Goal: Task Accomplishment & Management: Complete application form

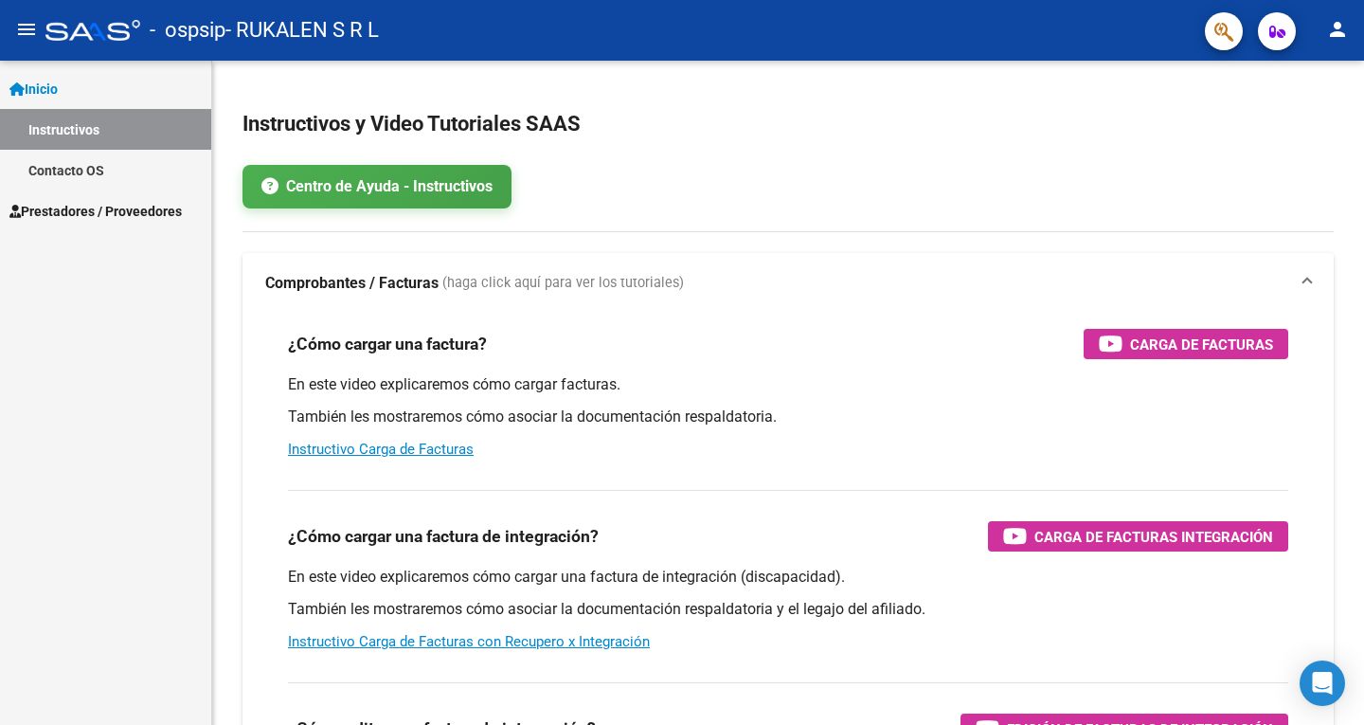
click at [146, 201] on span "Prestadores / Proveedores" at bounding box center [95, 211] width 172 height 21
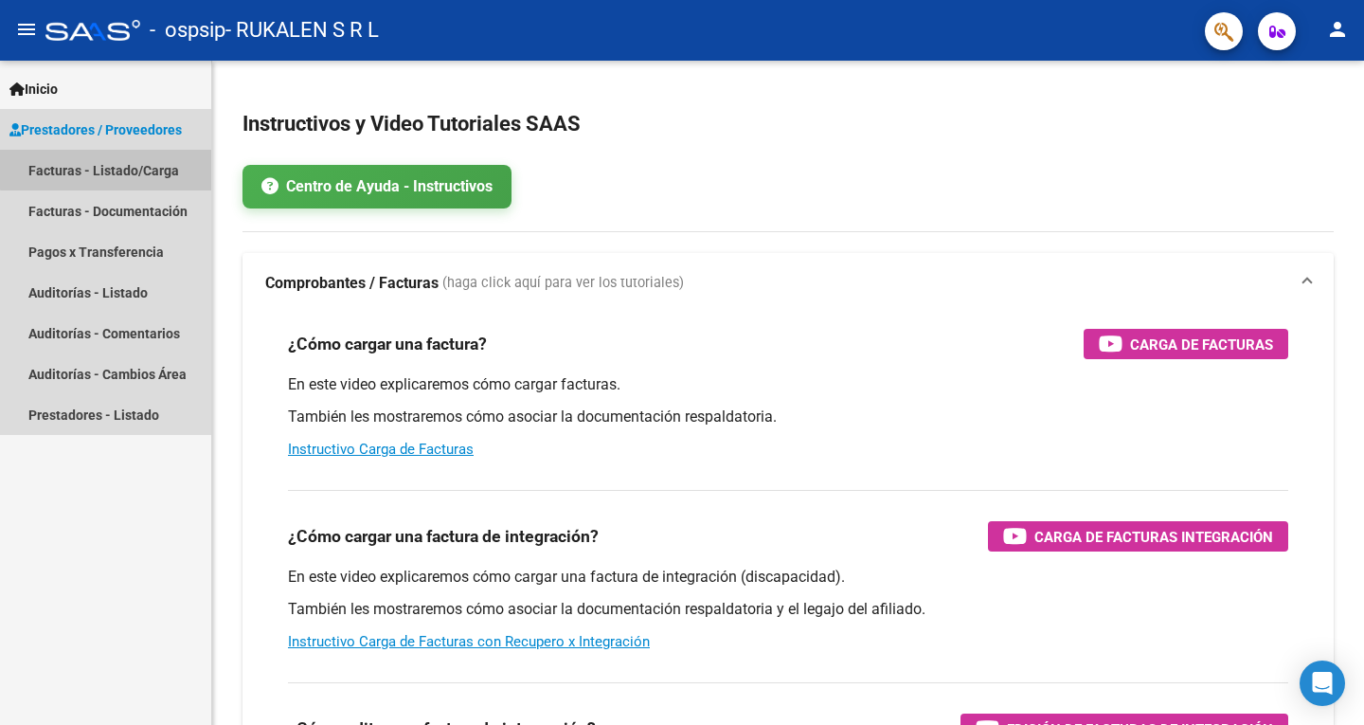
click at [162, 159] on link "Facturas - Listado/Carga" at bounding box center [105, 170] width 211 height 41
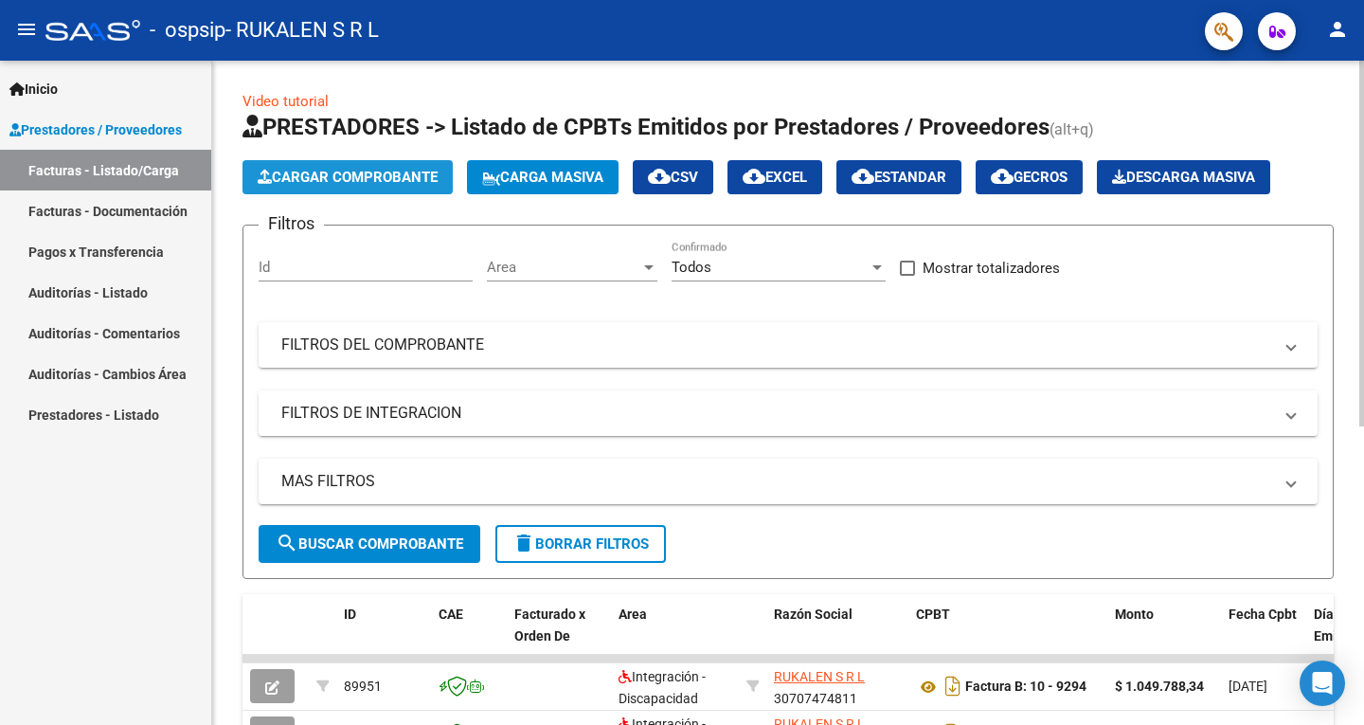
click at [388, 173] on span "Cargar Comprobante" at bounding box center [348, 177] width 180 height 17
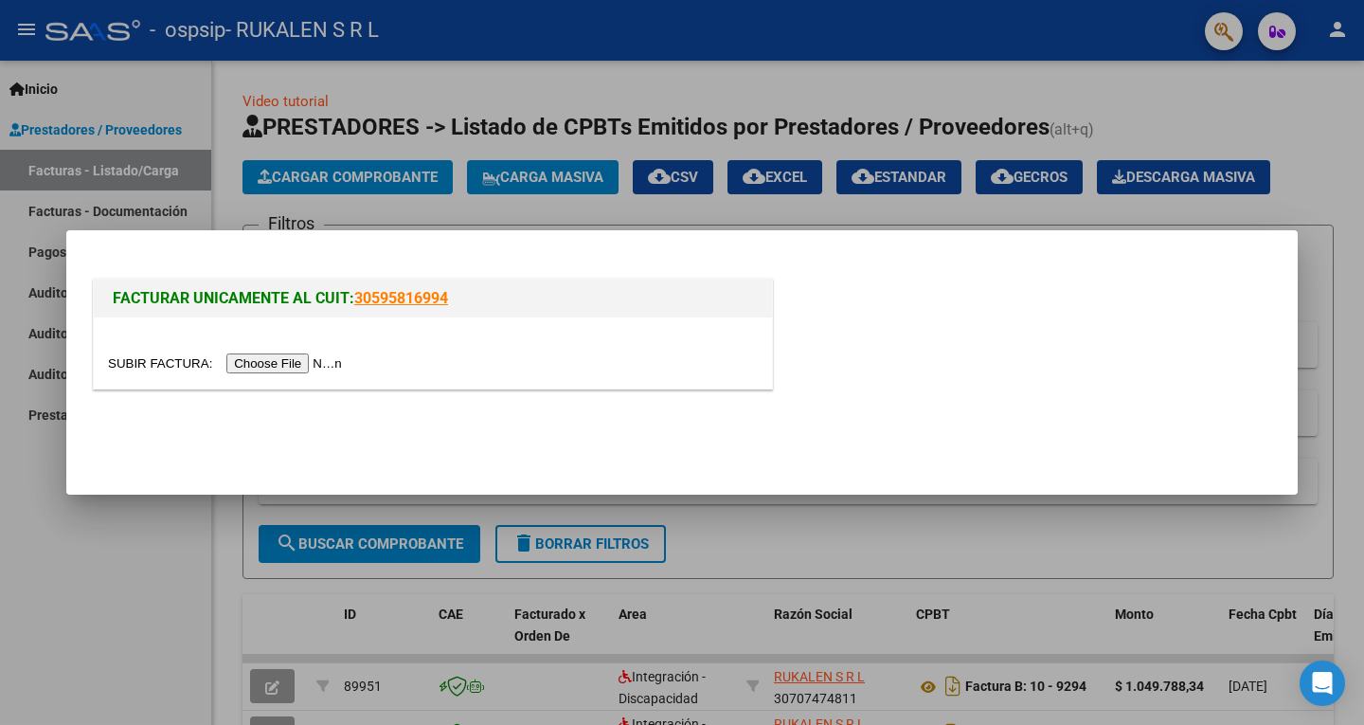
click at [328, 364] on input "file" at bounding box center [228, 363] width 240 height 20
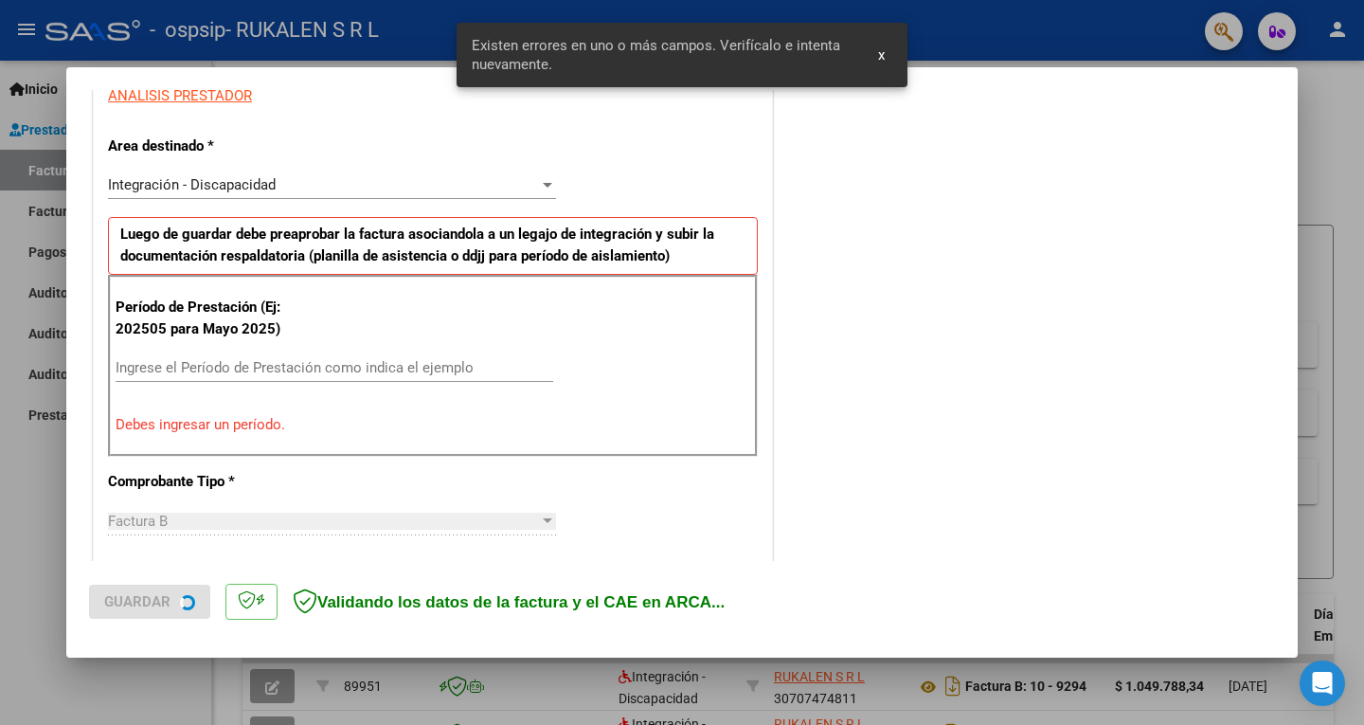
scroll to position [388, 0]
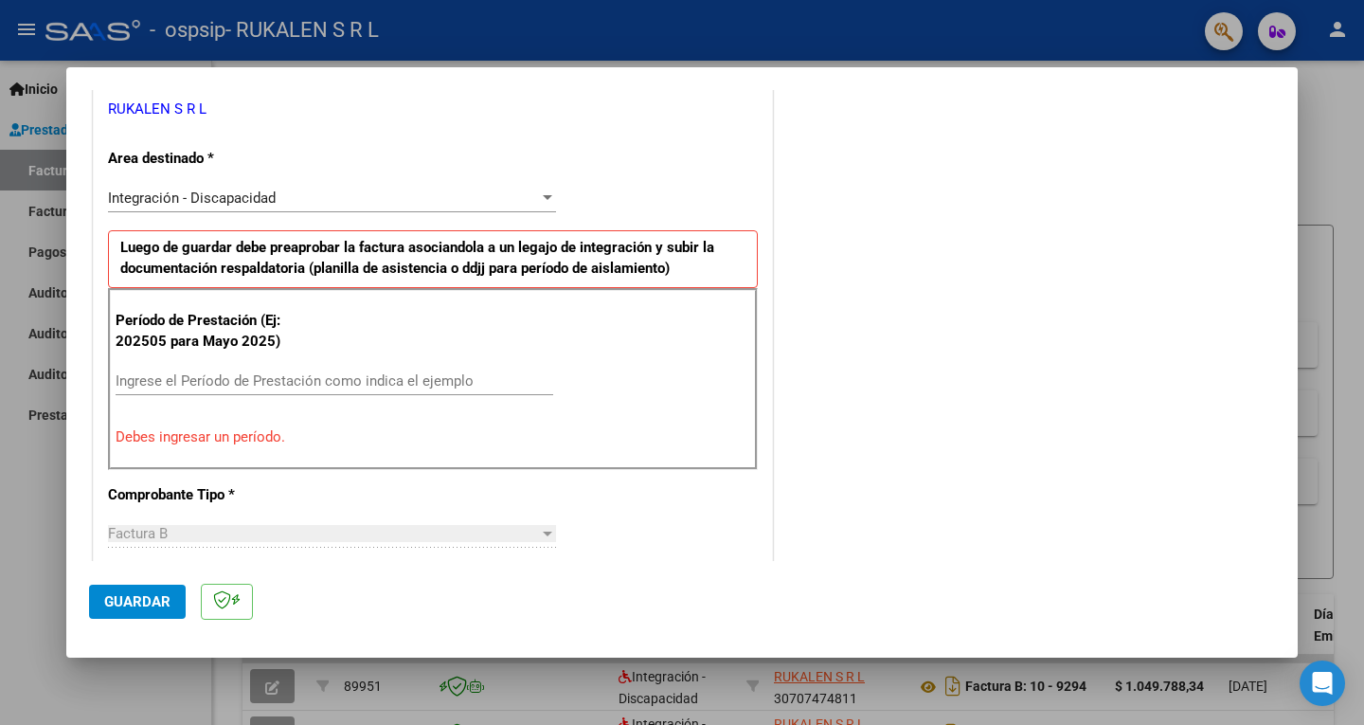
click at [282, 189] on div "Integración - Discapacidad" at bounding box center [323, 197] width 431 height 17
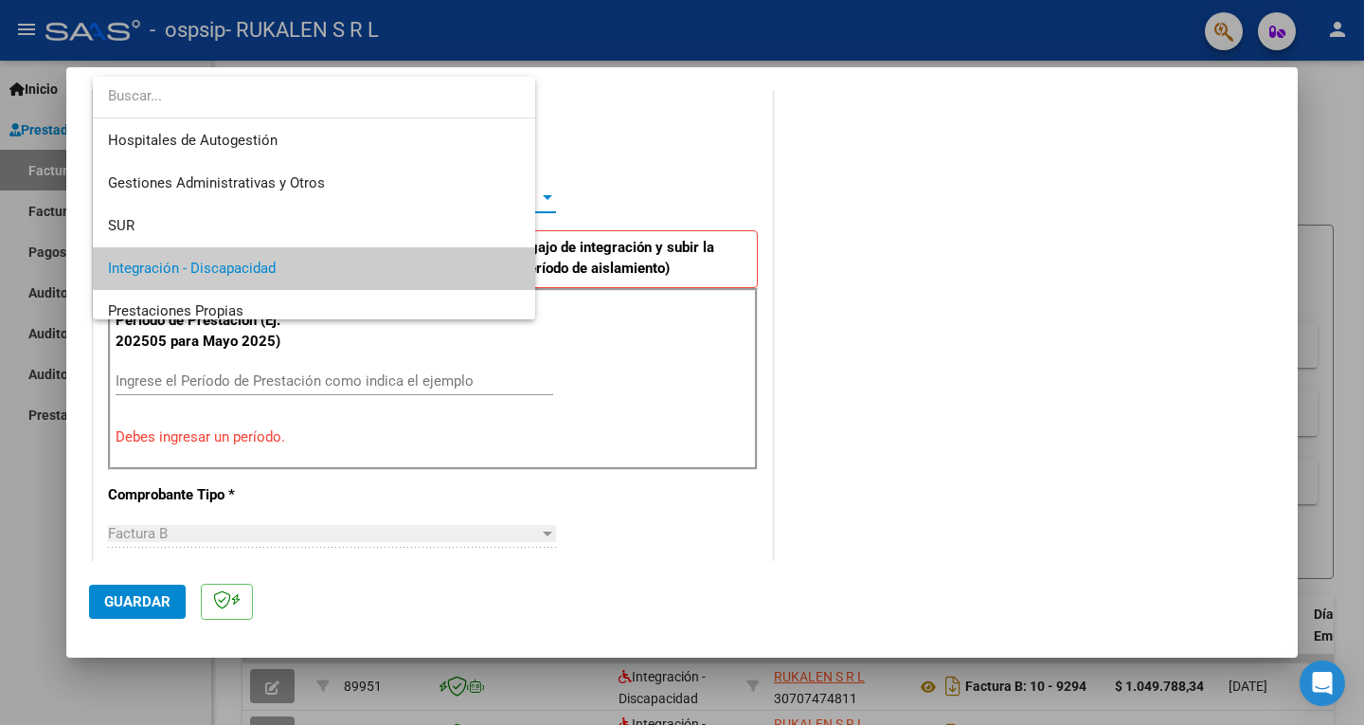
scroll to position [71, 0]
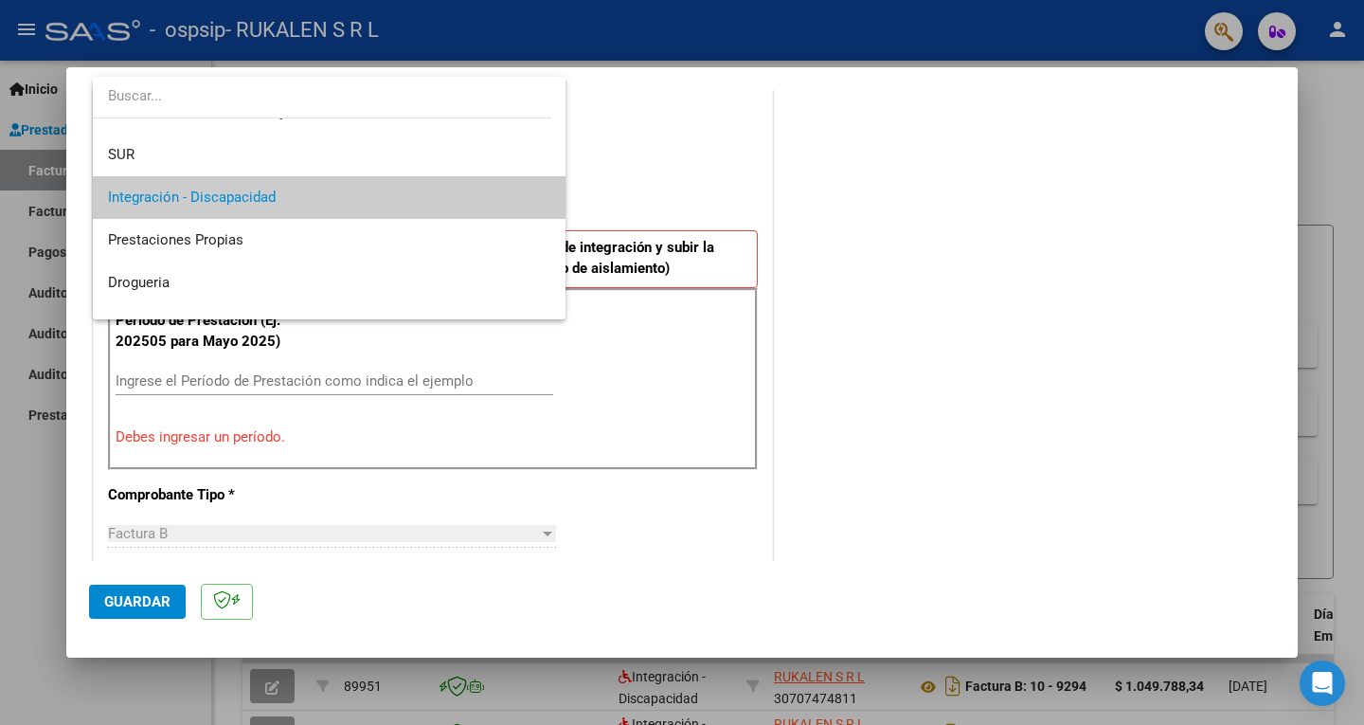
click at [282, 189] on span "Integración - Discapacidad" at bounding box center [329, 197] width 442 height 43
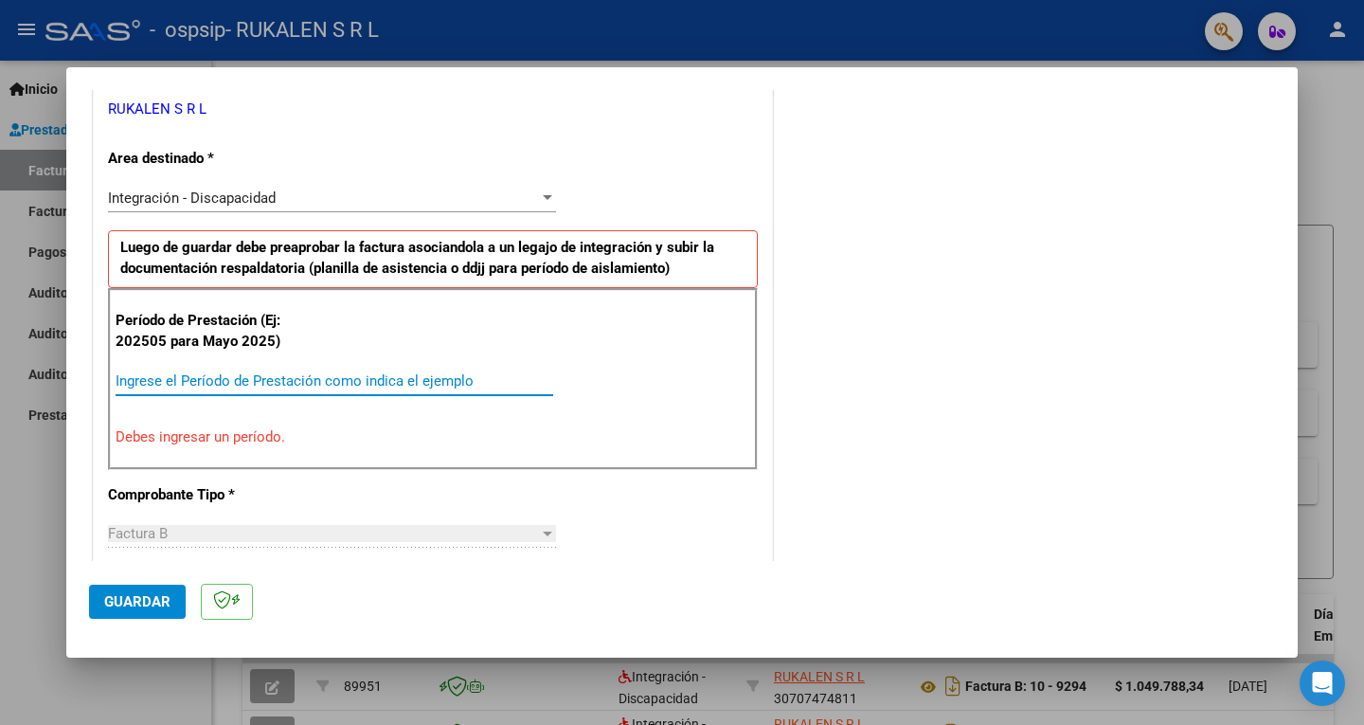
click at [340, 372] on input "Ingrese el Período de Prestación como indica el ejemplo" at bounding box center [335, 380] width 438 height 17
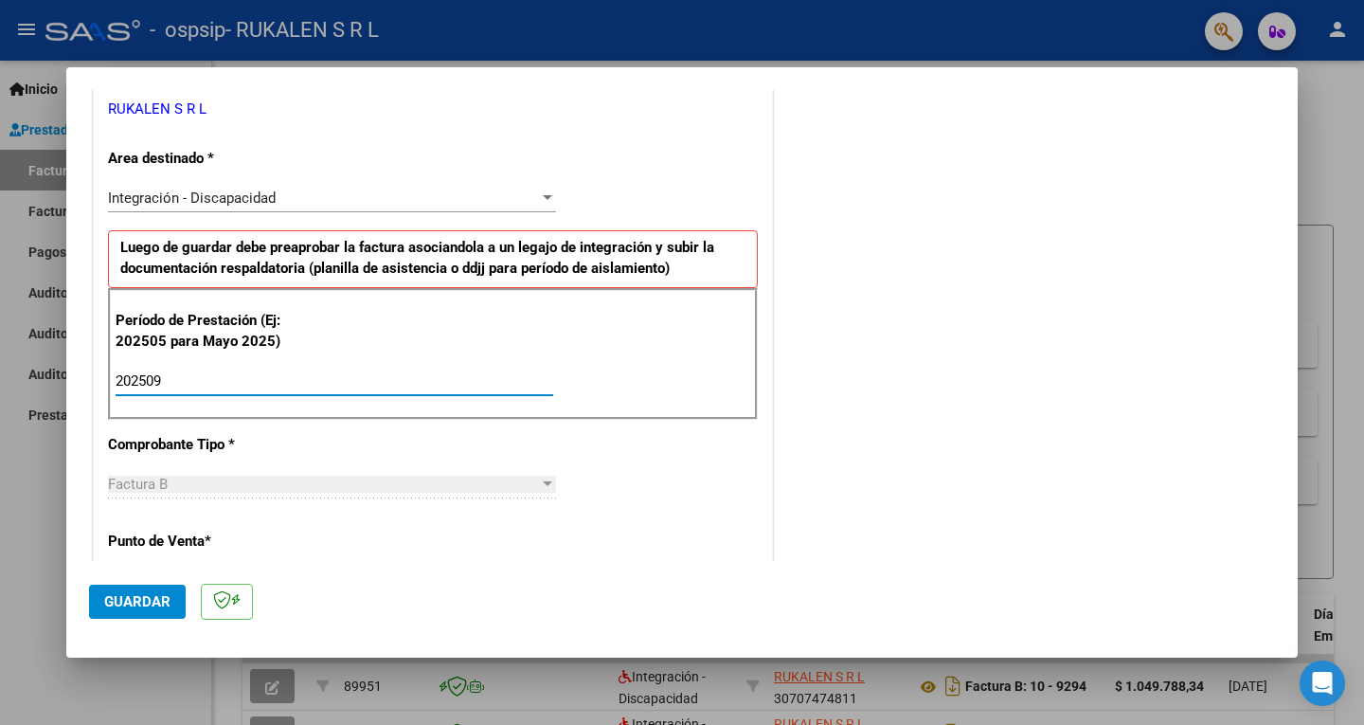
type input "202509"
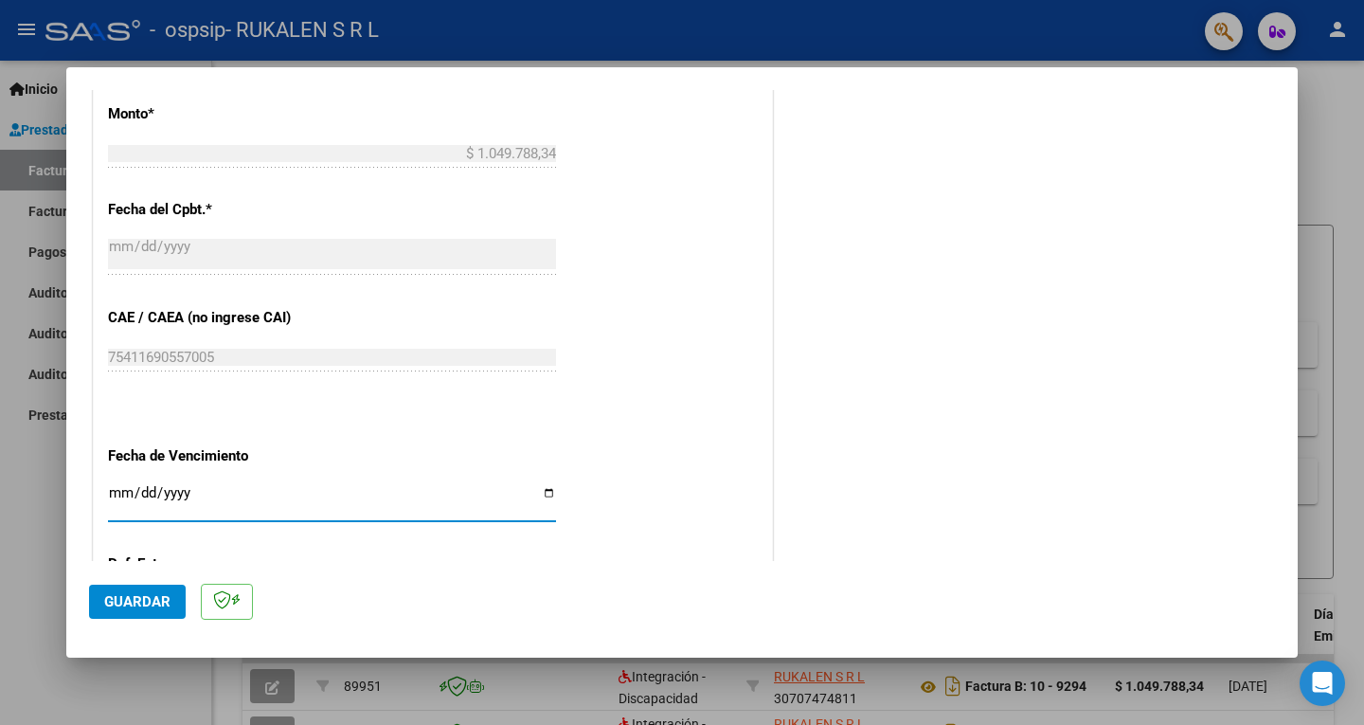
scroll to position [1102, 0]
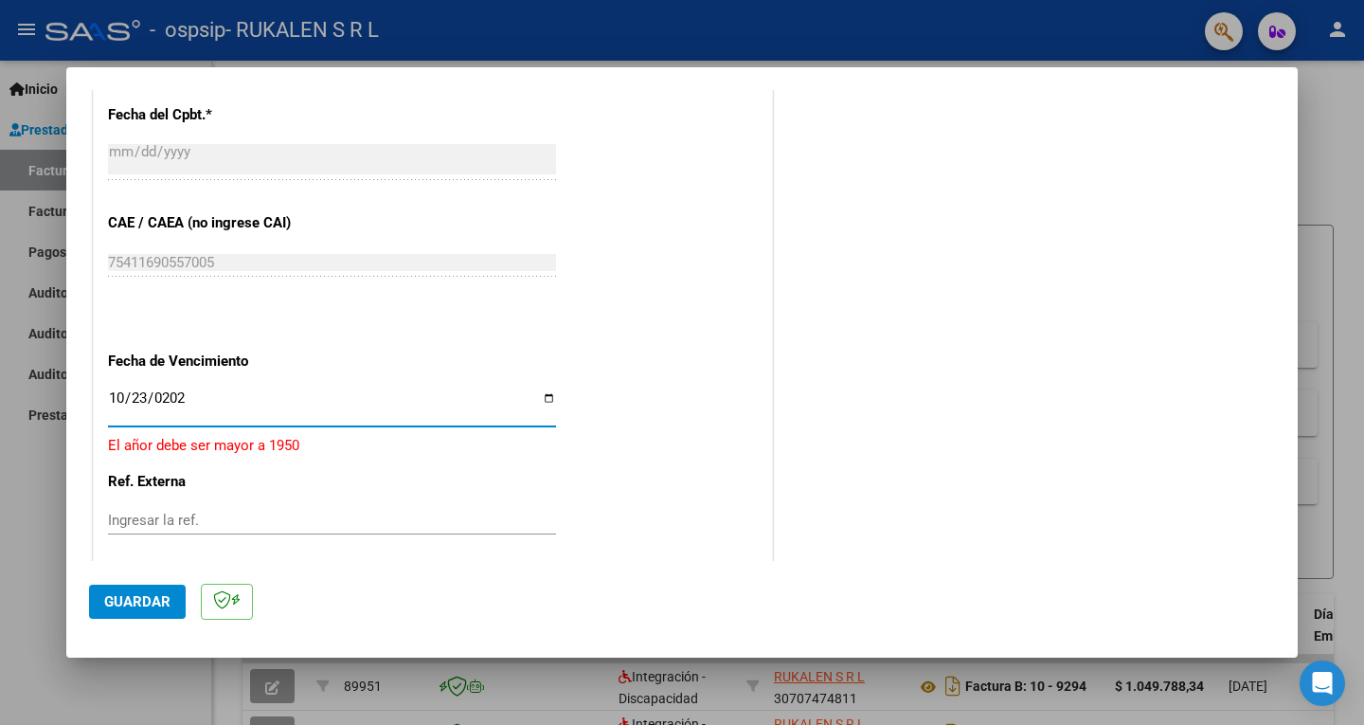
type input "[DATE]"
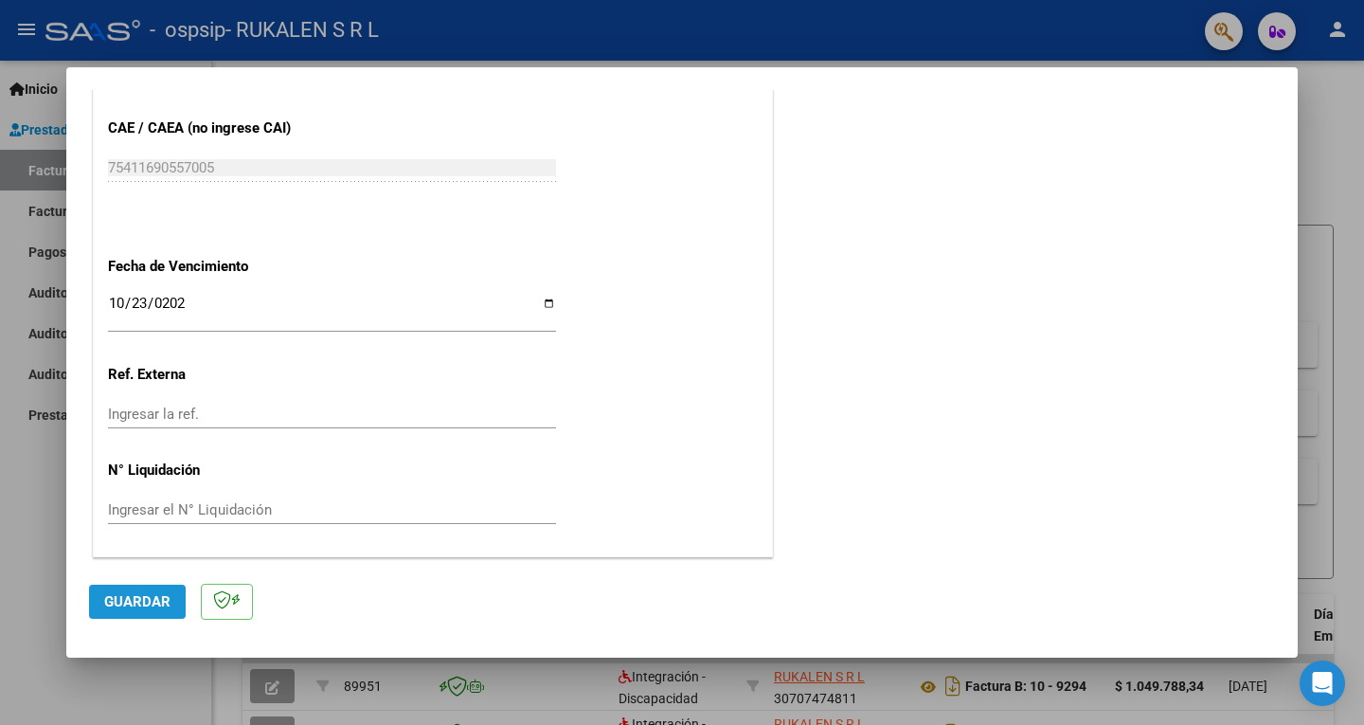
click at [157, 592] on button "Guardar" at bounding box center [137, 601] width 97 height 34
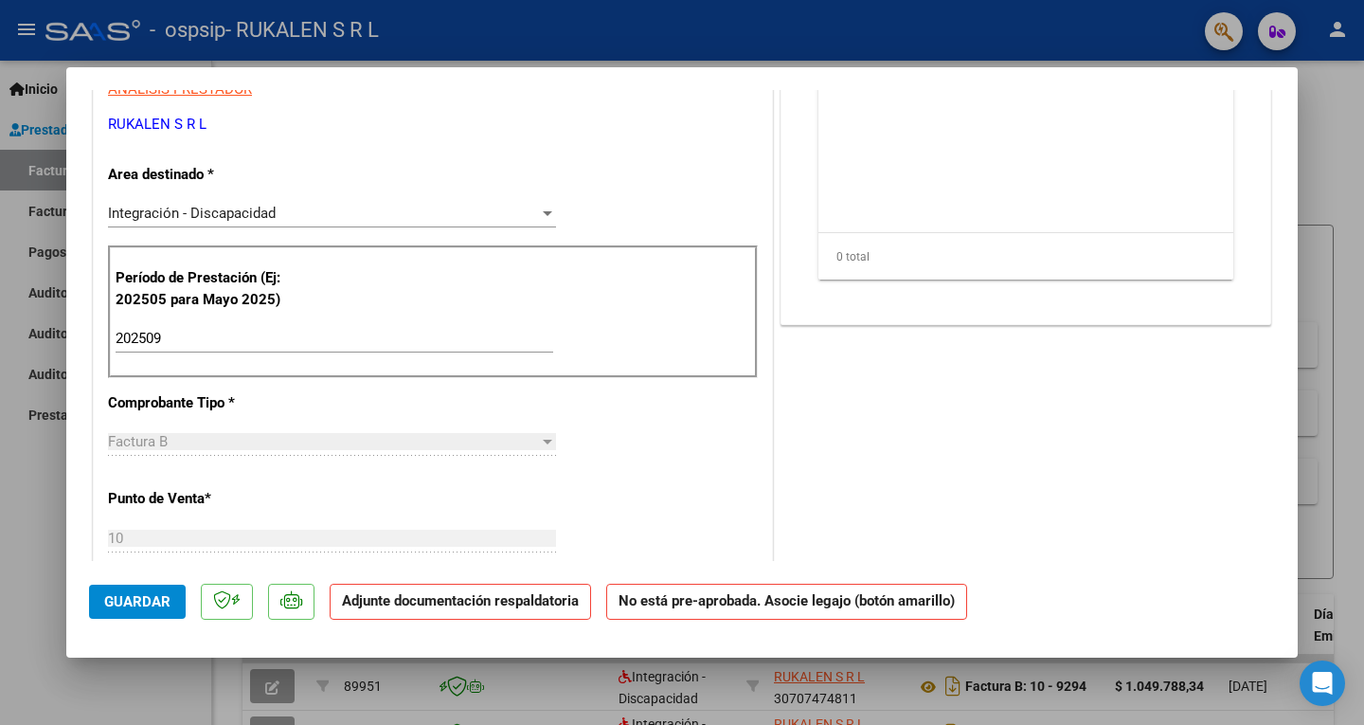
scroll to position [0, 0]
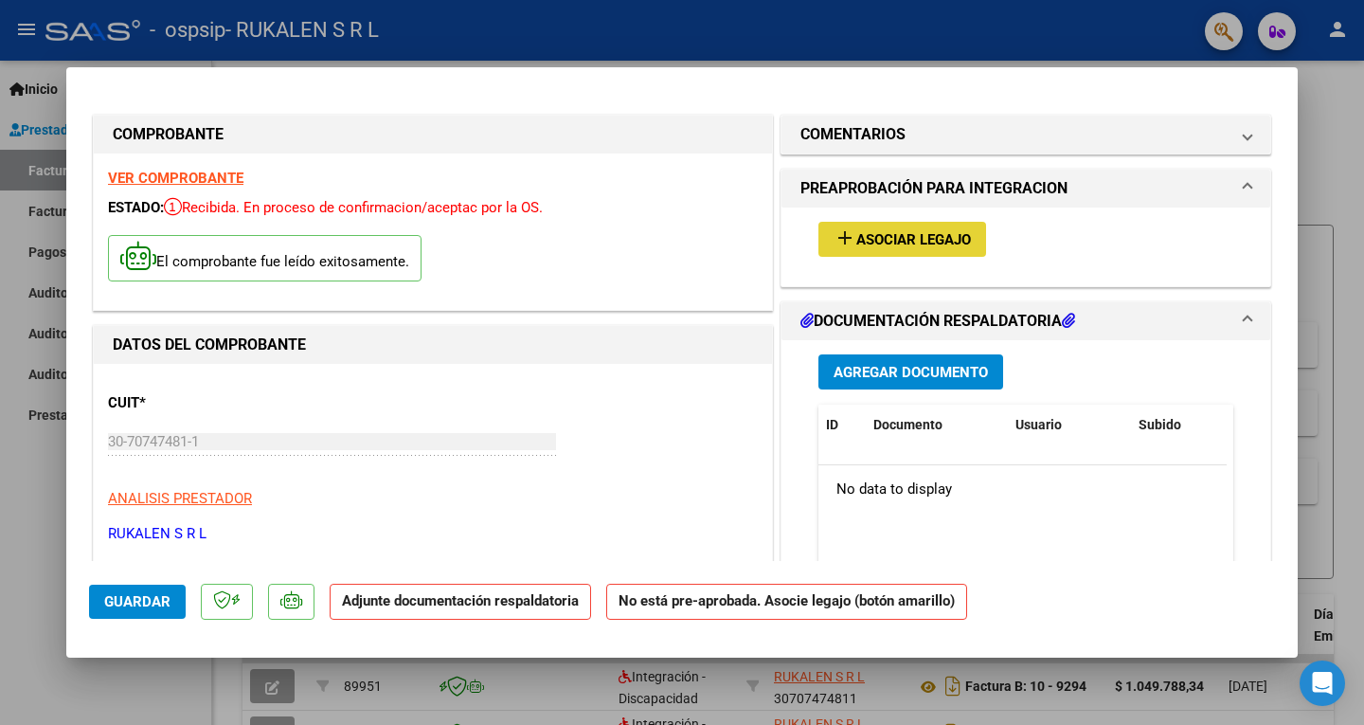
click at [932, 232] on span "Asociar Legajo" at bounding box center [913, 239] width 115 height 17
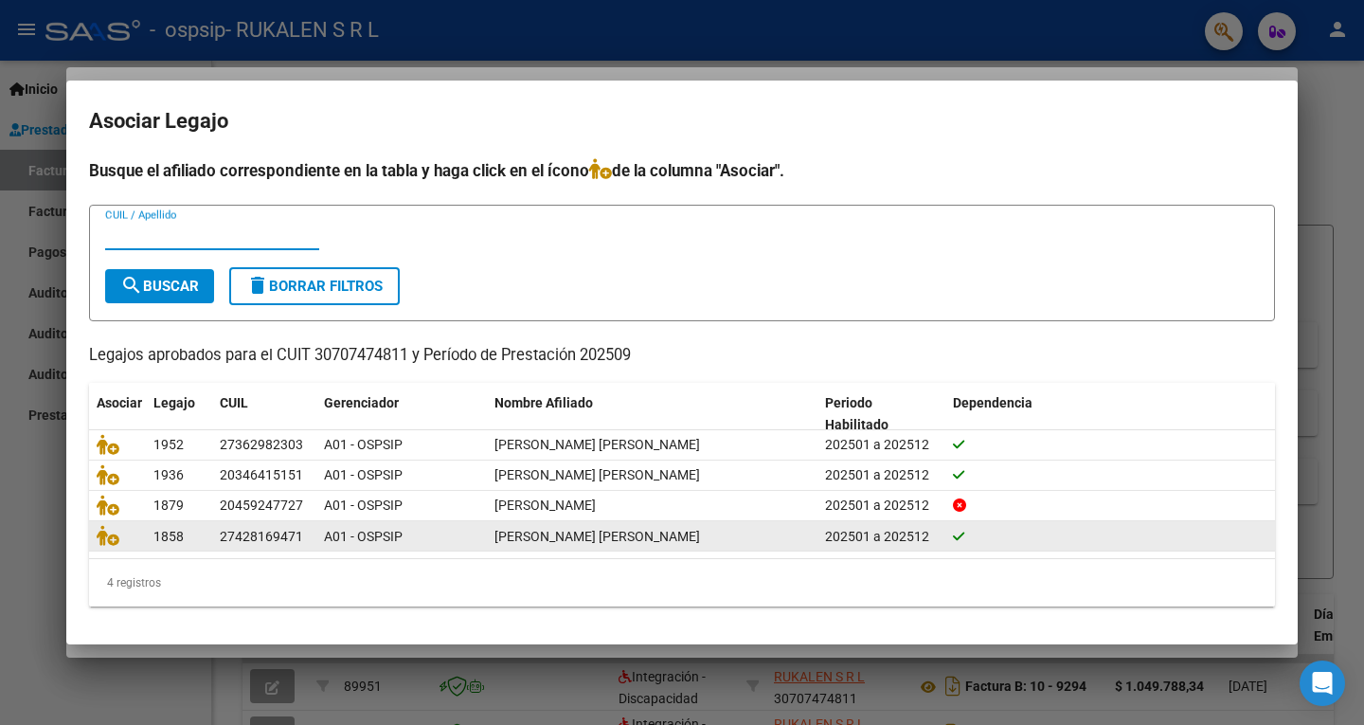
click at [623, 540] on span "[PERSON_NAME] [PERSON_NAME]" at bounding box center [597, 536] width 206 height 15
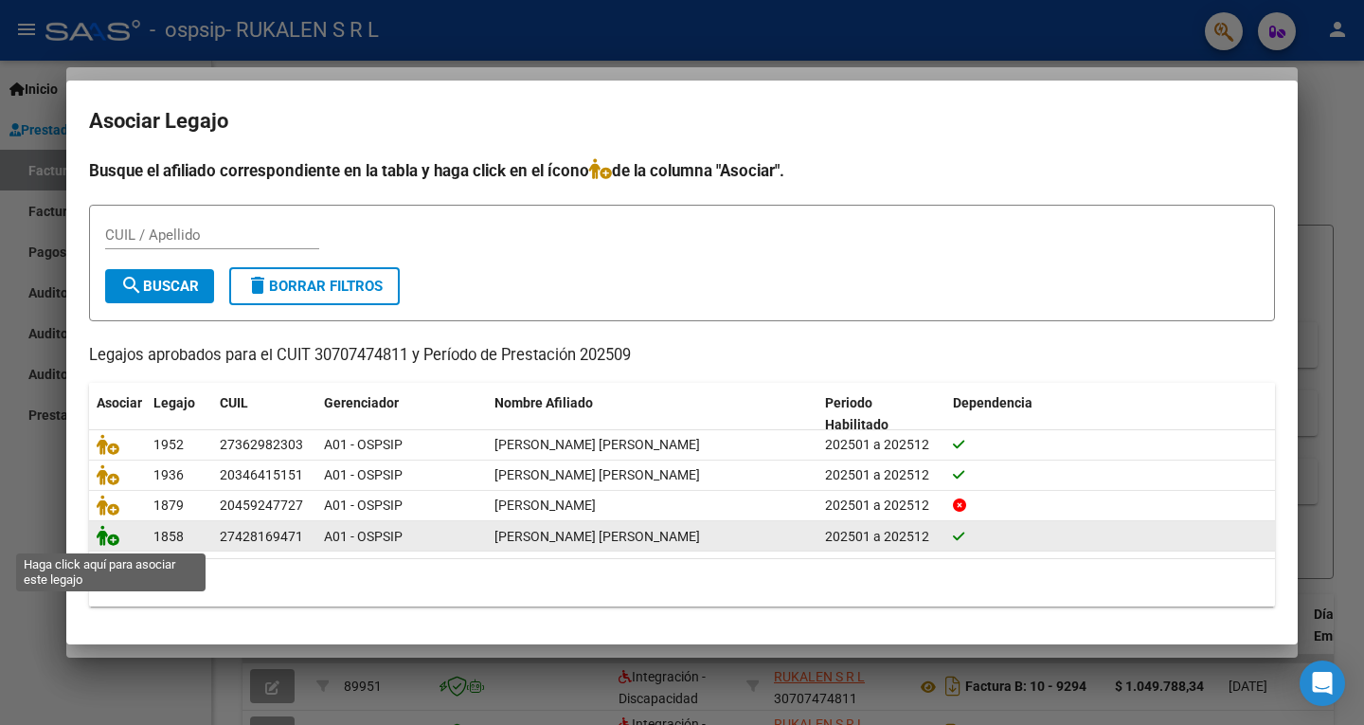
click at [115, 535] on icon at bounding box center [108, 535] width 23 height 21
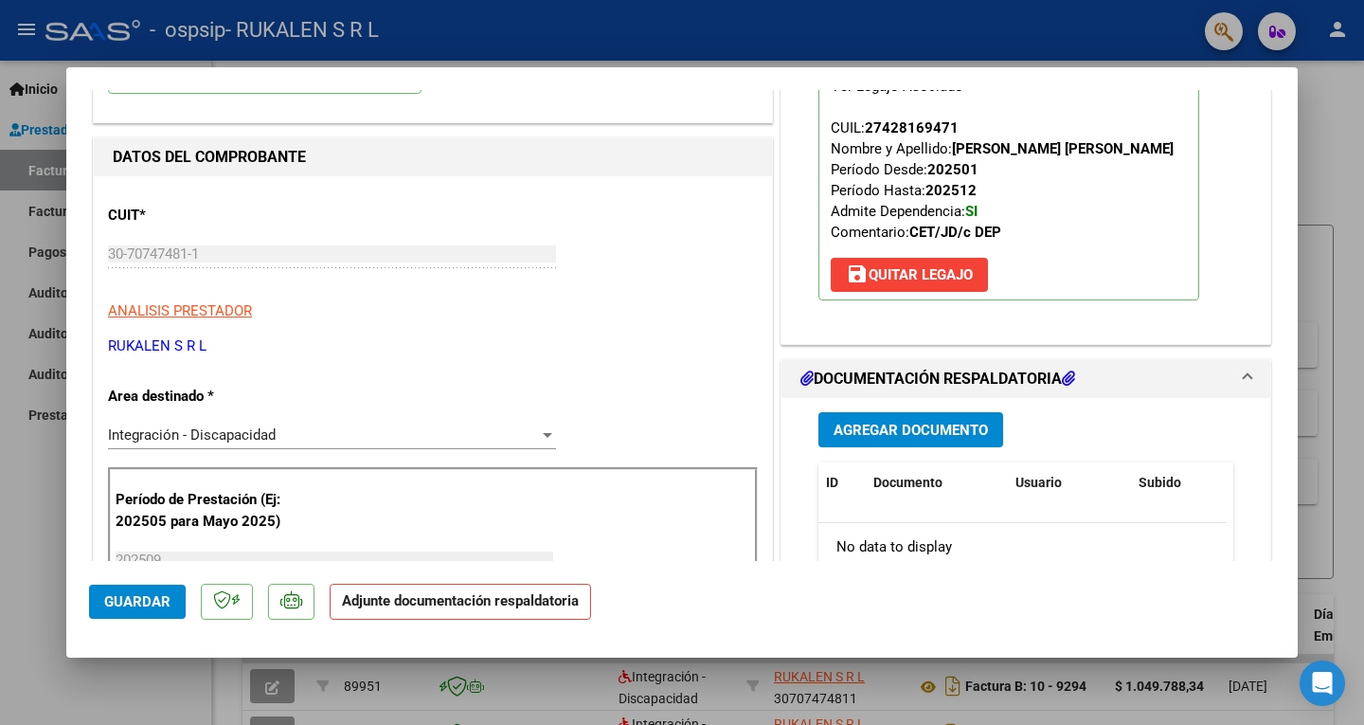
scroll to position [284, 0]
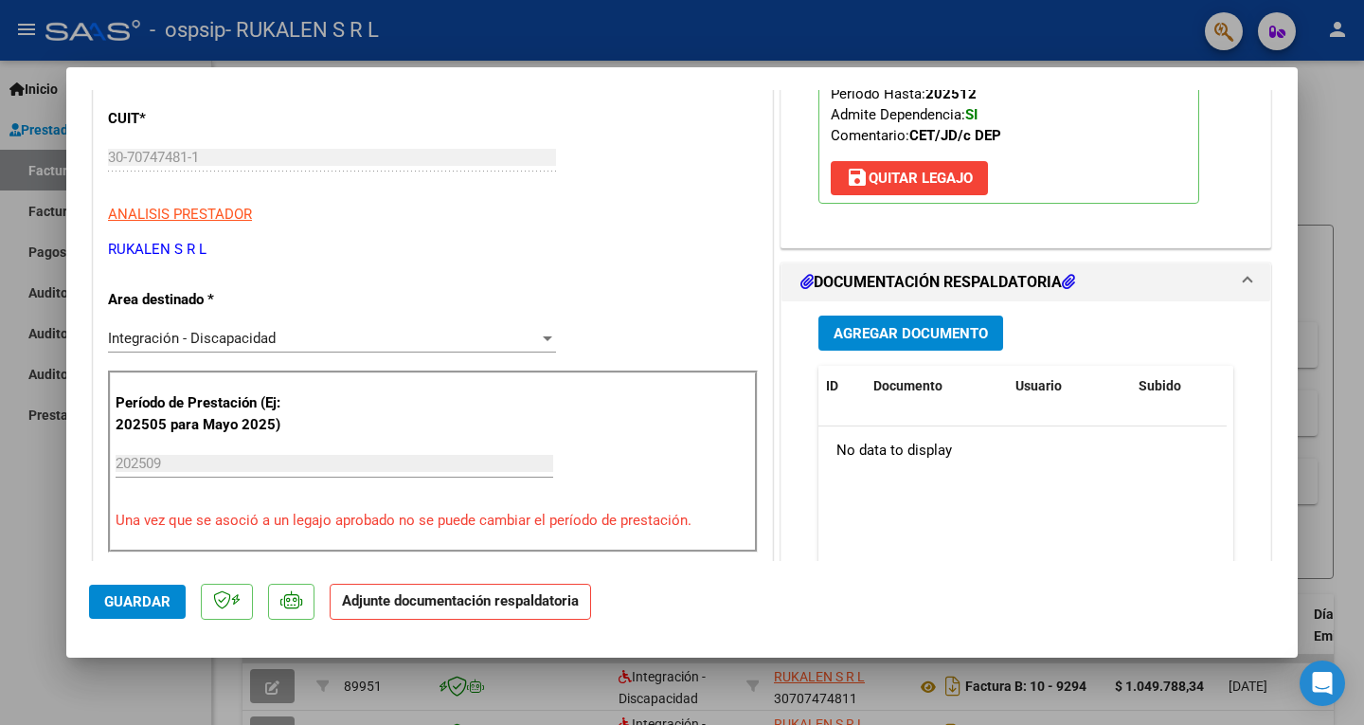
click at [953, 334] on span "Agregar Documento" at bounding box center [911, 333] width 154 height 17
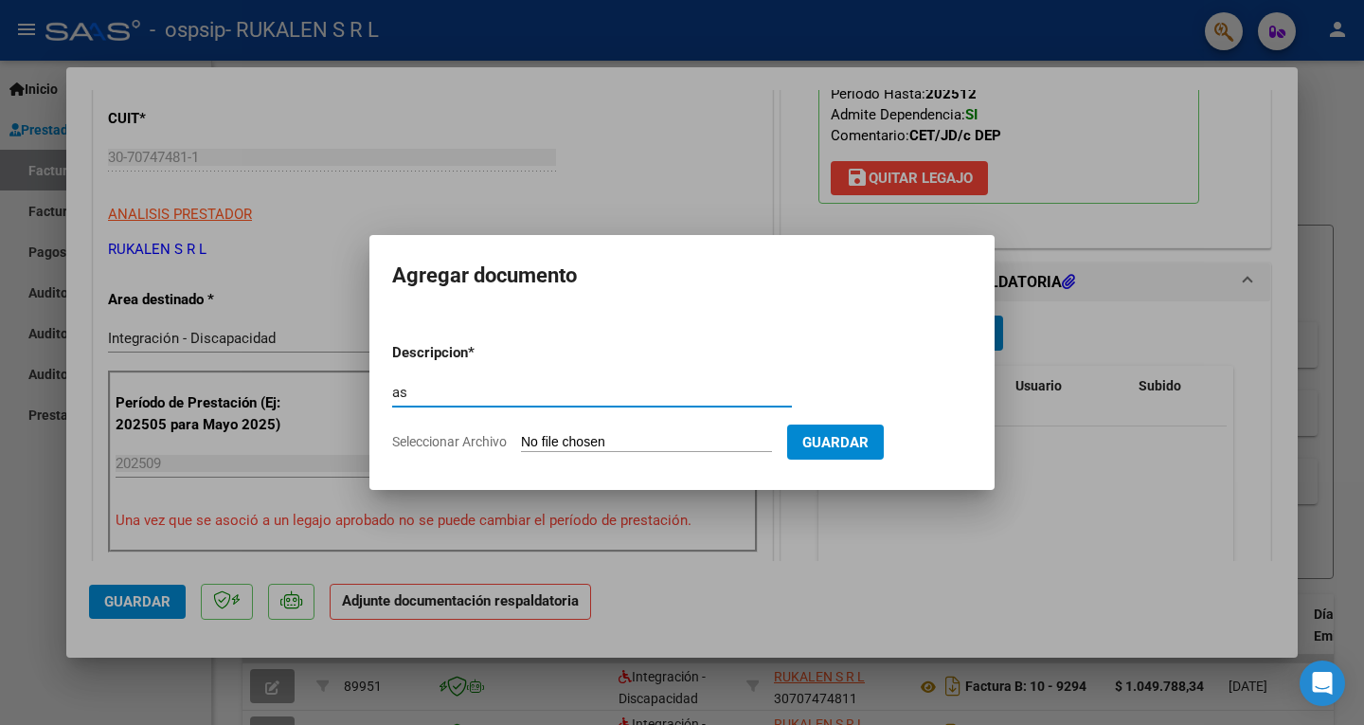
type input "a"
type input "ASISTENCIA"
click at [626, 440] on input "Seleccionar Archivo" at bounding box center [646, 443] width 251 height 18
type input "C:\fakepath\[PERSON_NAME] ASISTENCIA.pdf"
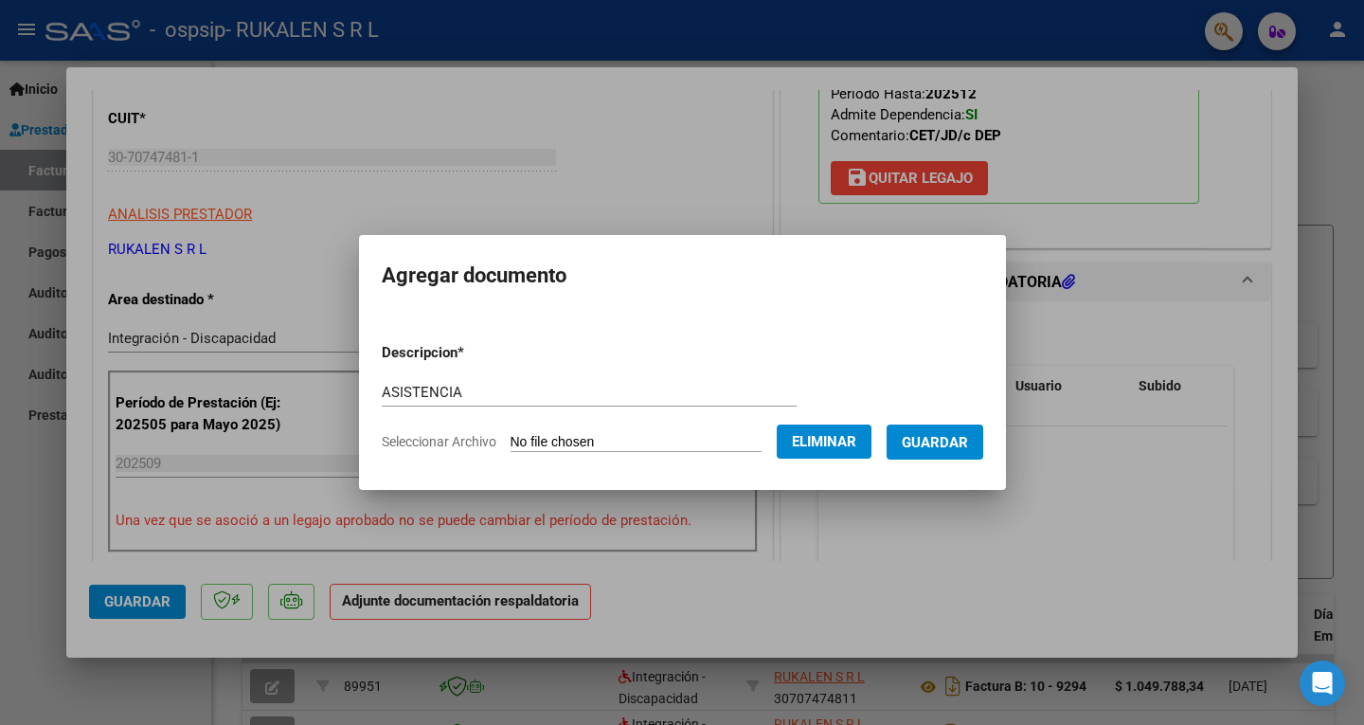
click at [968, 440] on span "Guardar" at bounding box center [935, 442] width 66 height 17
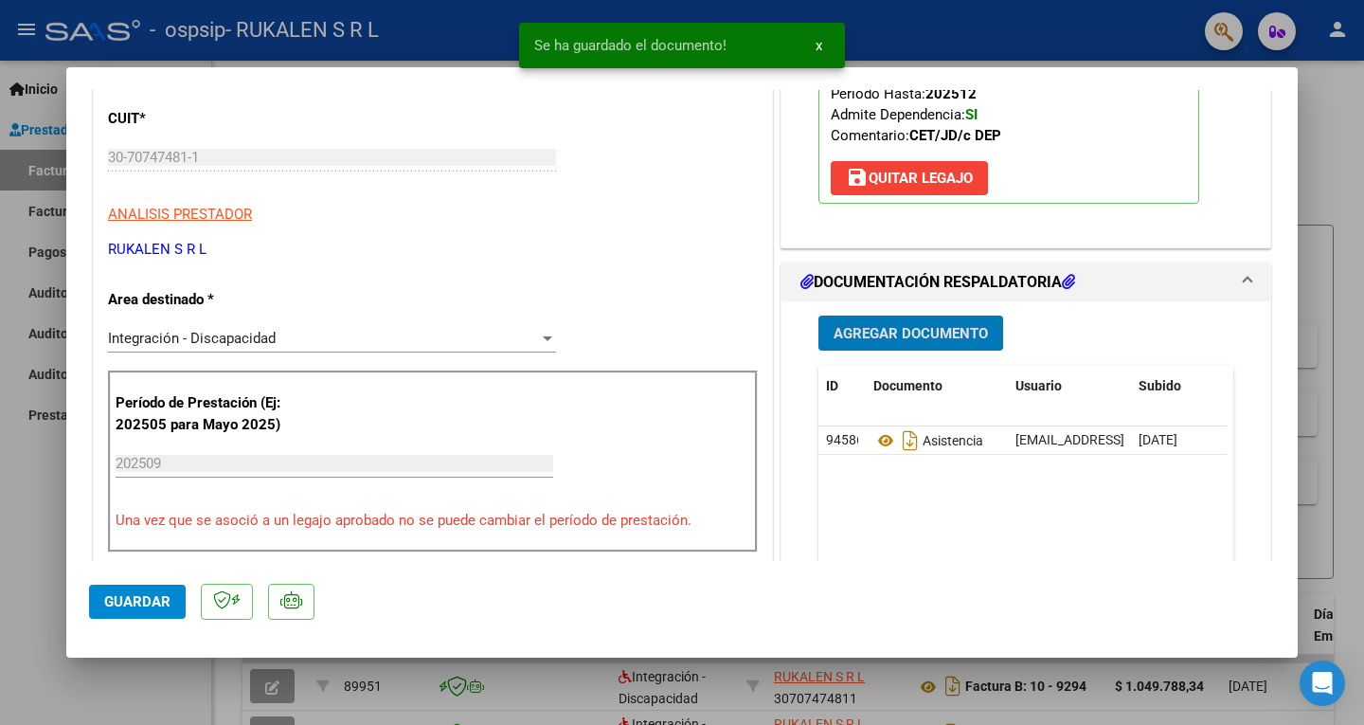
click at [928, 339] on span "Agregar Documento" at bounding box center [911, 333] width 154 height 17
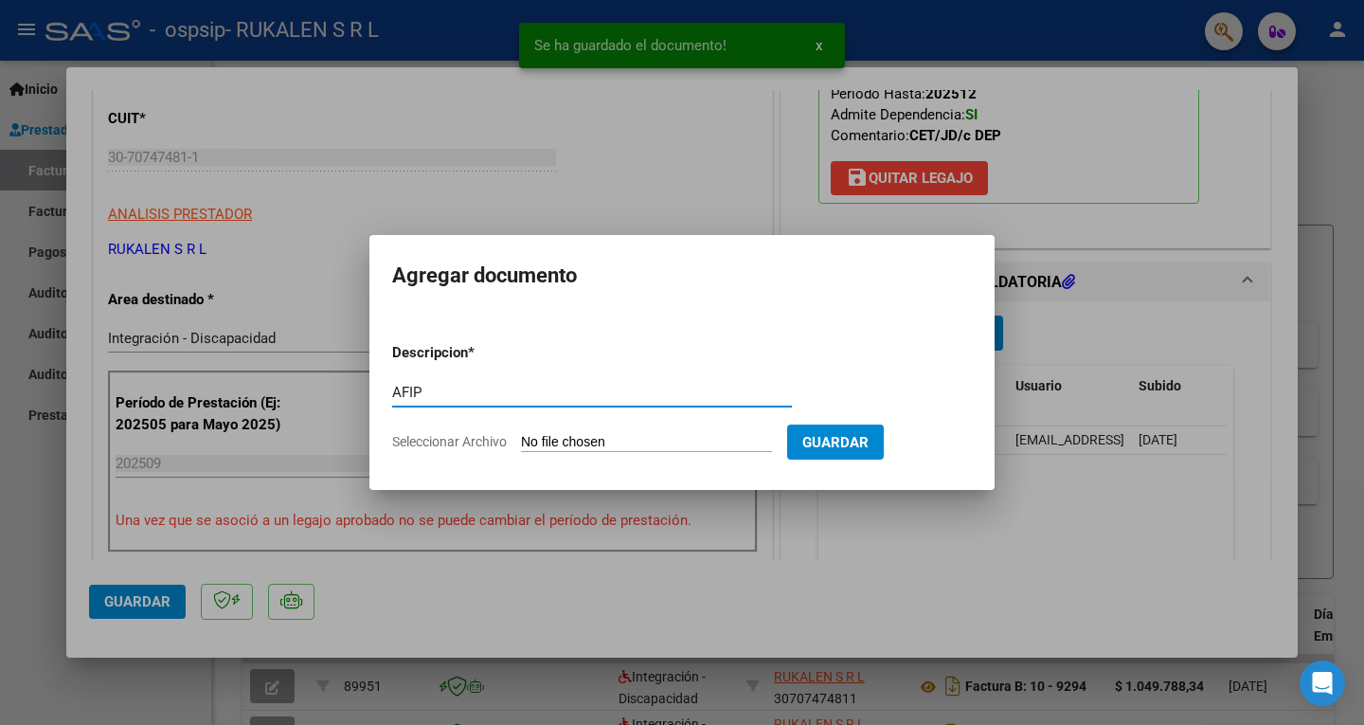
type input "AFIP"
click at [592, 447] on input "Seleccionar Archivo" at bounding box center [646, 443] width 251 height 18
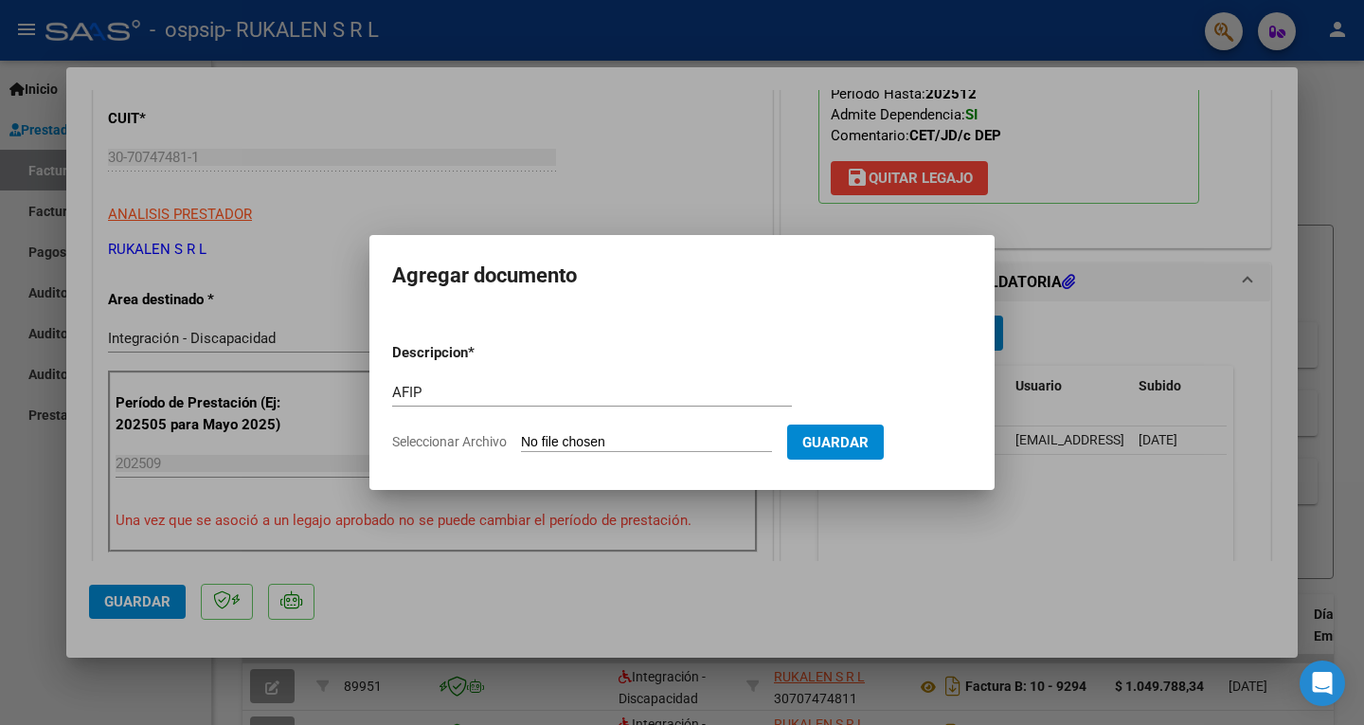
type input "C:\fakepath\AFIP SEPTIEMBRE.pdf"
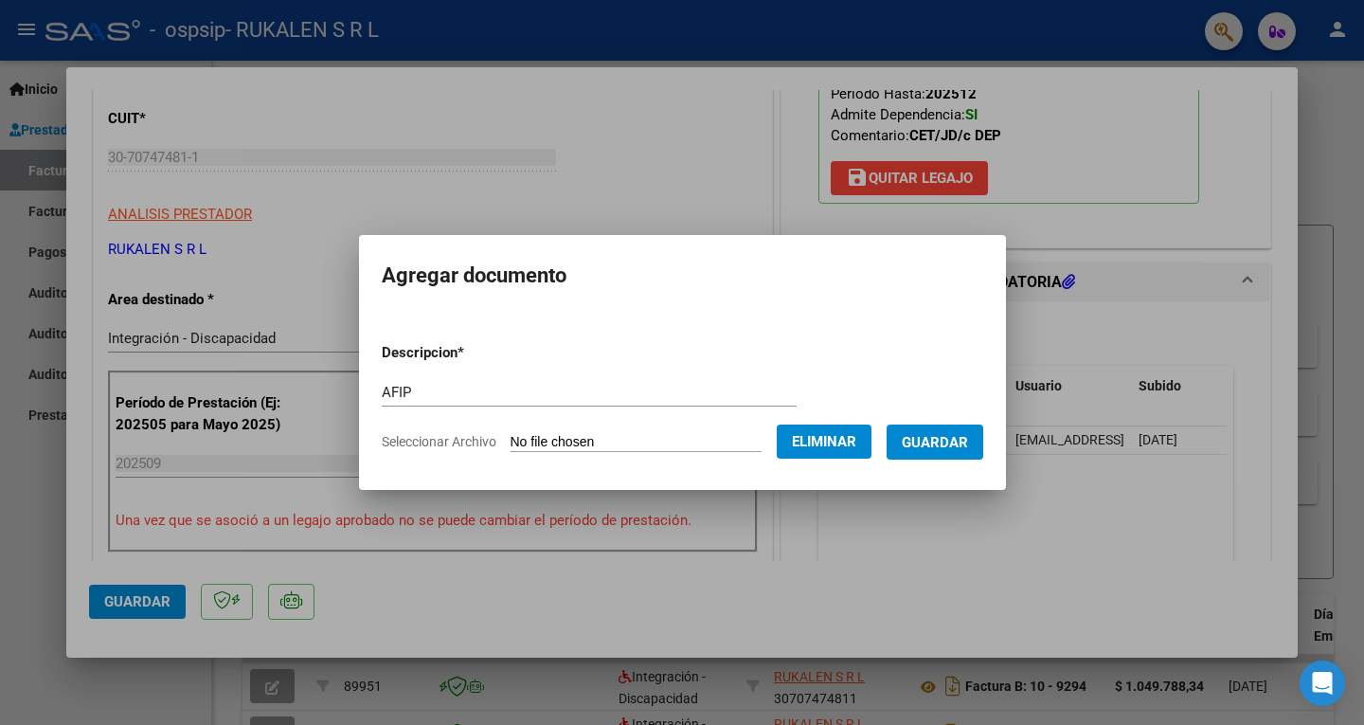
click at [968, 437] on span "Guardar" at bounding box center [935, 442] width 66 height 17
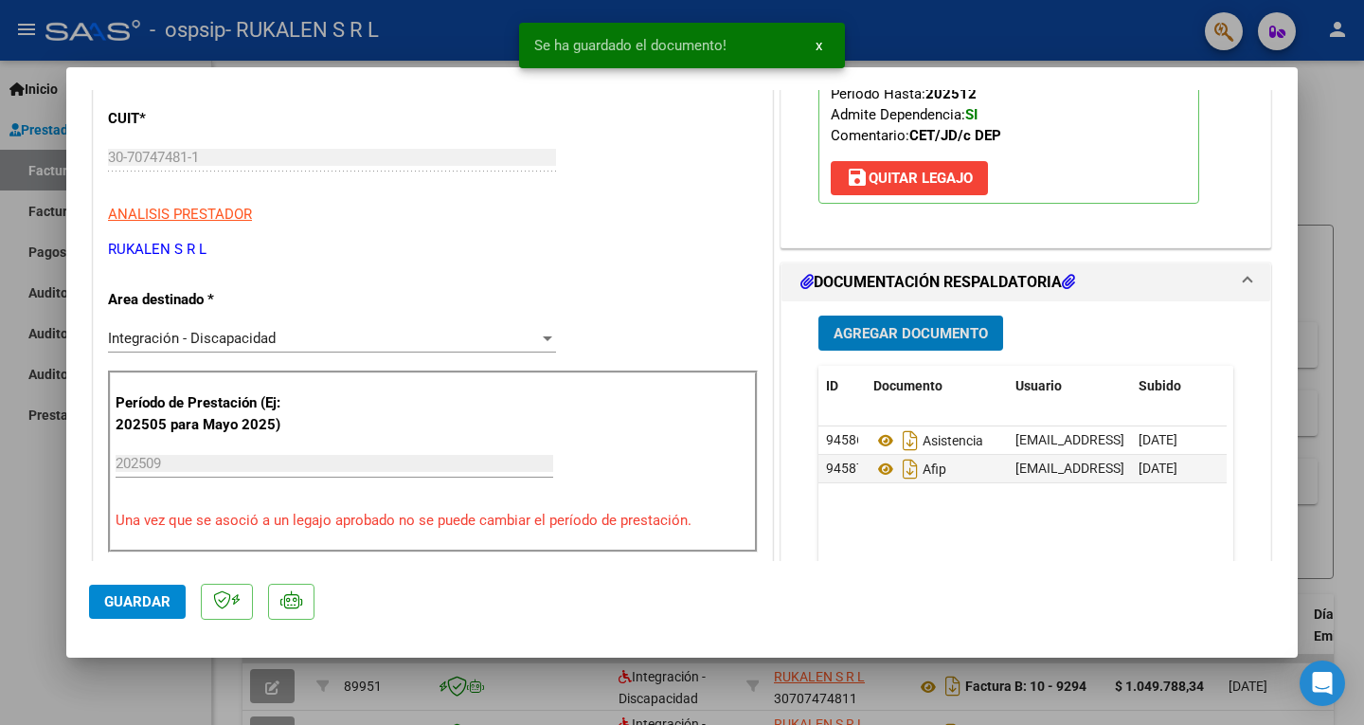
click at [915, 337] on span "Agregar Documento" at bounding box center [911, 333] width 154 height 17
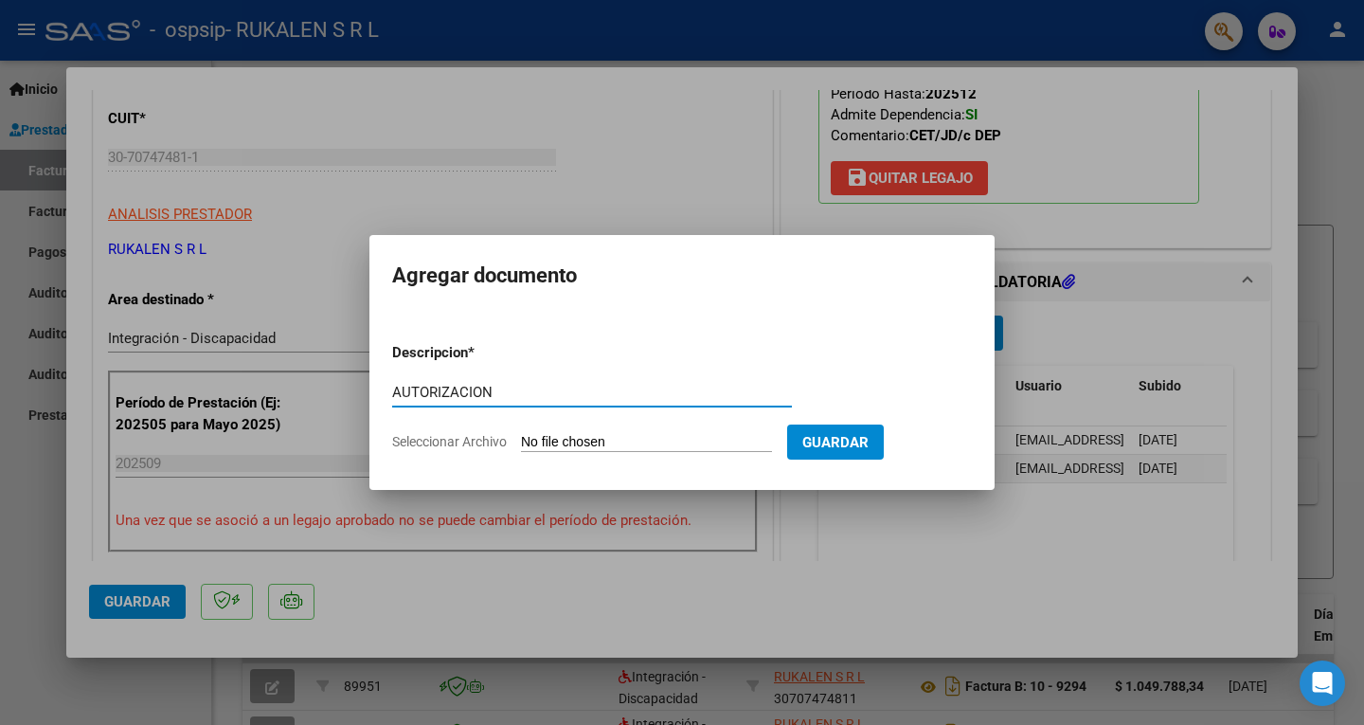
type input "AUTORIZACION"
click at [620, 441] on input "Seleccionar Archivo" at bounding box center [646, 443] width 251 height 18
click at [642, 436] on input "Seleccionar Archivo" at bounding box center [646, 443] width 251 height 18
type input "C:\fakepath\[PERSON_NAME] CET AUTORIZACION 2025 SEGUN RESOLUCION 360 22_firmado…"
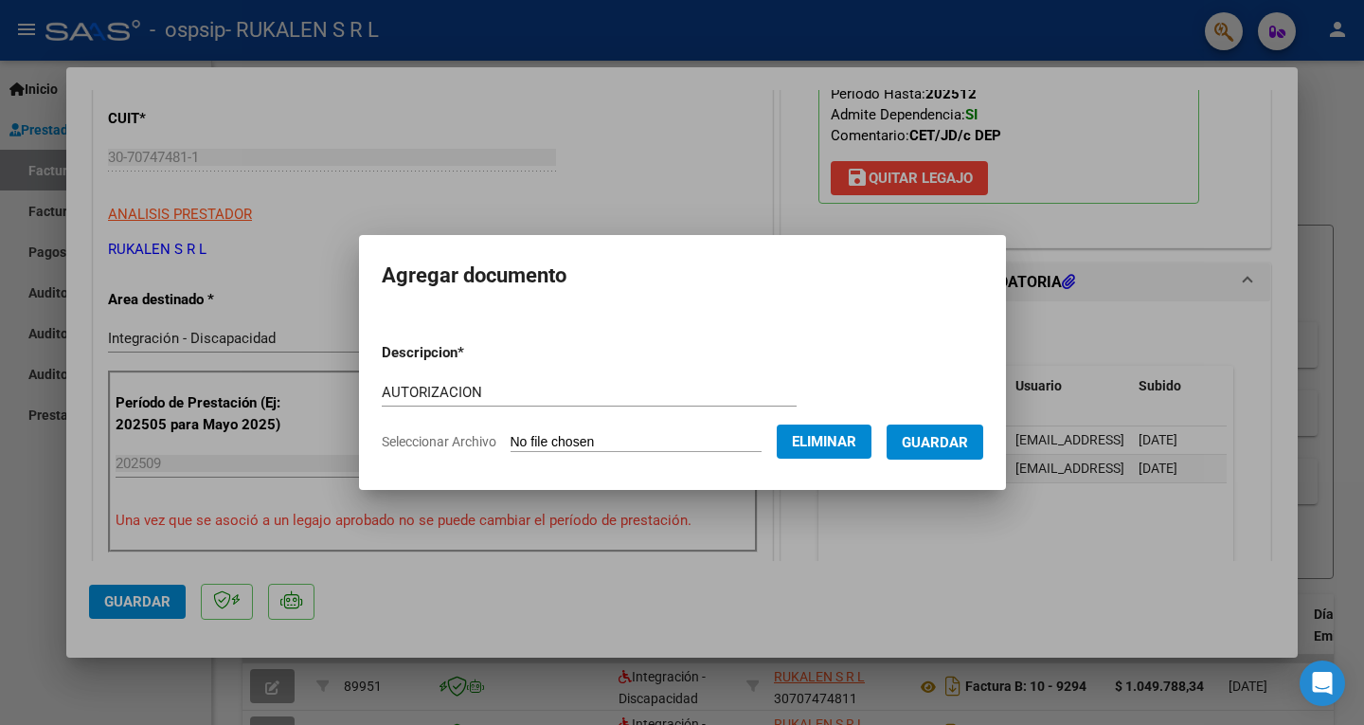
click at [967, 444] on span "Guardar" at bounding box center [935, 442] width 66 height 17
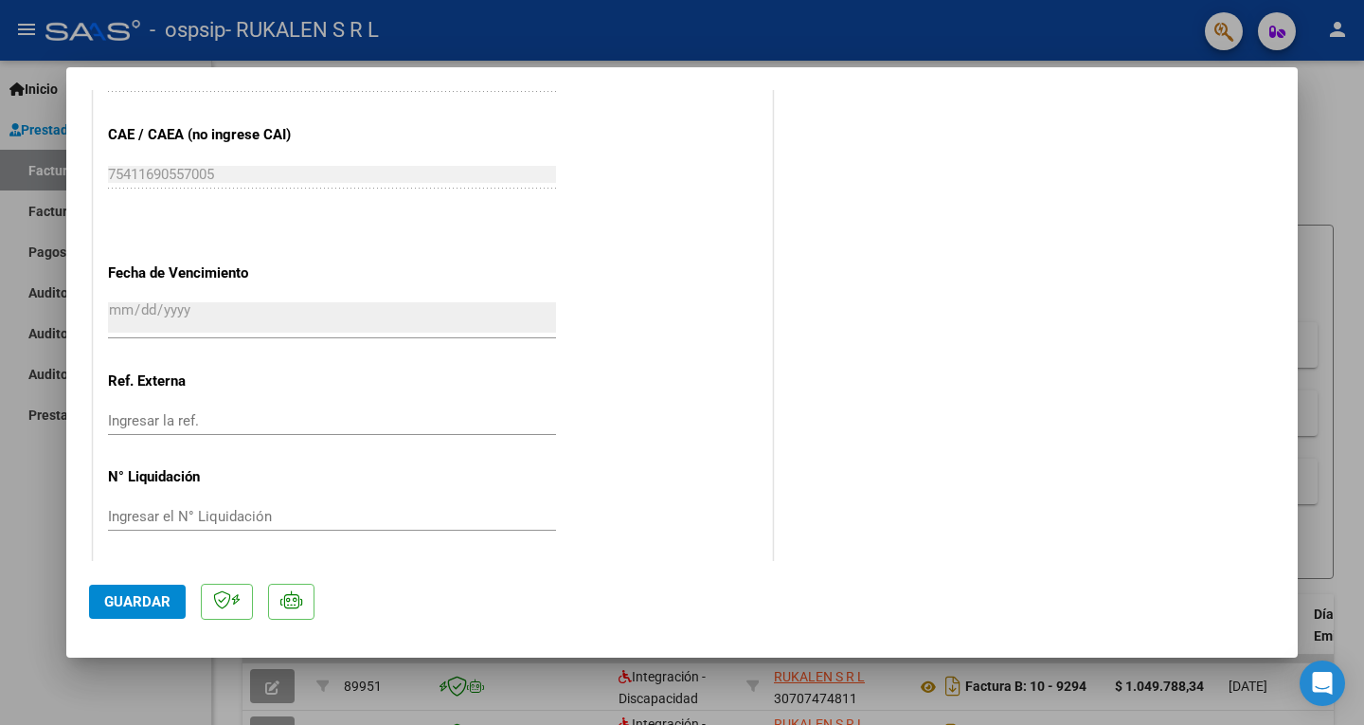
scroll to position [1225, 0]
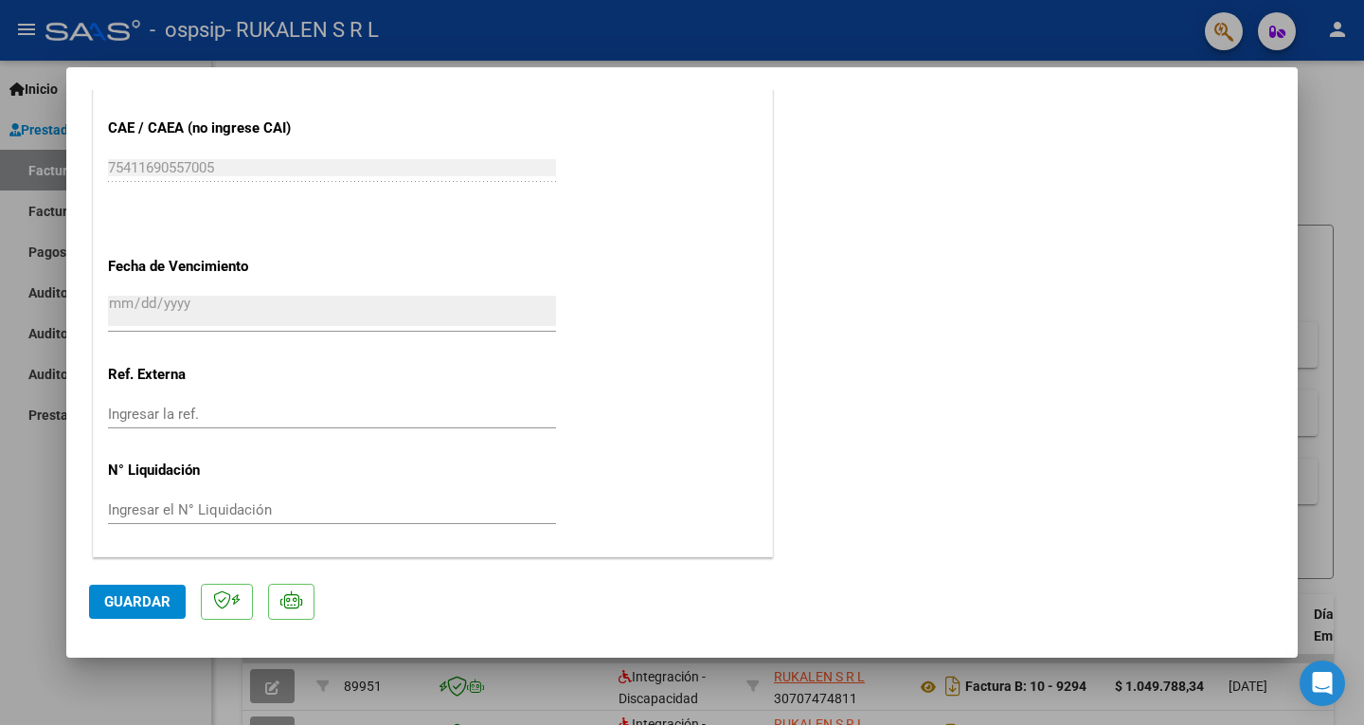
click at [156, 590] on button "Guardar" at bounding box center [137, 601] width 97 height 34
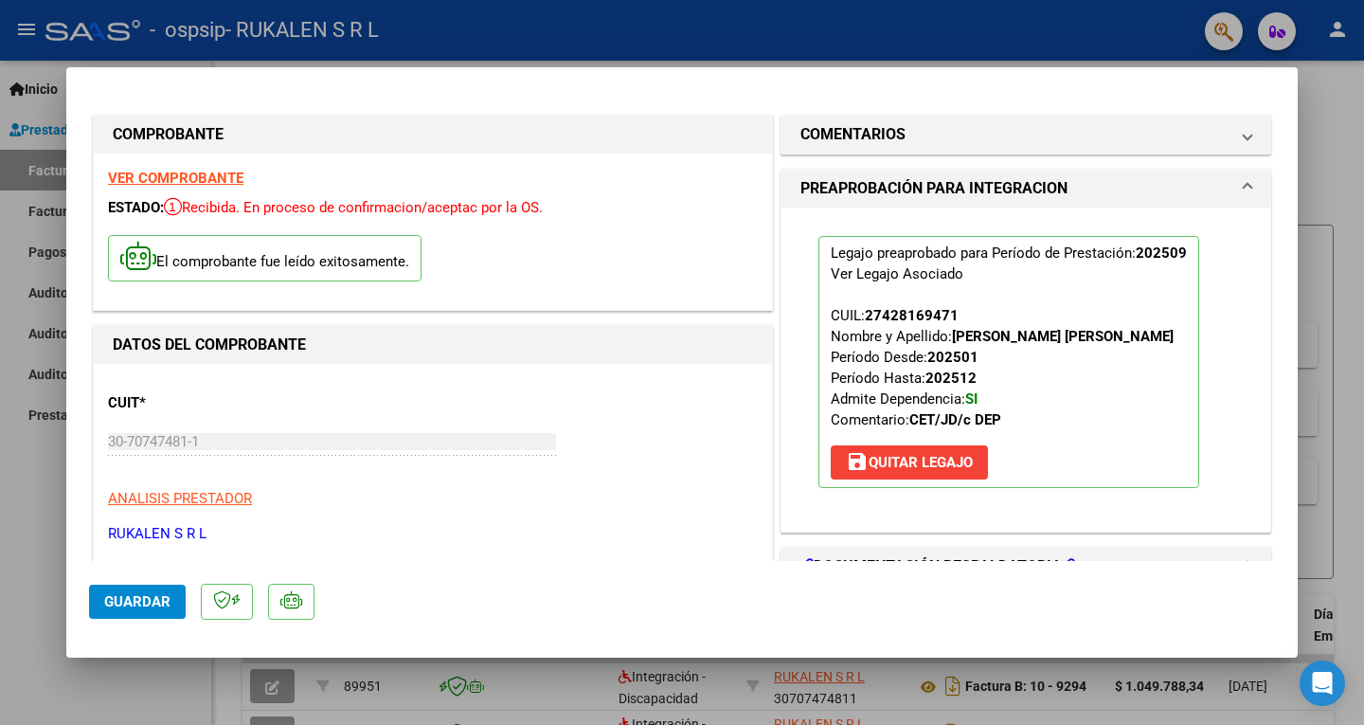
scroll to position [0, 0]
click at [156, 601] on span "Guardar" at bounding box center [137, 601] width 66 height 17
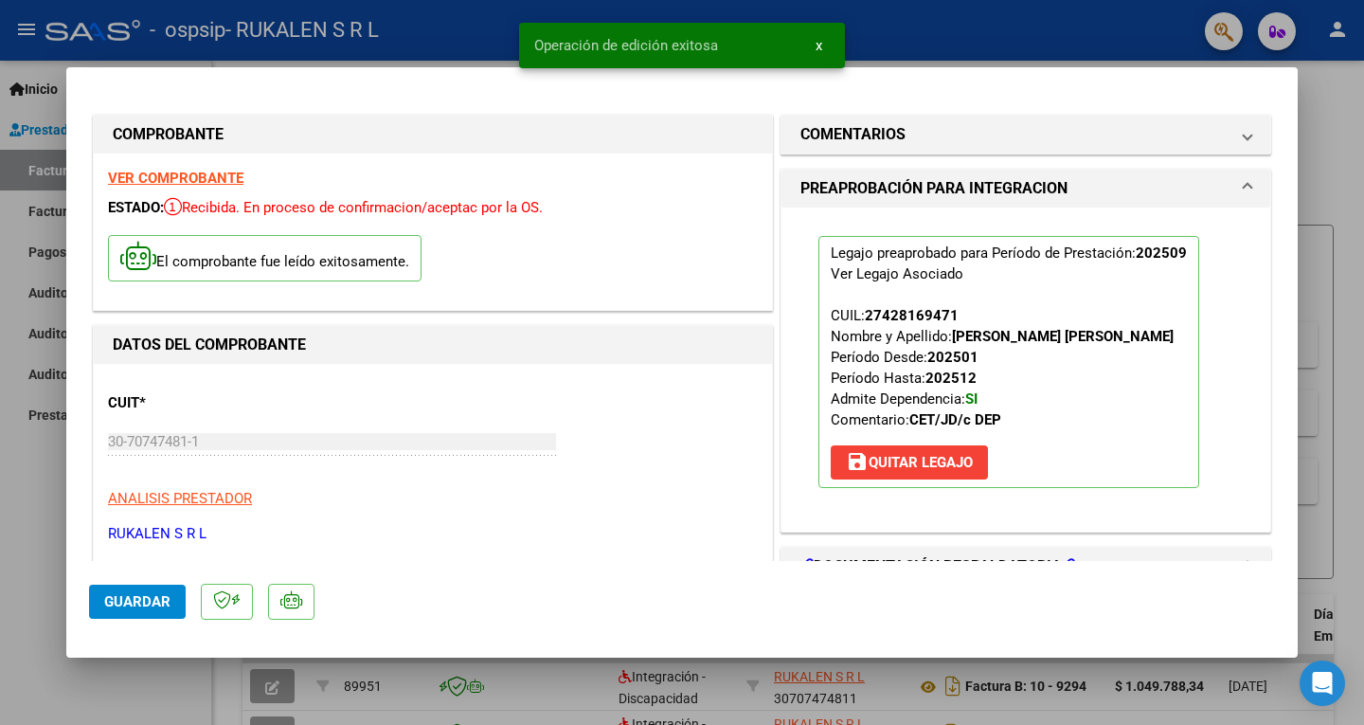
click at [1330, 127] on div at bounding box center [682, 362] width 1364 height 725
type input "$ 0,00"
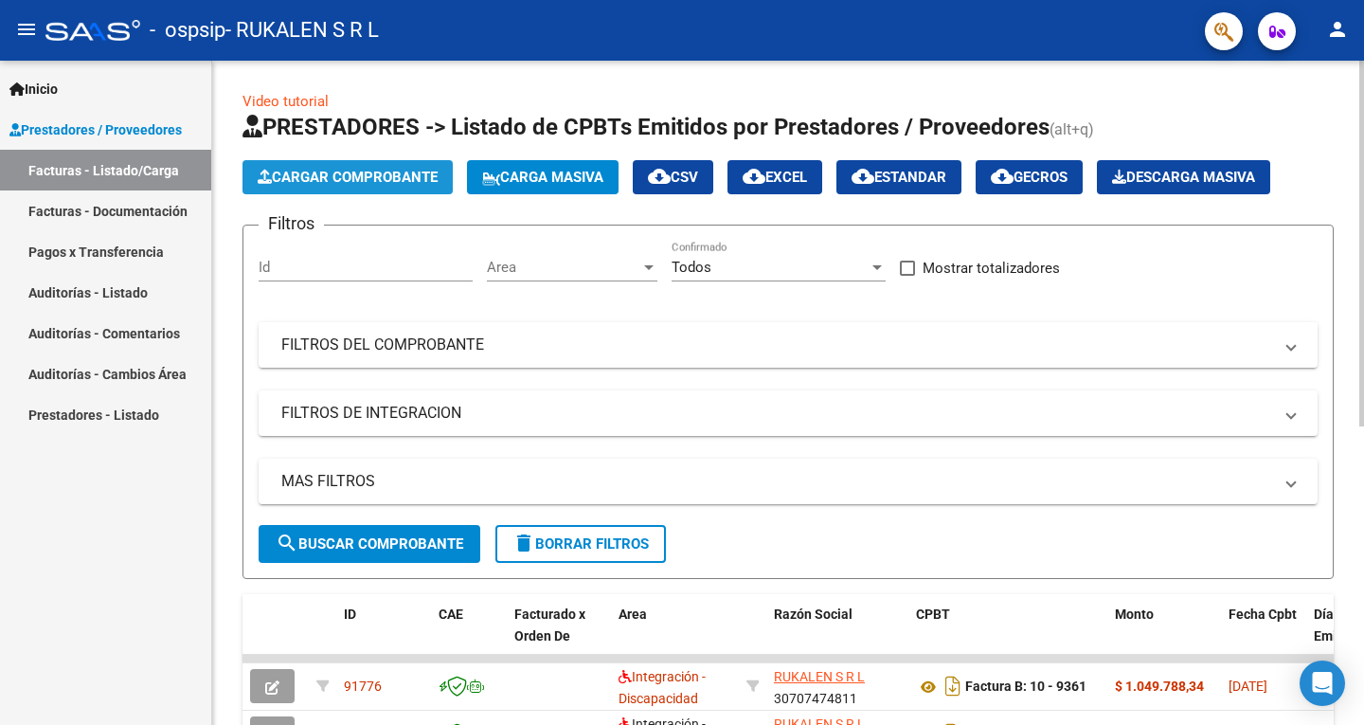
click at [435, 183] on span "Cargar Comprobante" at bounding box center [348, 177] width 180 height 17
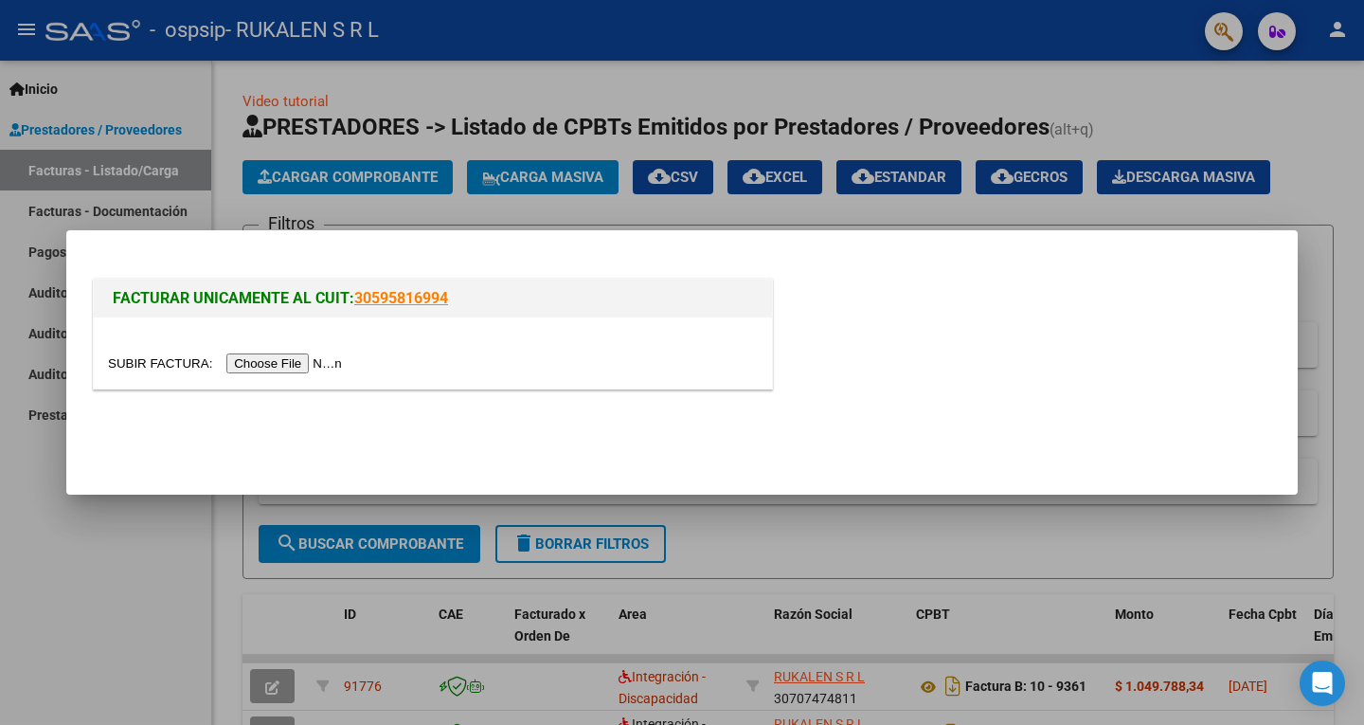
click at [313, 359] on input "file" at bounding box center [228, 363] width 240 height 20
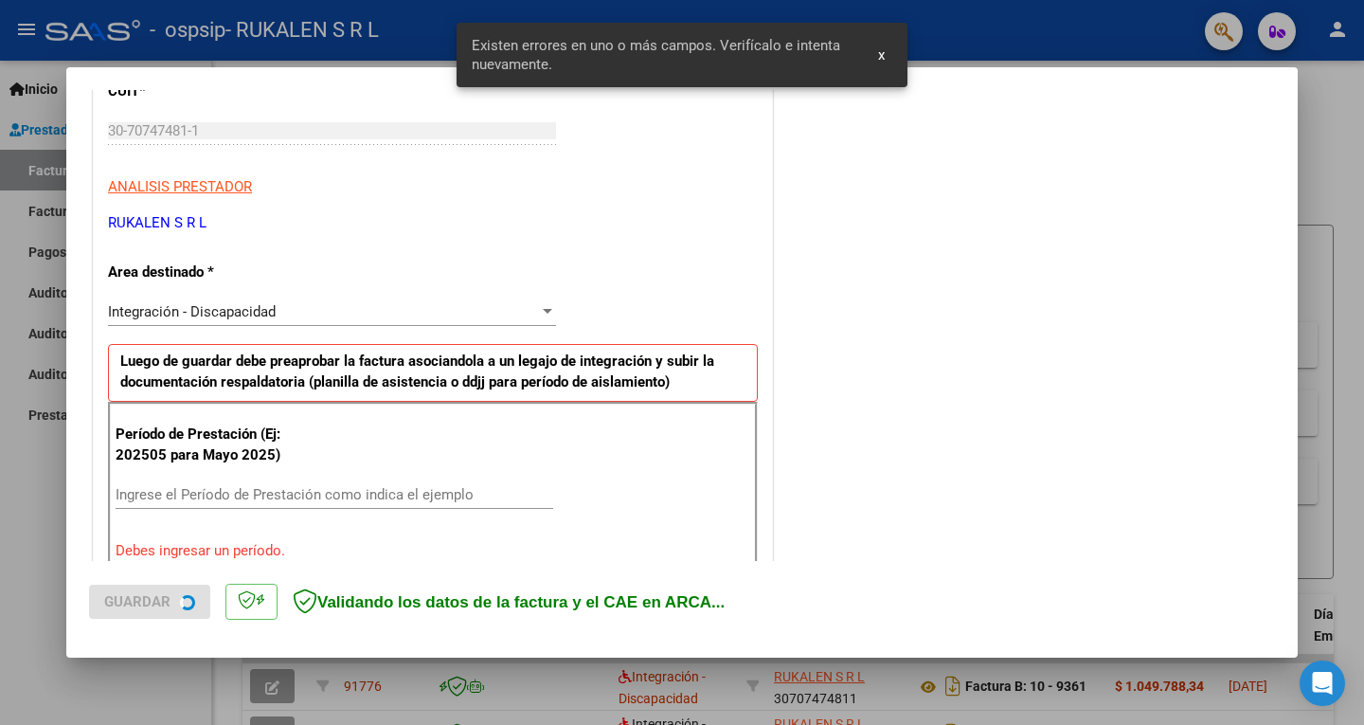
scroll to position [424, 0]
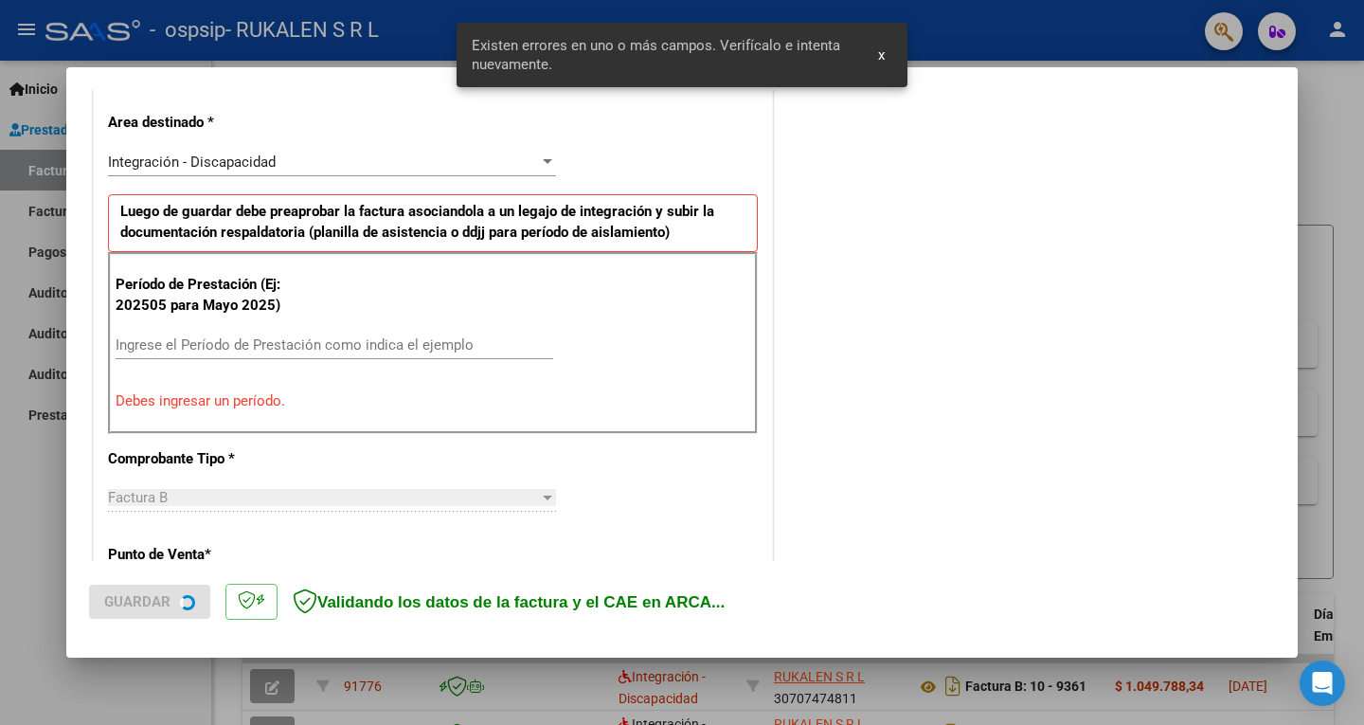
click at [303, 343] on input "Ingrese el Período de Prestación como indica el ejemplo" at bounding box center [335, 344] width 438 height 17
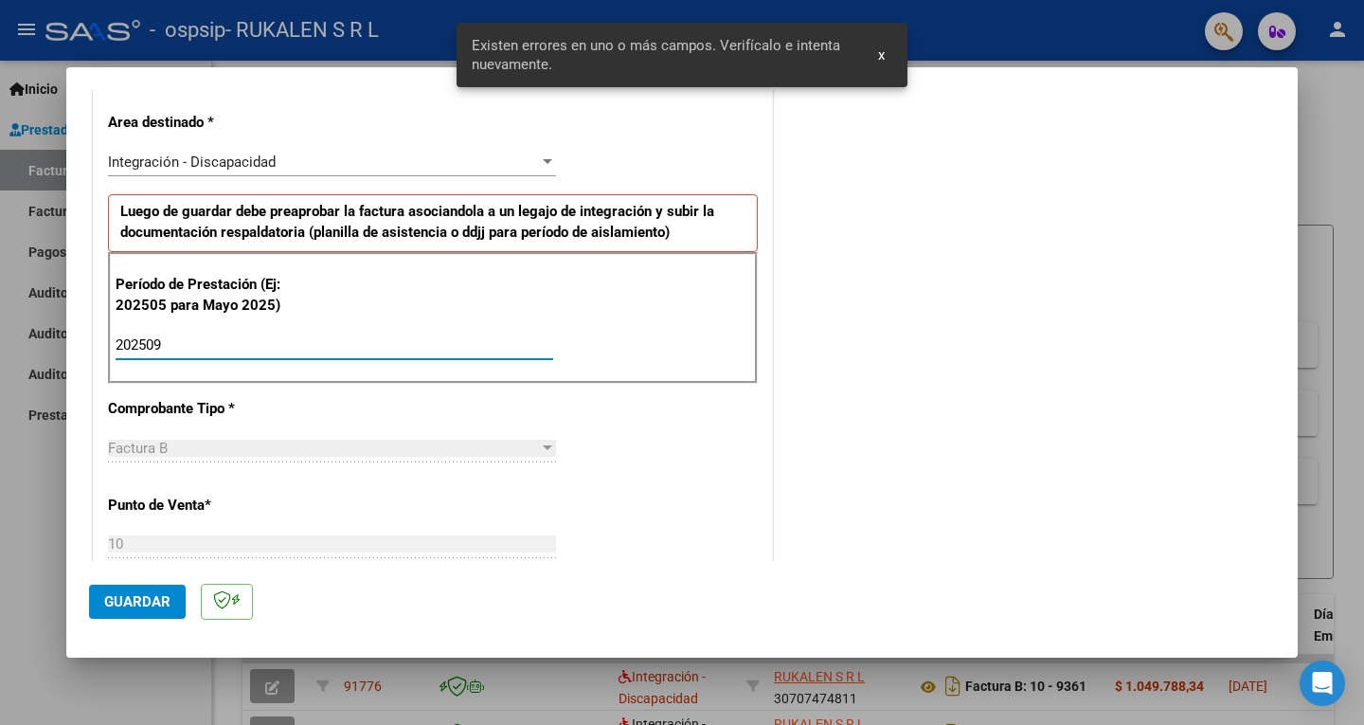
type input "202509"
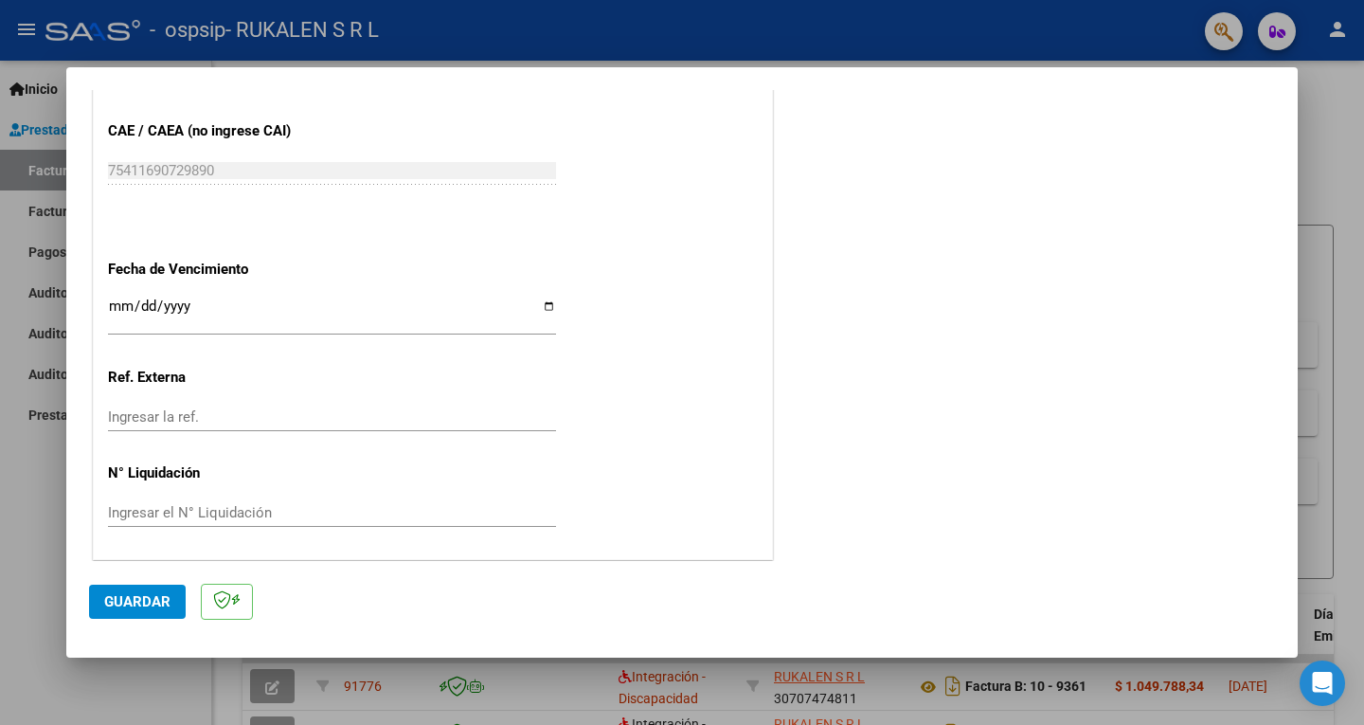
scroll to position [1196, 0]
click at [145, 297] on input "Ingresar la fecha" at bounding box center [332, 311] width 448 height 30
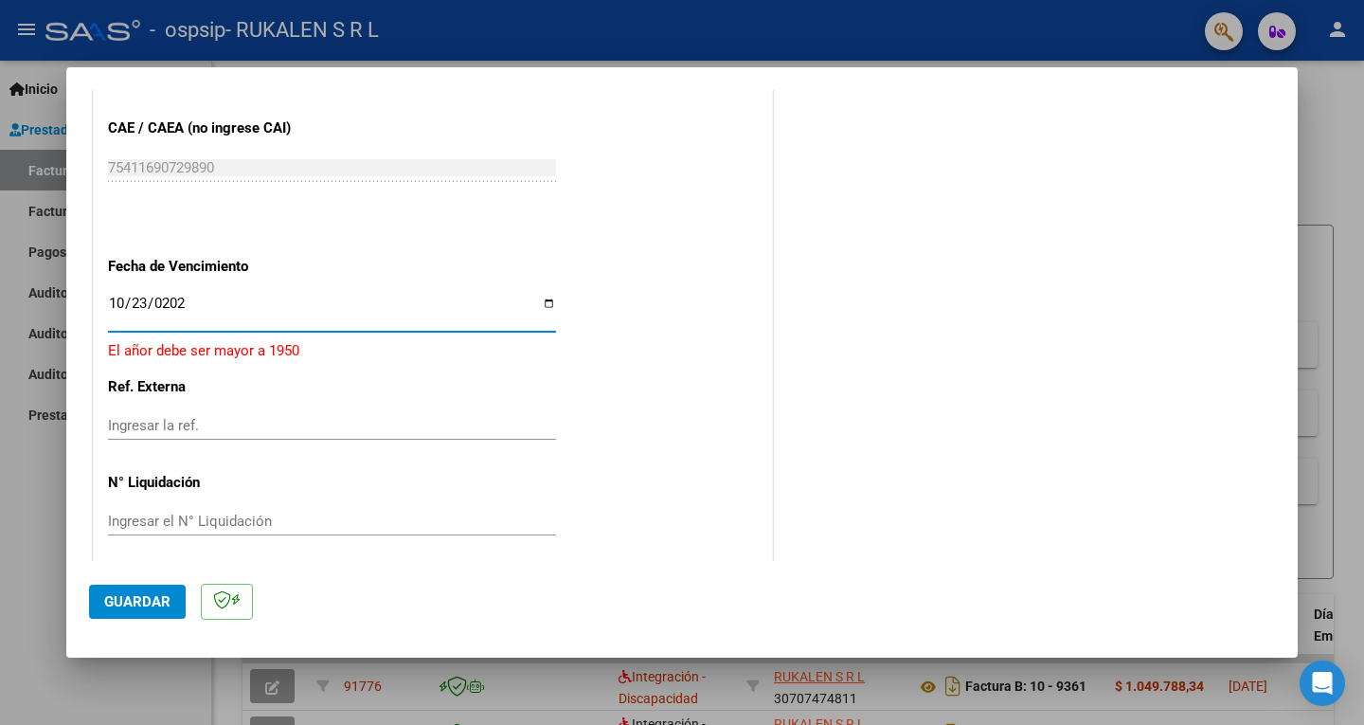
type input "[DATE]"
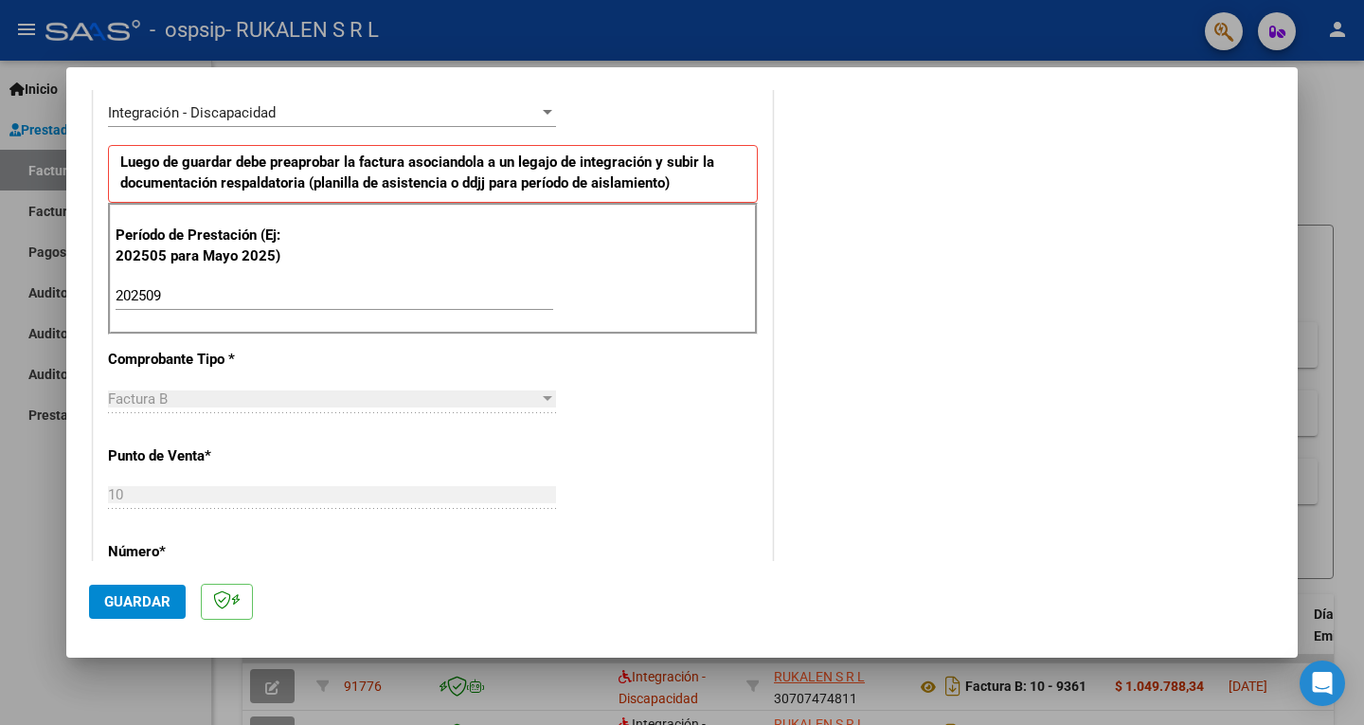
scroll to position [758, 0]
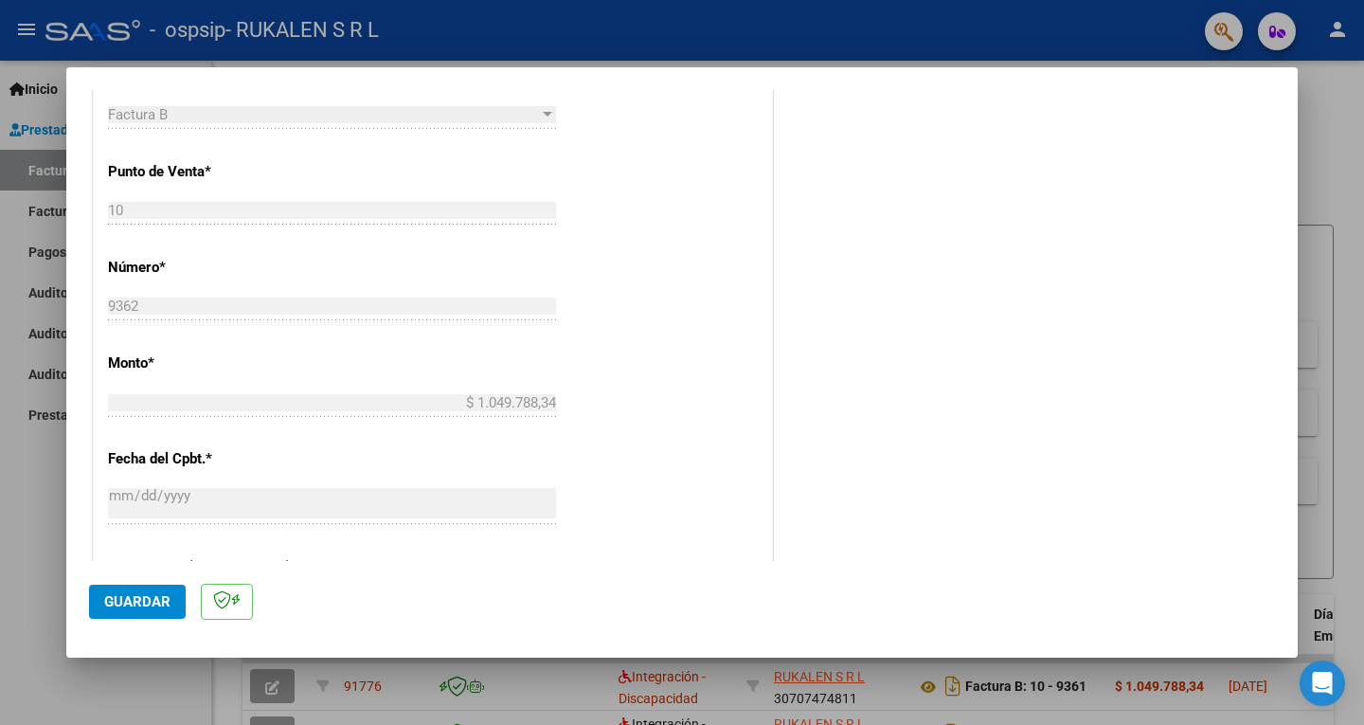
click at [152, 592] on button "Guardar" at bounding box center [137, 601] width 97 height 34
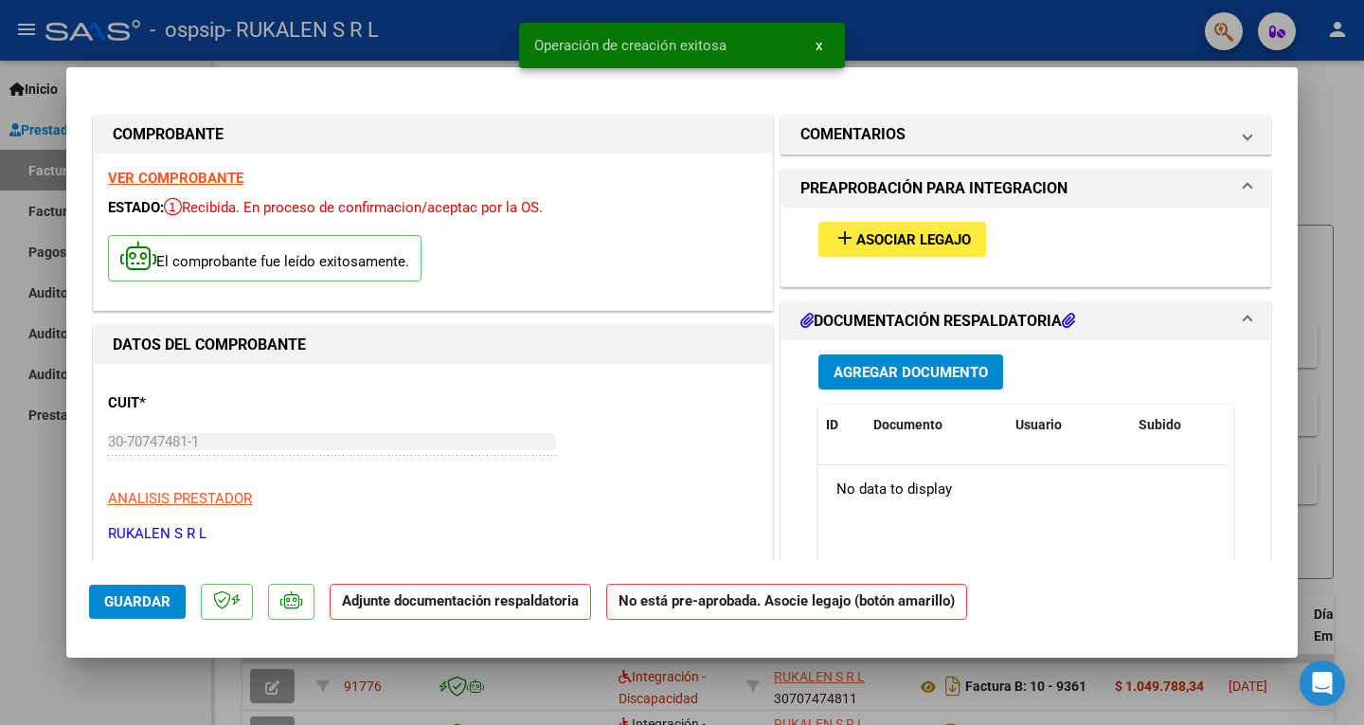
click at [883, 237] on span "Asociar Legajo" at bounding box center [913, 239] width 115 height 17
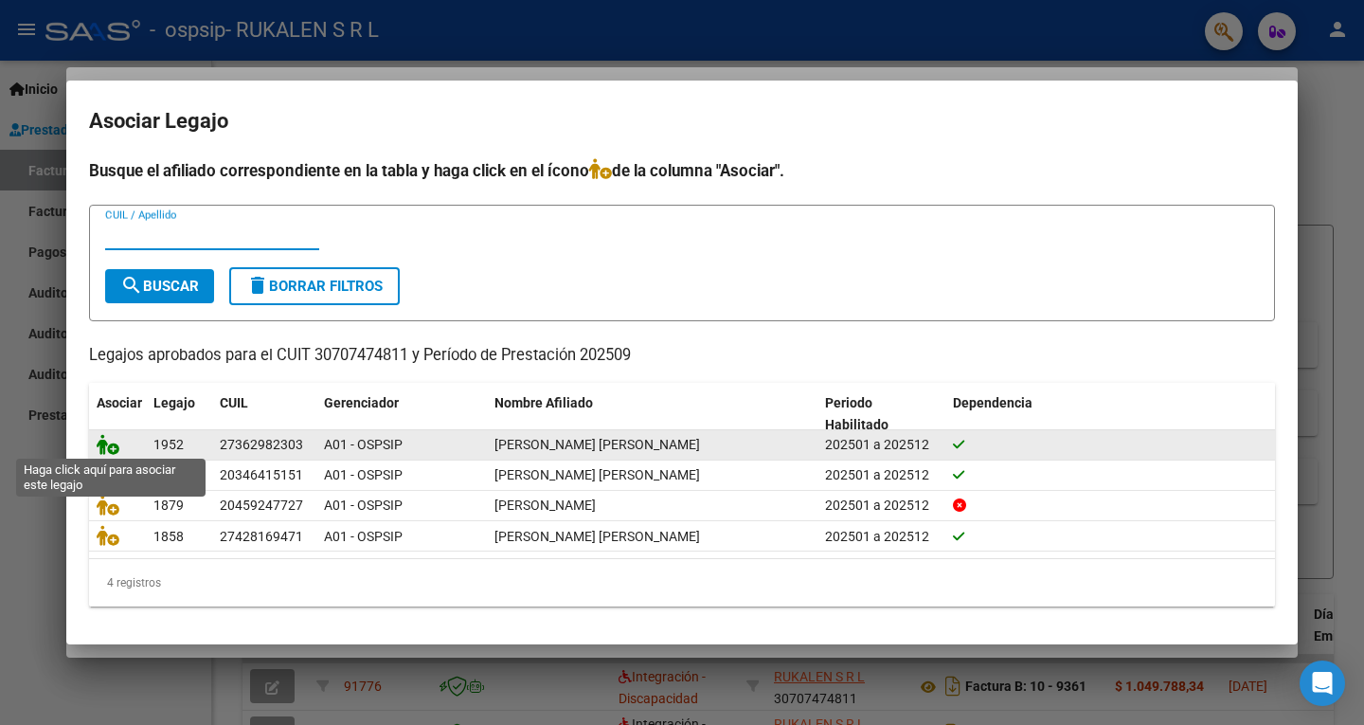
click at [99, 437] on icon at bounding box center [108, 444] width 23 height 21
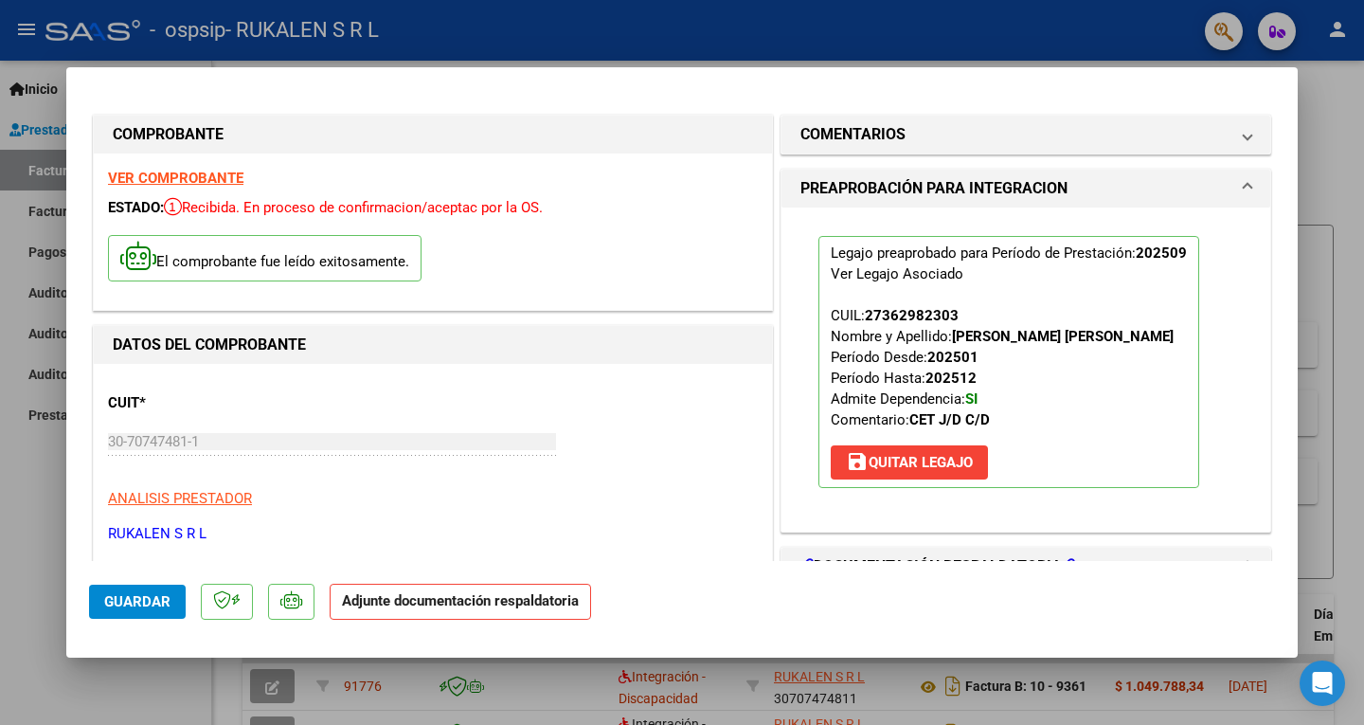
scroll to position [95, 0]
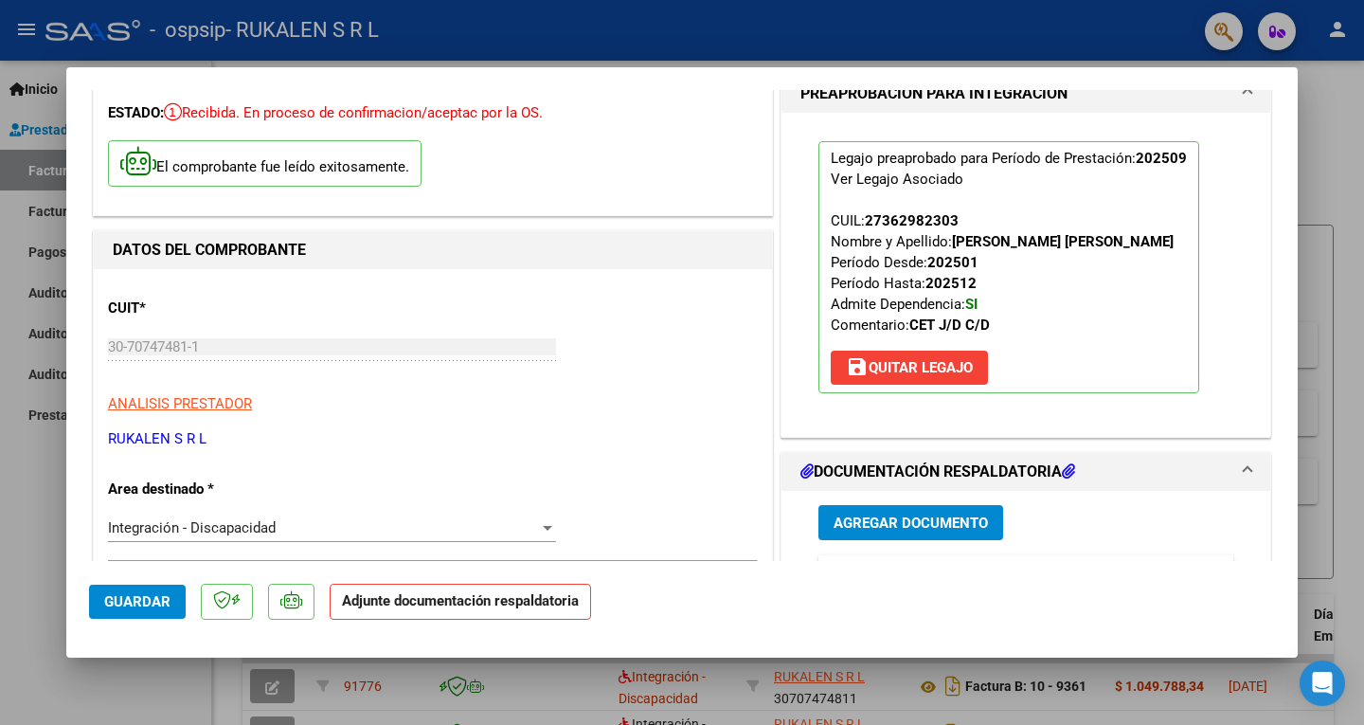
click at [899, 518] on span "Agregar Documento" at bounding box center [911, 522] width 154 height 17
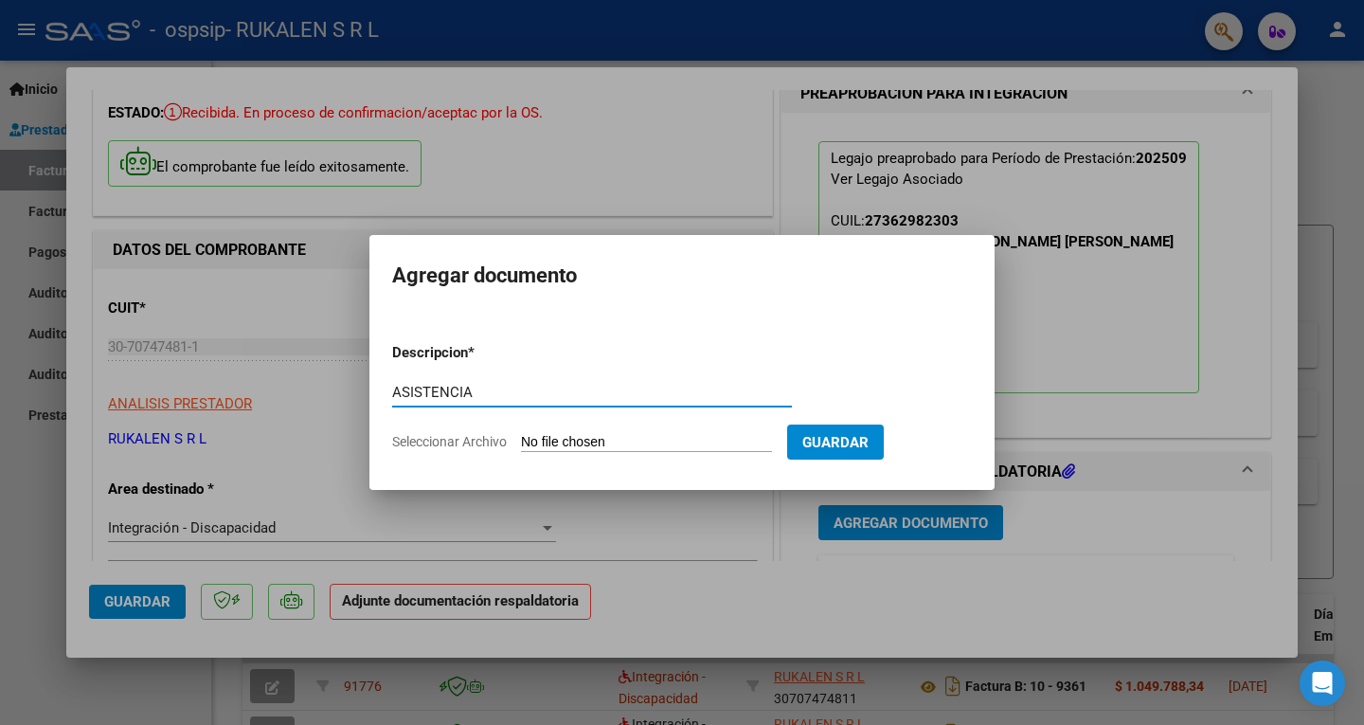
type input "ASISTENCIA"
click at [604, 436] on input "Seleccionar Archivo" at bounding box center [646, 443] width 251 height 18
type input "C:\fakepath\[PERSON_NAME] ASISTENCIA.pdf"
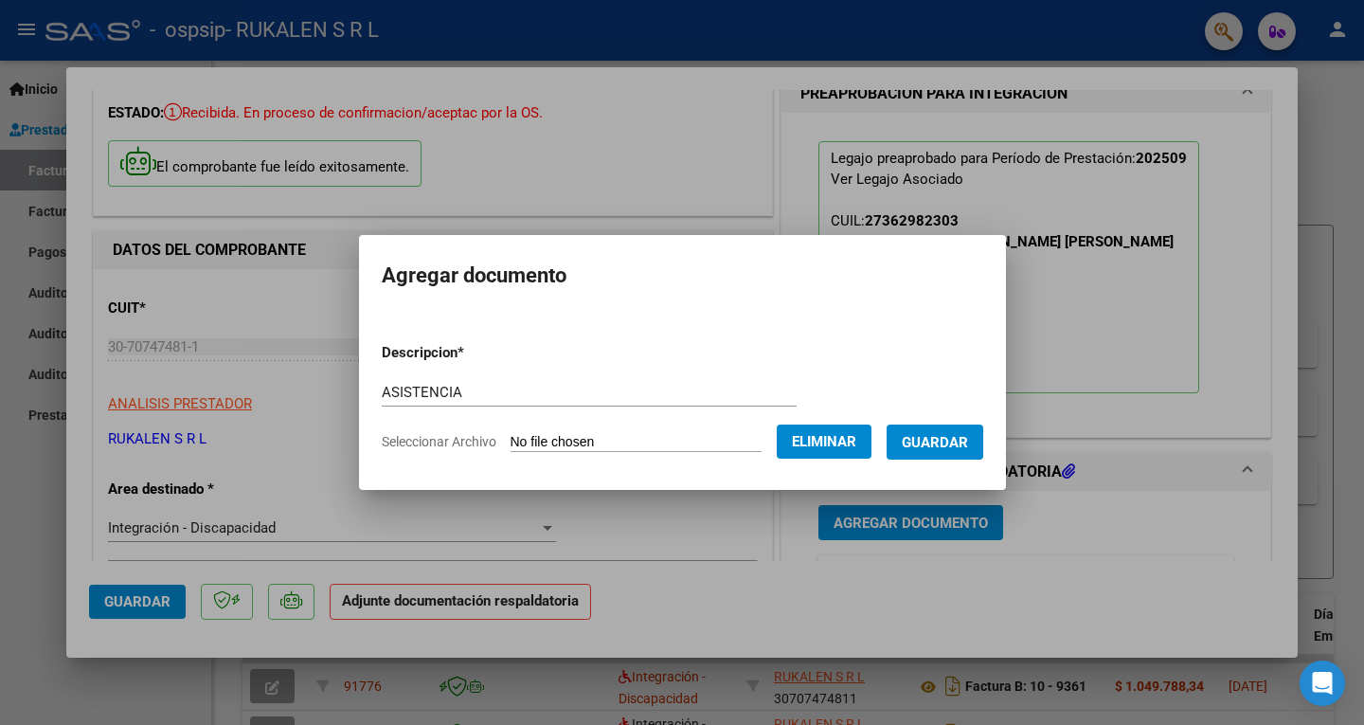
click at [966, 441] on span "Guardar" at bounding box center [935, 442] width 66 height 17
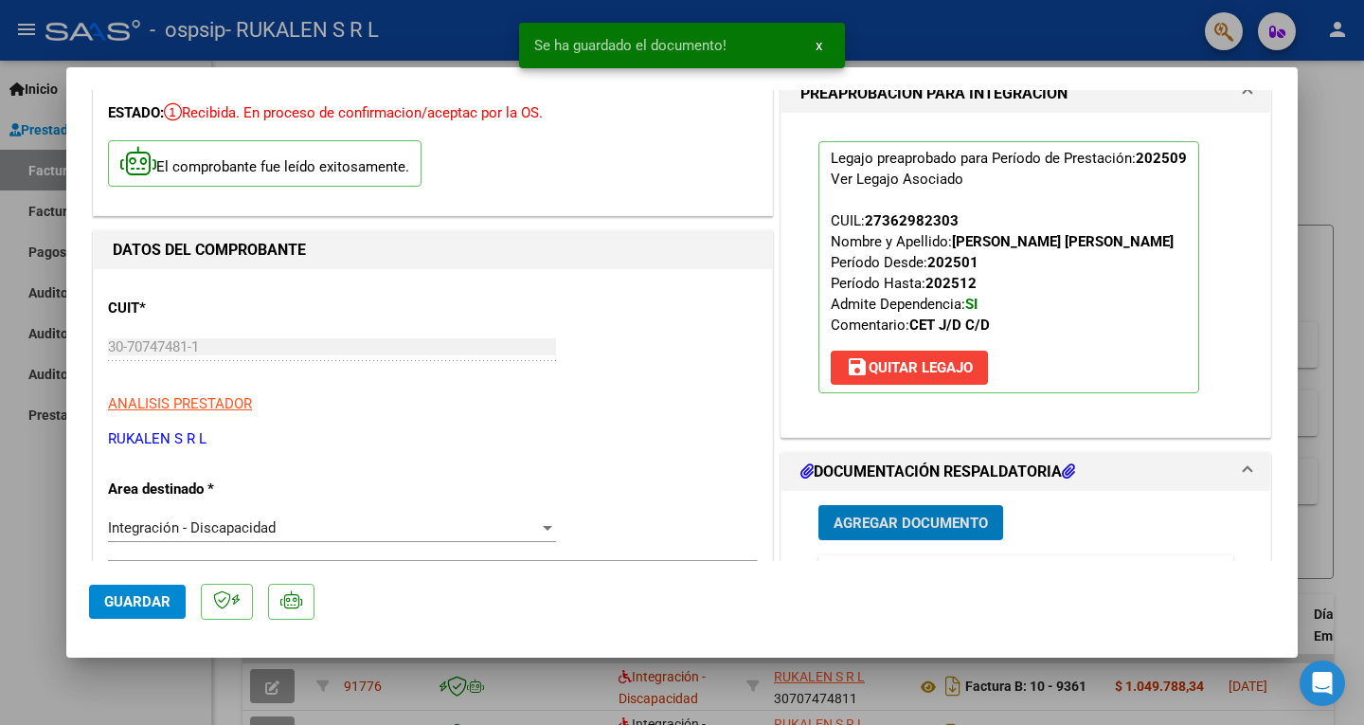
click at [944, 522] on span "Agregar Documento" at bounding box center [911, 522] width 154 height 17
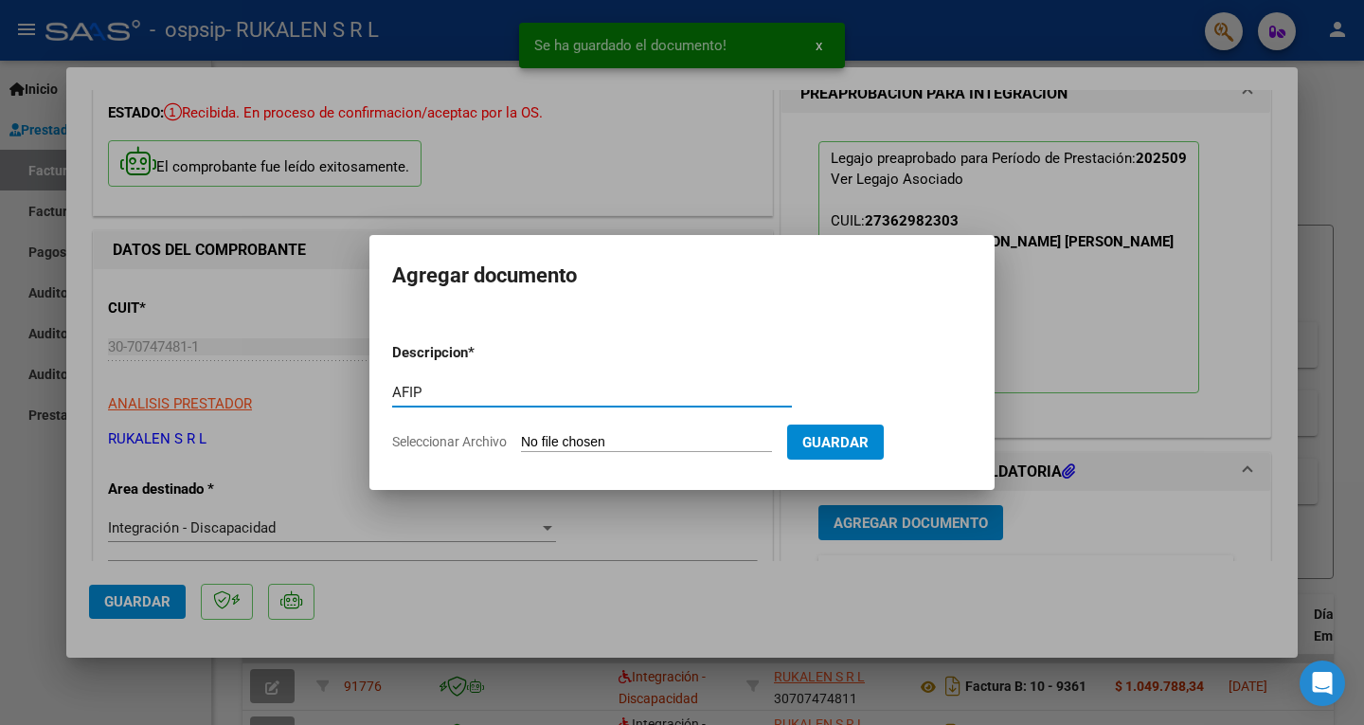
type input "AFIP"
click at [571, 441] on input "Seleccionar Archivo" at bounding box center [646, 443] width 251 height 18
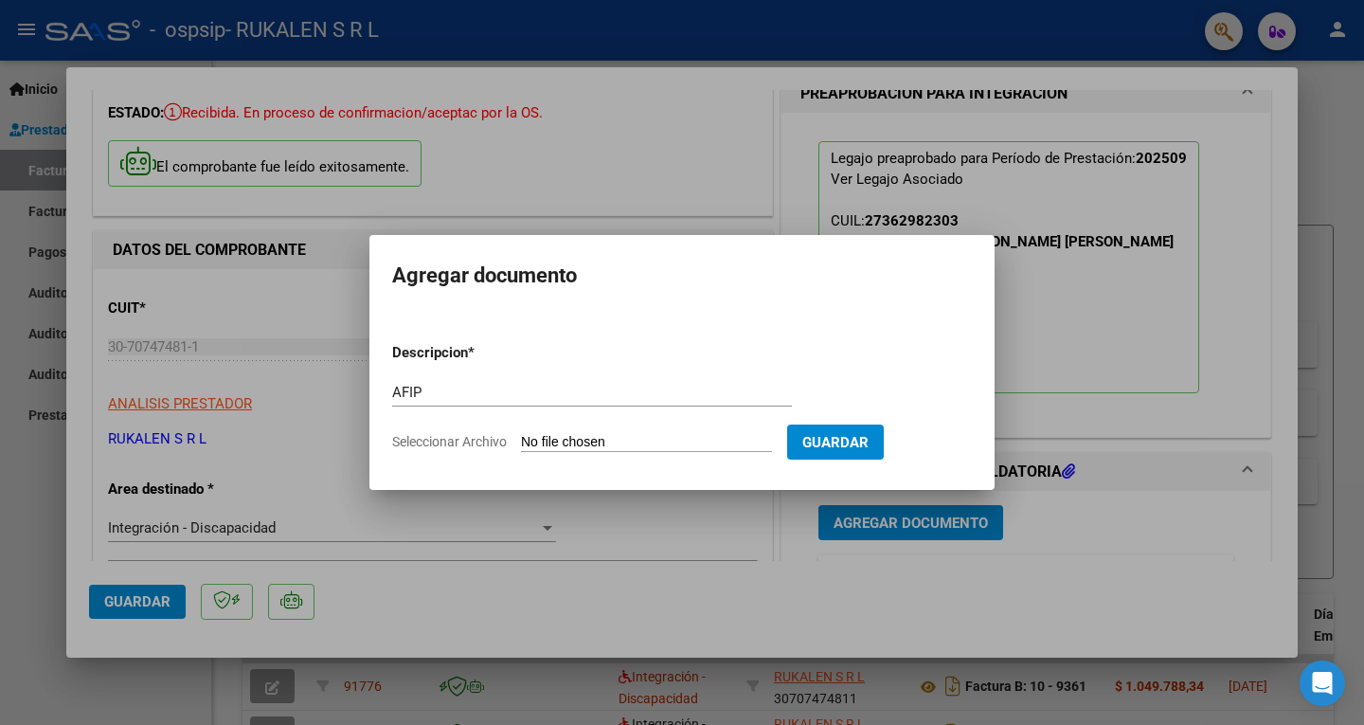
type input "C:\fakepath\AFIP SEPTIEMBRE.pdf"
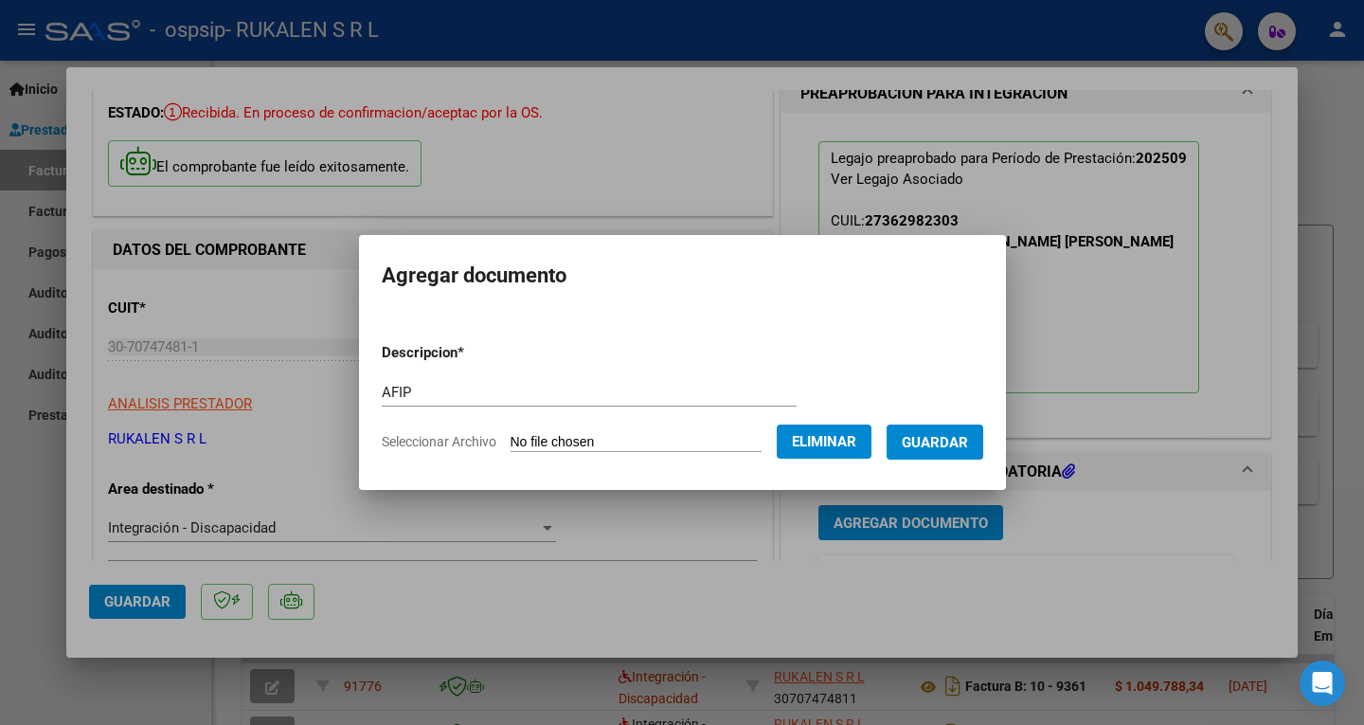
click at [963, 439] on span "Guardar" at bounding box center [935, 442] width 66 height 17
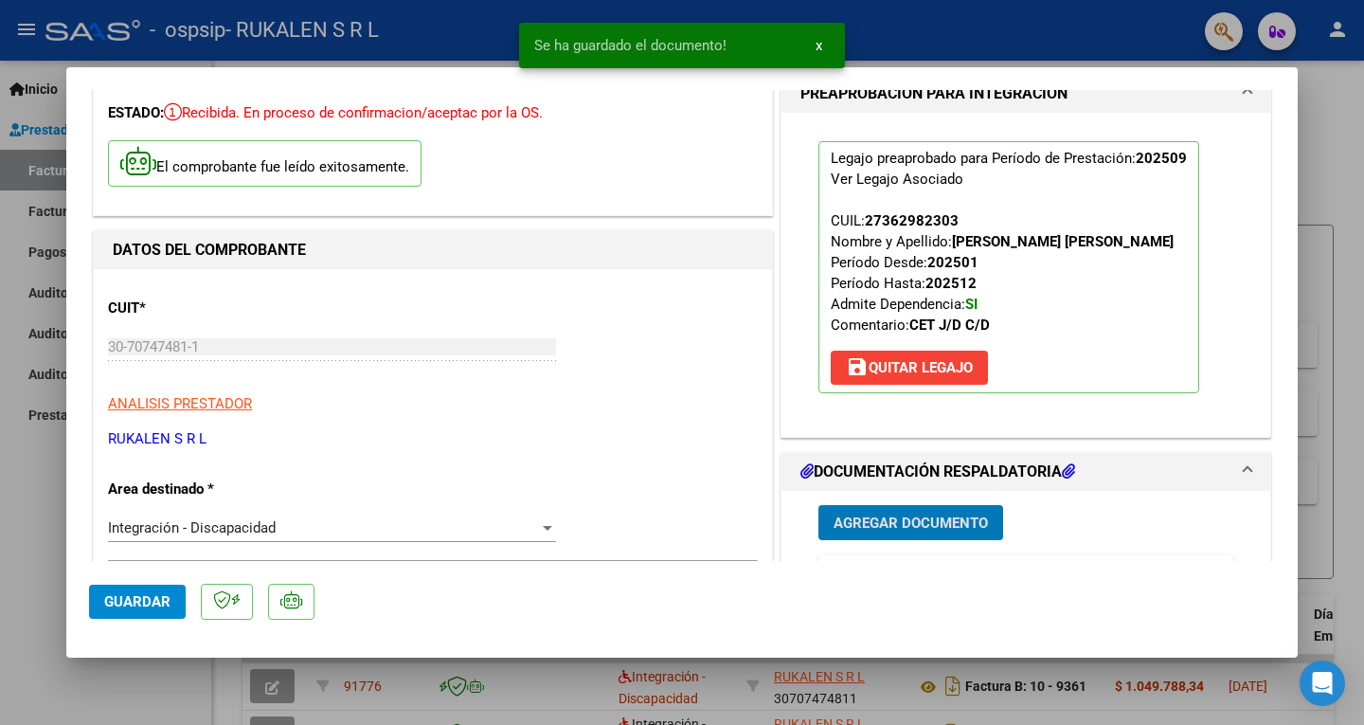
click at [954, 517] on span "Agregar Documento" at bounding box center [911, 522] width 154 height 17
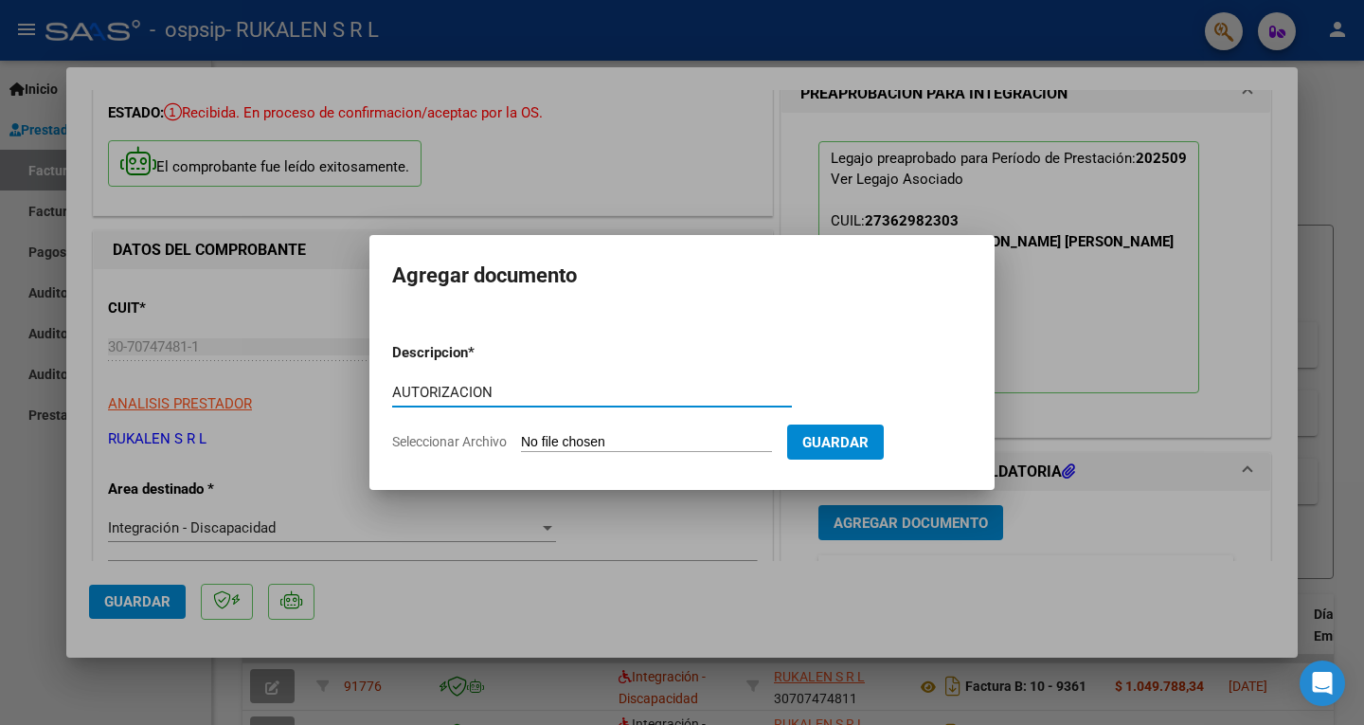
type input "AUTORIZACION"
click at [591, 440] on input "Seleccionar Archivo" at bounding box center [646, 443] width 251 height 18
click at [656, 436] on input "Seleccionar Archivo" at bounding box center [646, 443] width 251 height 18
type input "C:\fakepath\[PERSON_NAME] CET AUTORIZACION 2024 SEGUN RESOLUCION 360 22 (2) (1)…"
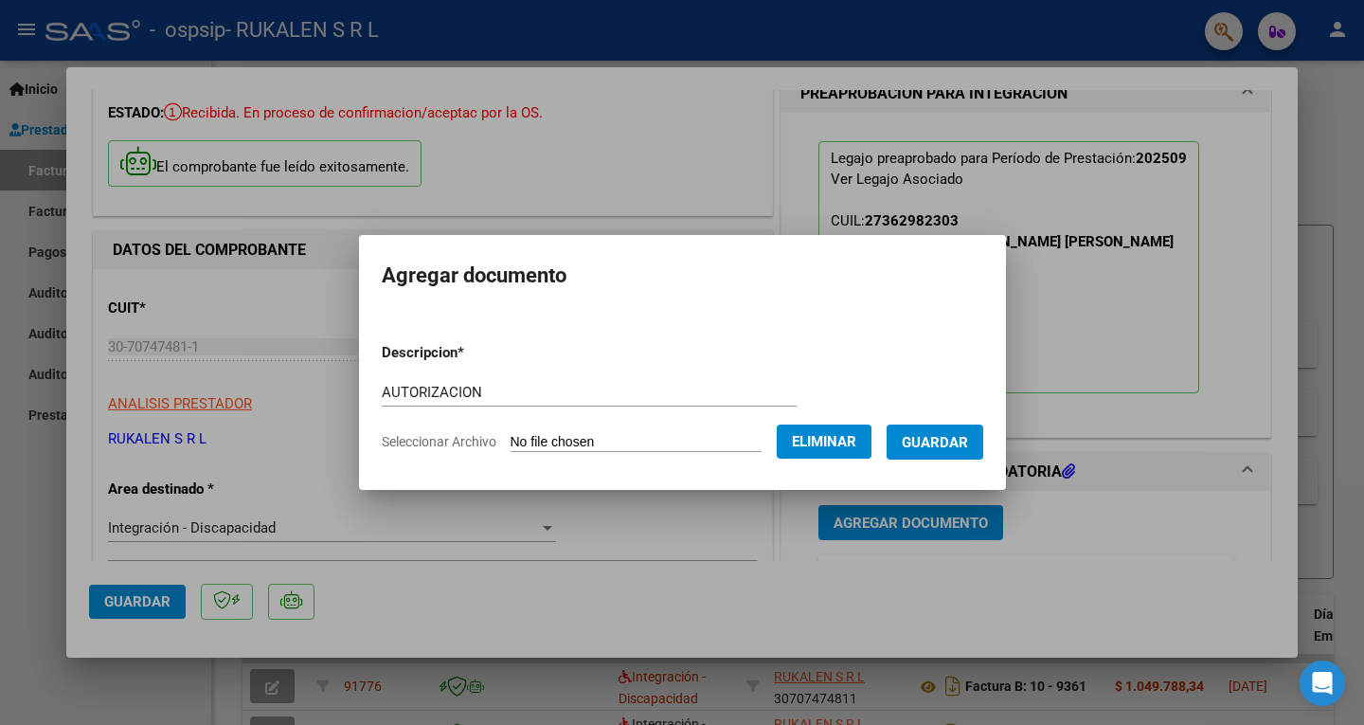
click at [854, 441] on span "Eliminar" at bounding box center [824, 441] width 64 height 17
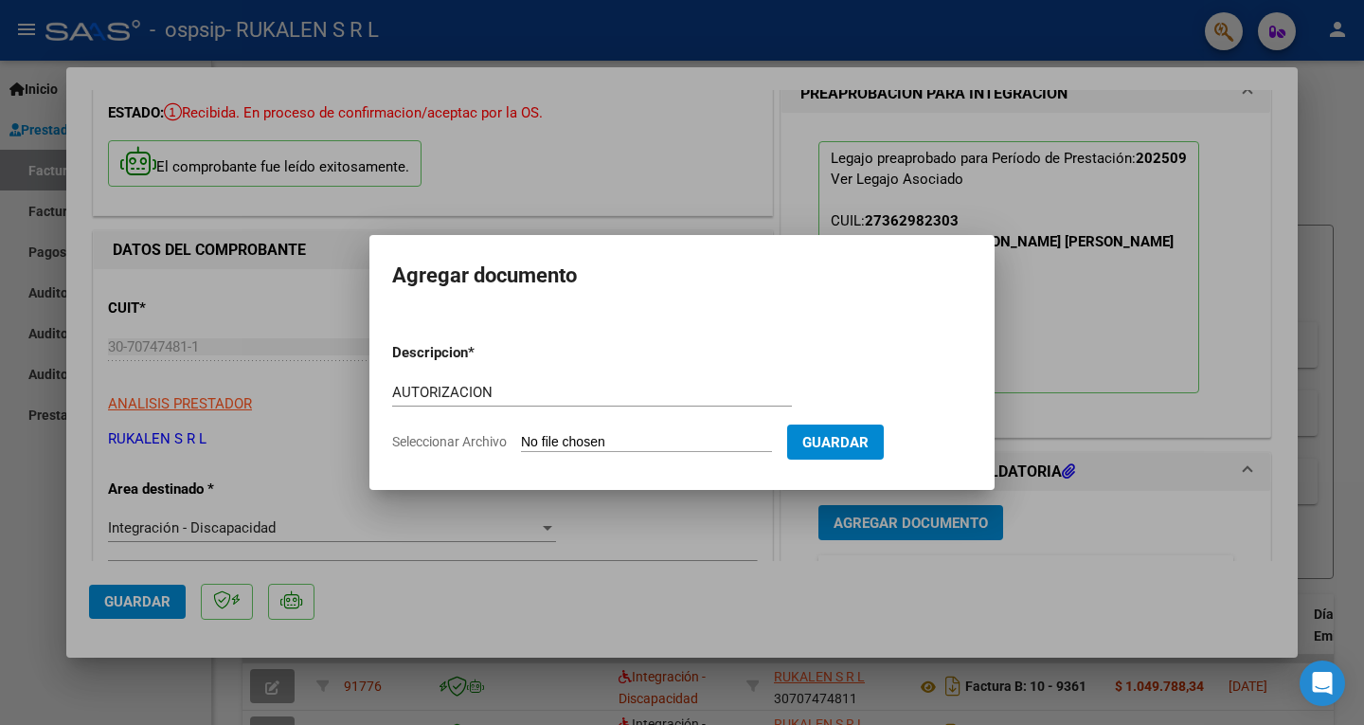
click at [642, 440] on input "Seleccionar Archivo" at bounding box center [646, 443] width 251 height 18
type input "C:\fakepath\[PERSON_NAME] CET AUTORIZACION 2025 SEGUN RESOLUCION 360 22 (2) (1)…"
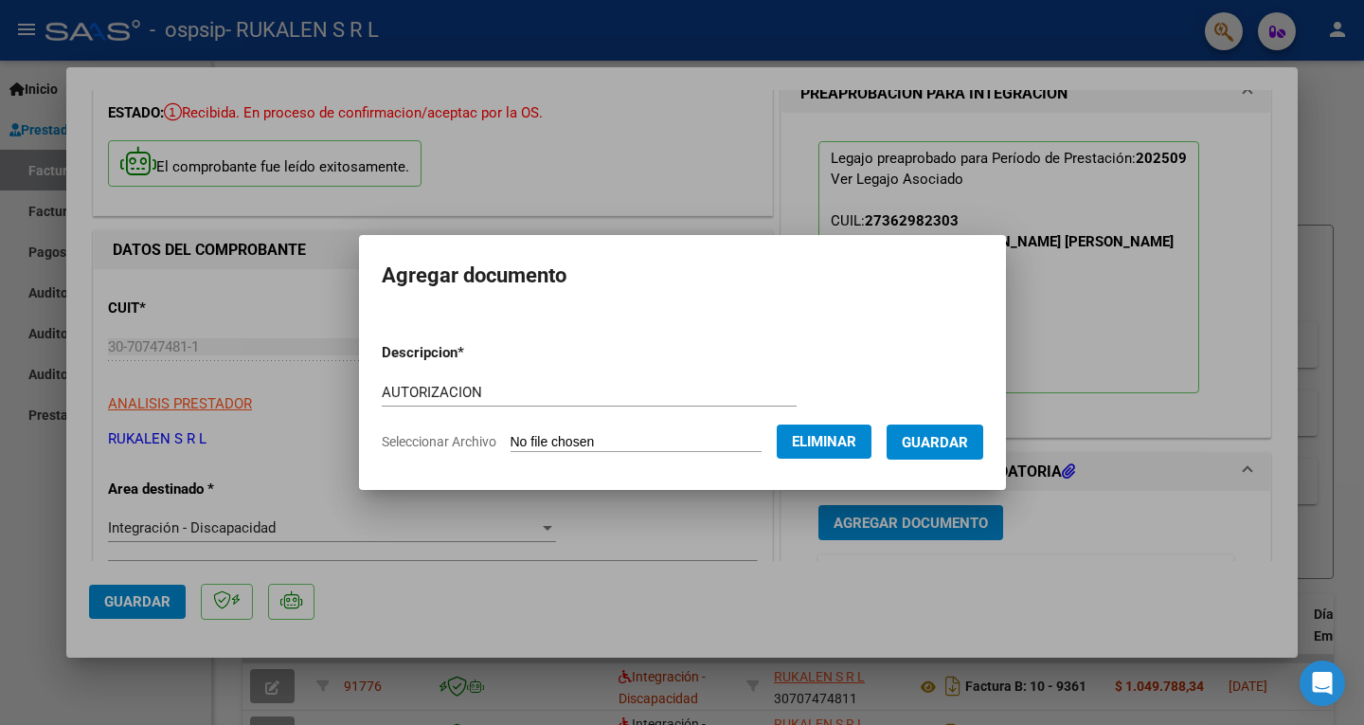
click at [983, 443] on button "Guardar" at bounding box center [935, 441] width 97 height 35
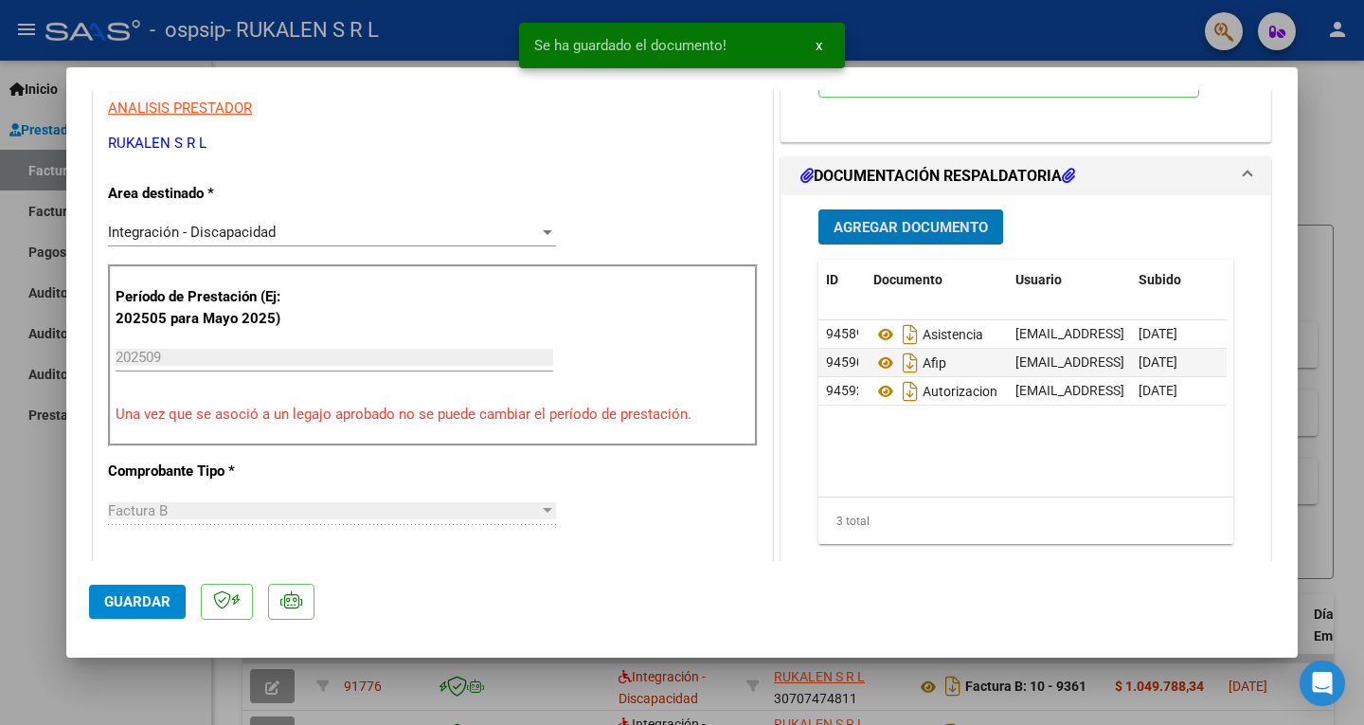
scroll to position [474, 0]
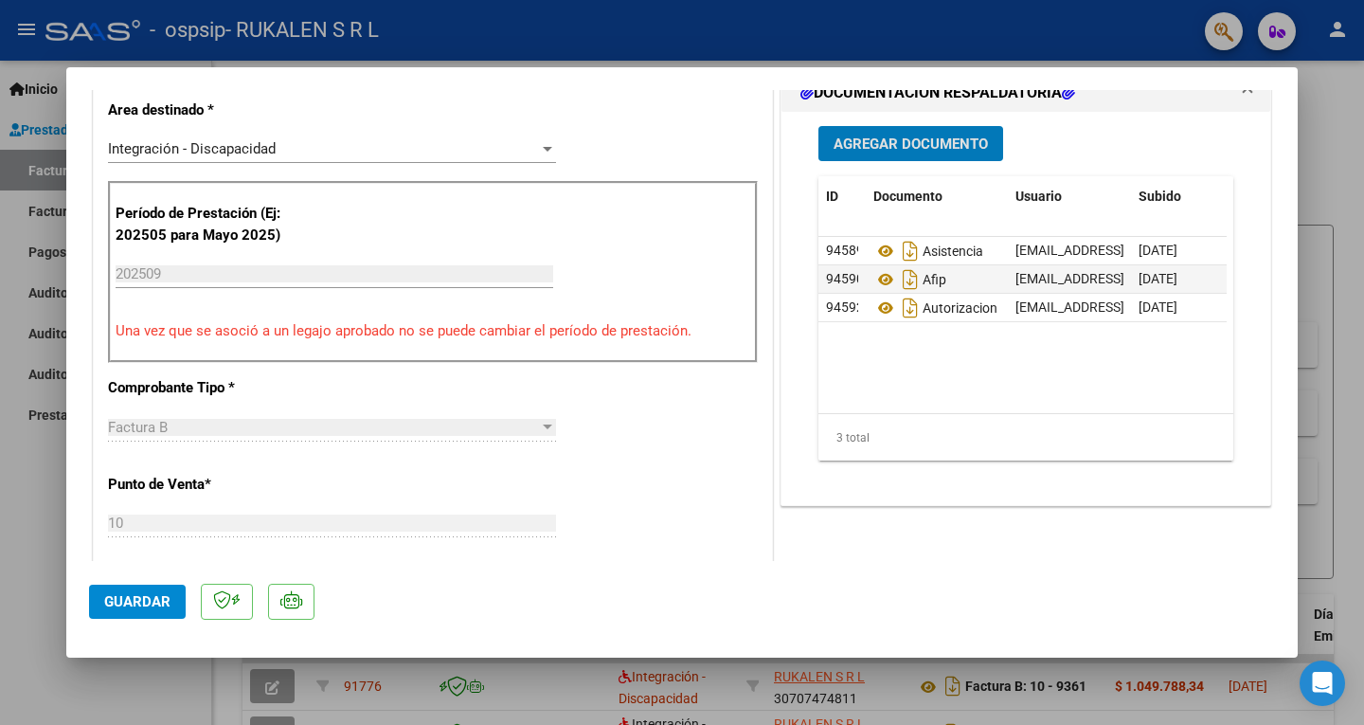
click at [125, 594] on span "Guardar" at bounding box center [137, 601] width 66 height 17
click at [150, 590] on button "Guardar" at bounding box center [137, 601] width 97 height 34
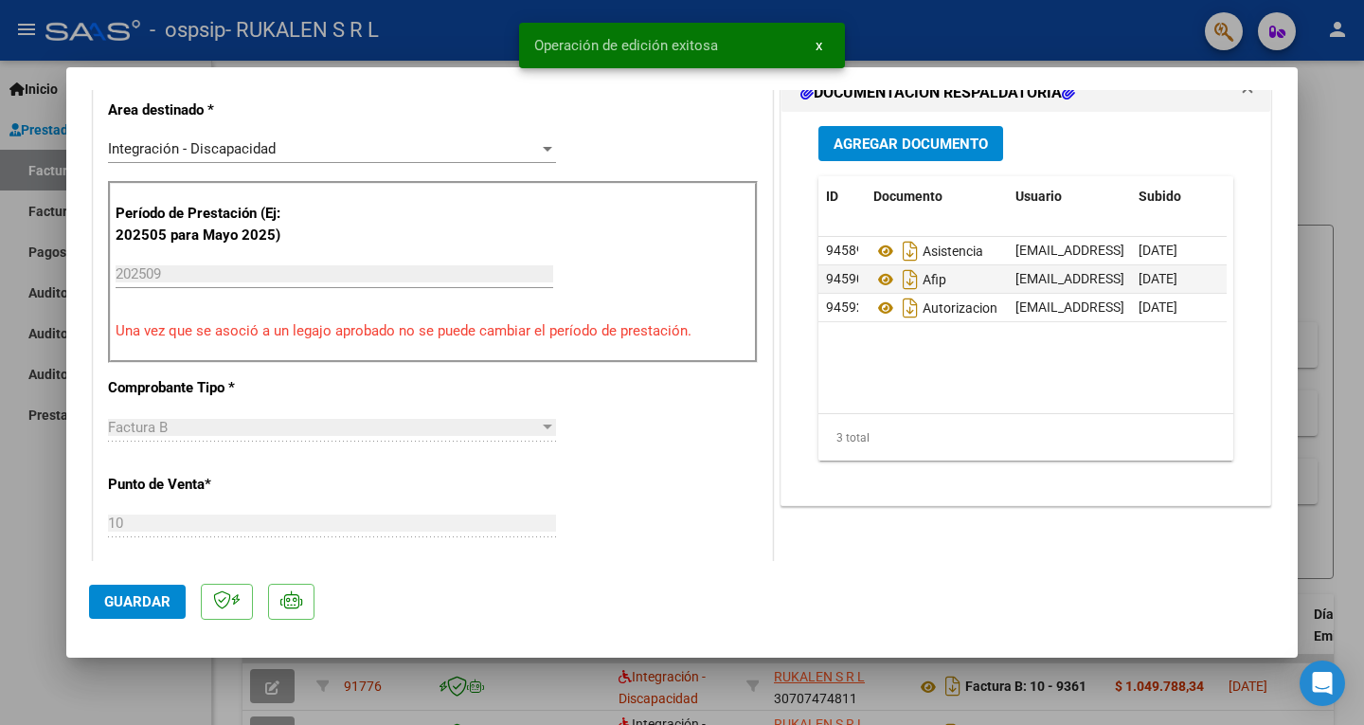
click at [1337, 153] on div at bounding box center [682, 362] width 1364 height 725
type input "$ 0,00"
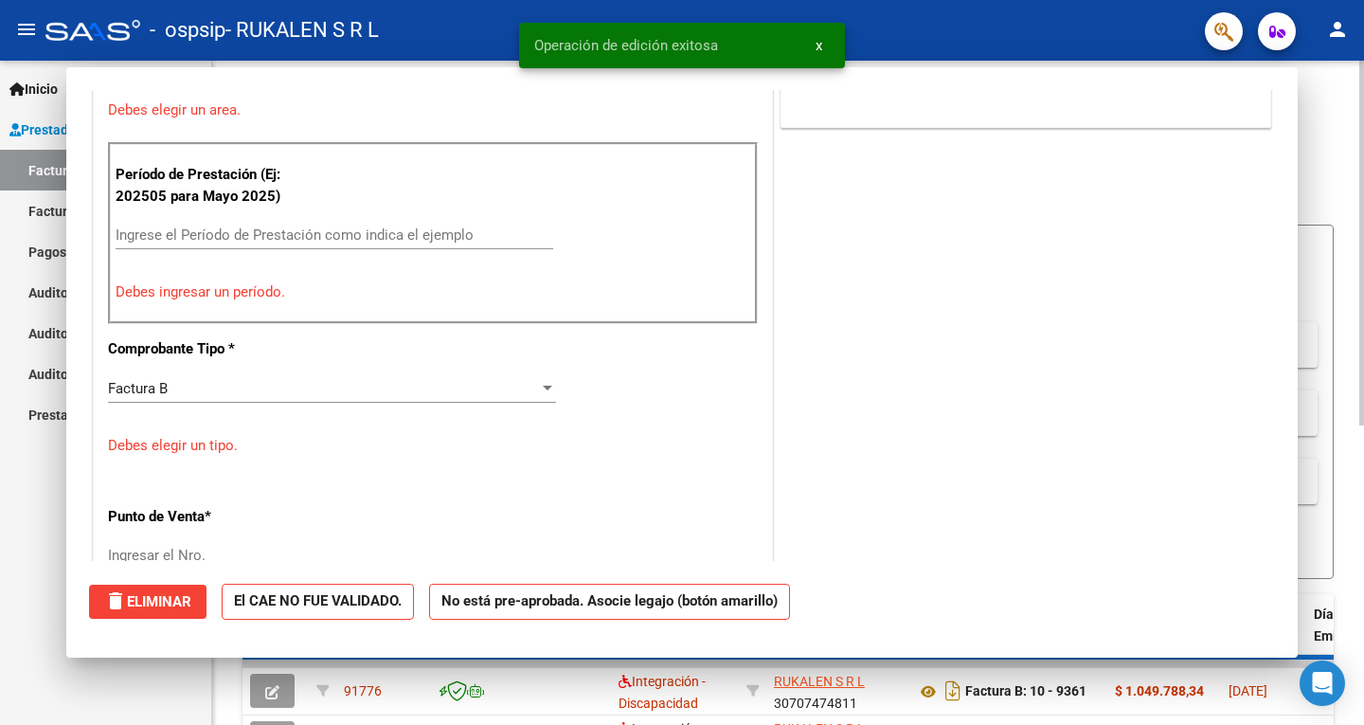
scroll to position [0, 0]
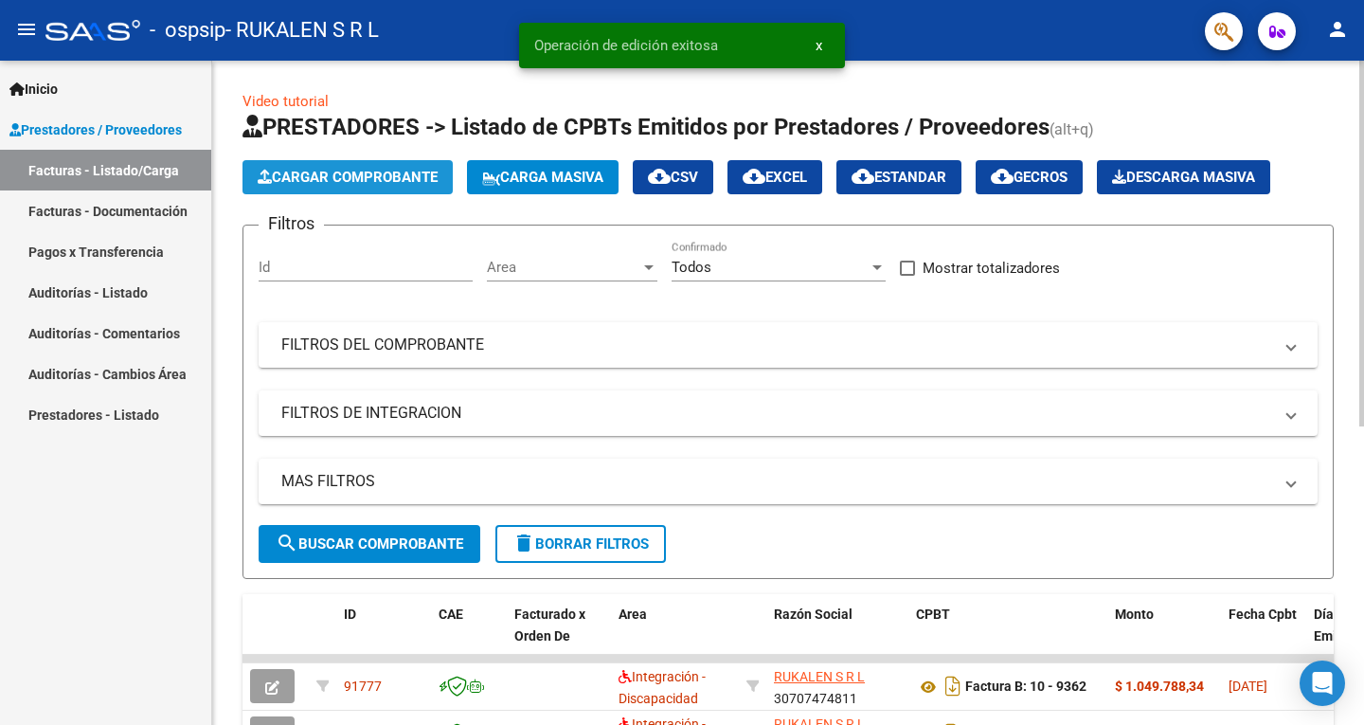
click at [377, 178] on span "Cargar Comprobante" at bounding box center [348, 177] width 180 height 17
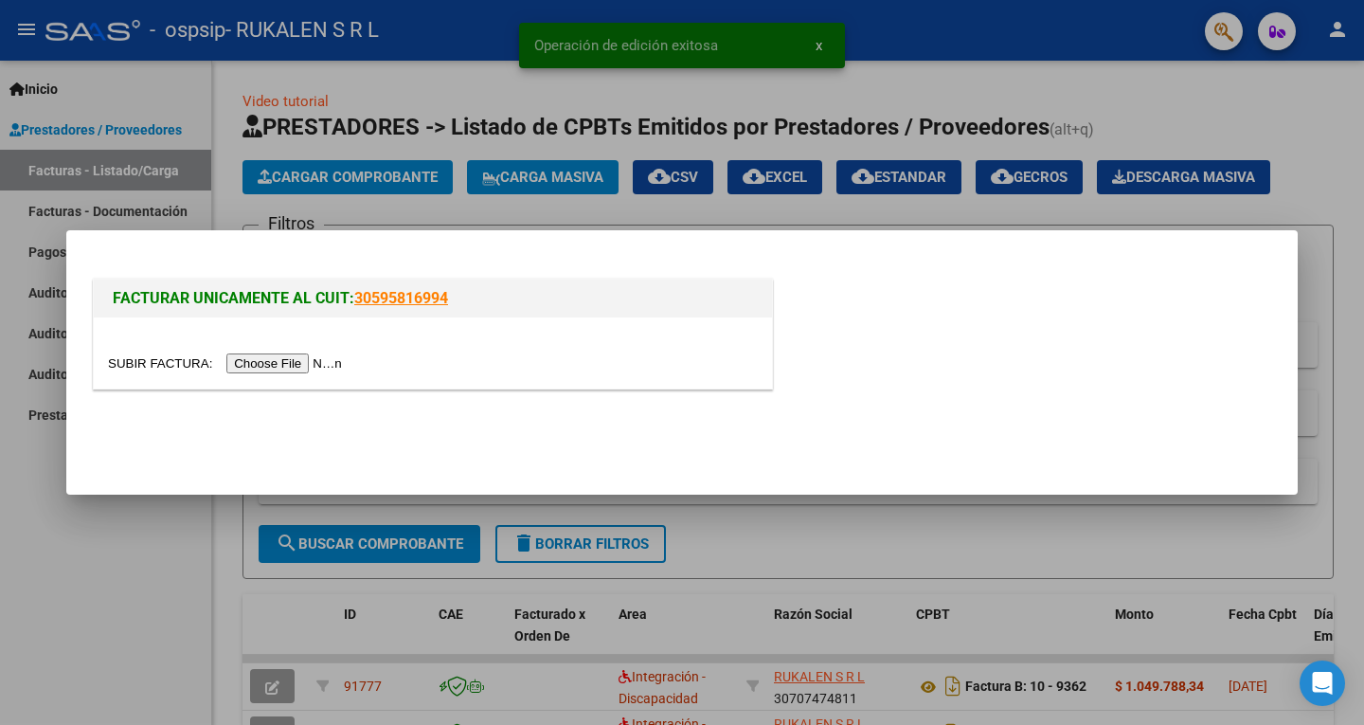
click at [164, 573] on div at bounding box center [682, 362] width 1364 height 725
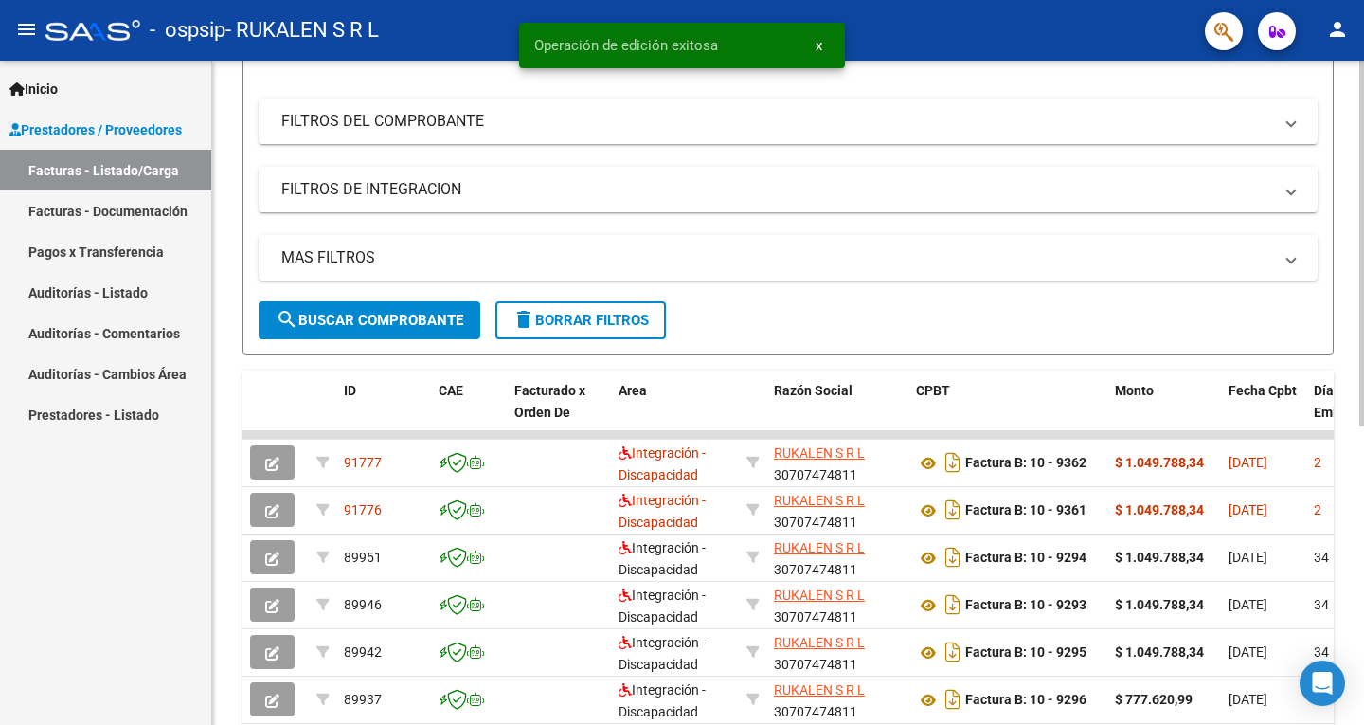
scroll to position [284, 0]
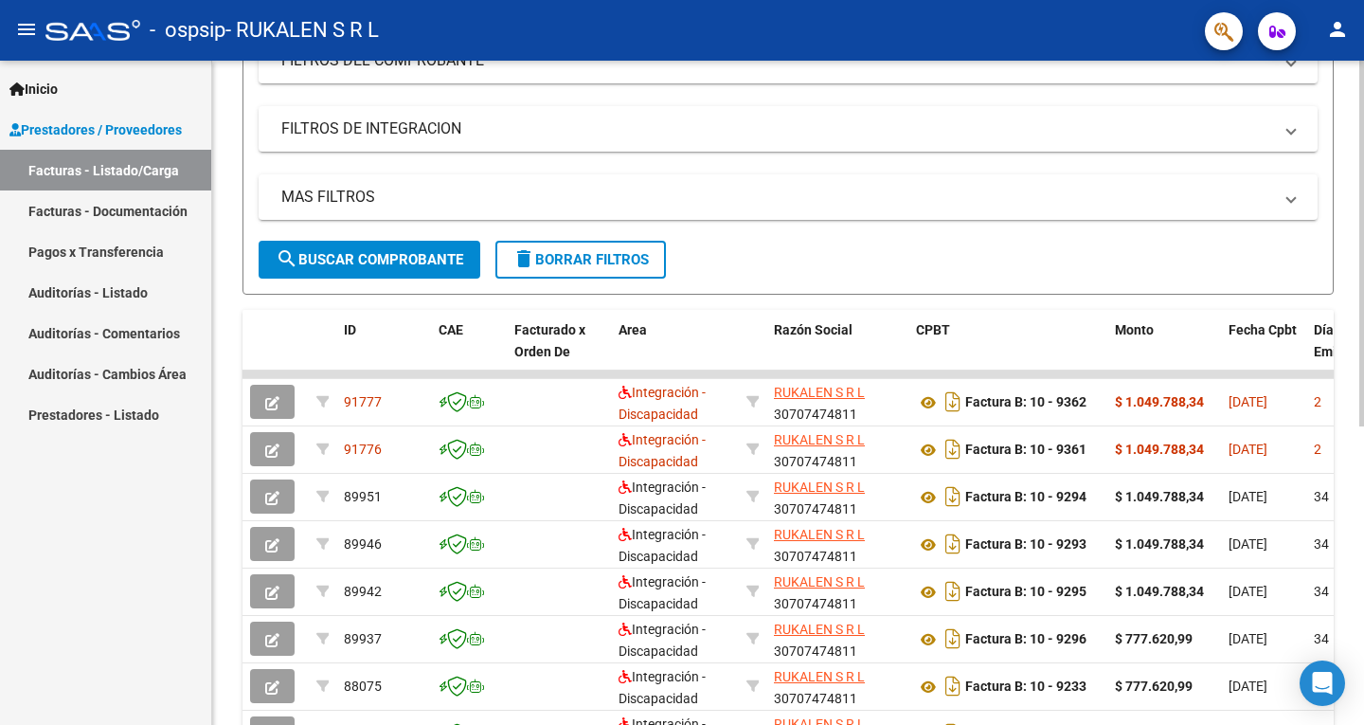
click at [1013, 274] on form "Filtros Id Area Area Todos Confirmado Mostrar totalizadores FILTROS DEL COMPROB…" at bounding box center [787, 117] width 1091 height 354
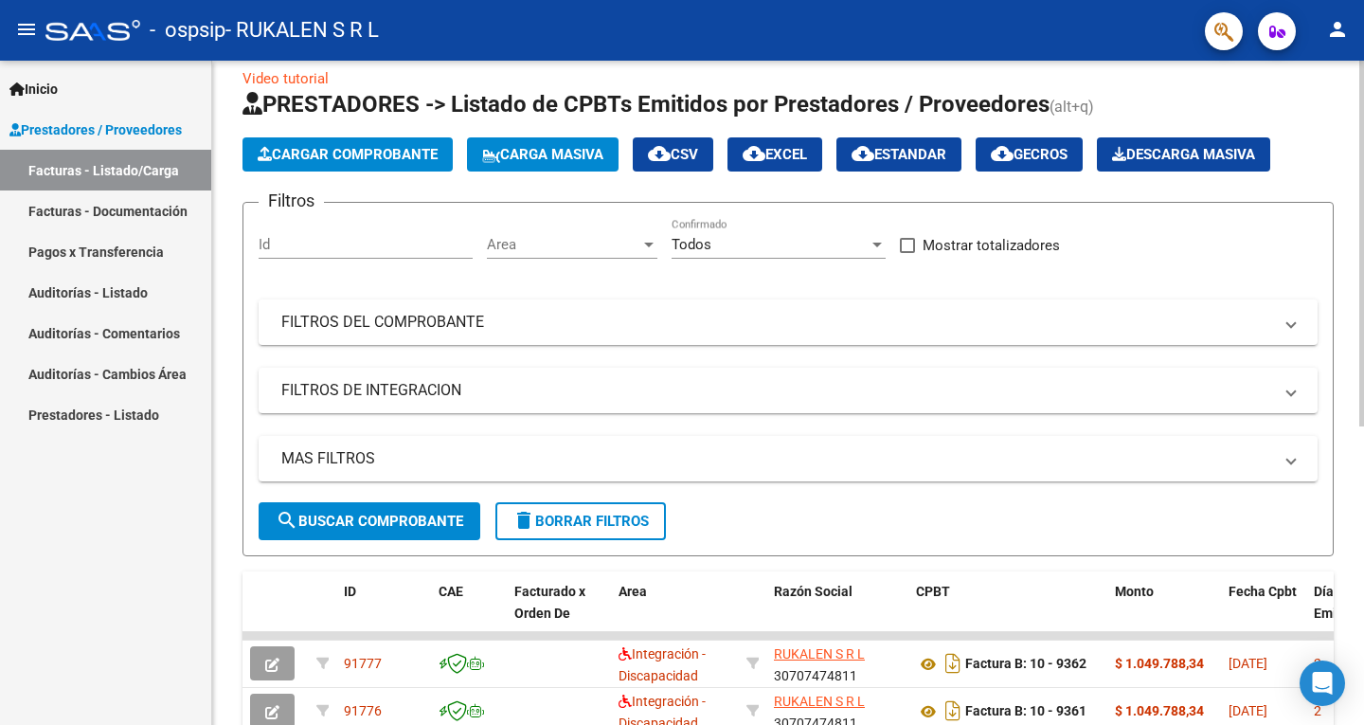
scroll to position [0, 0]
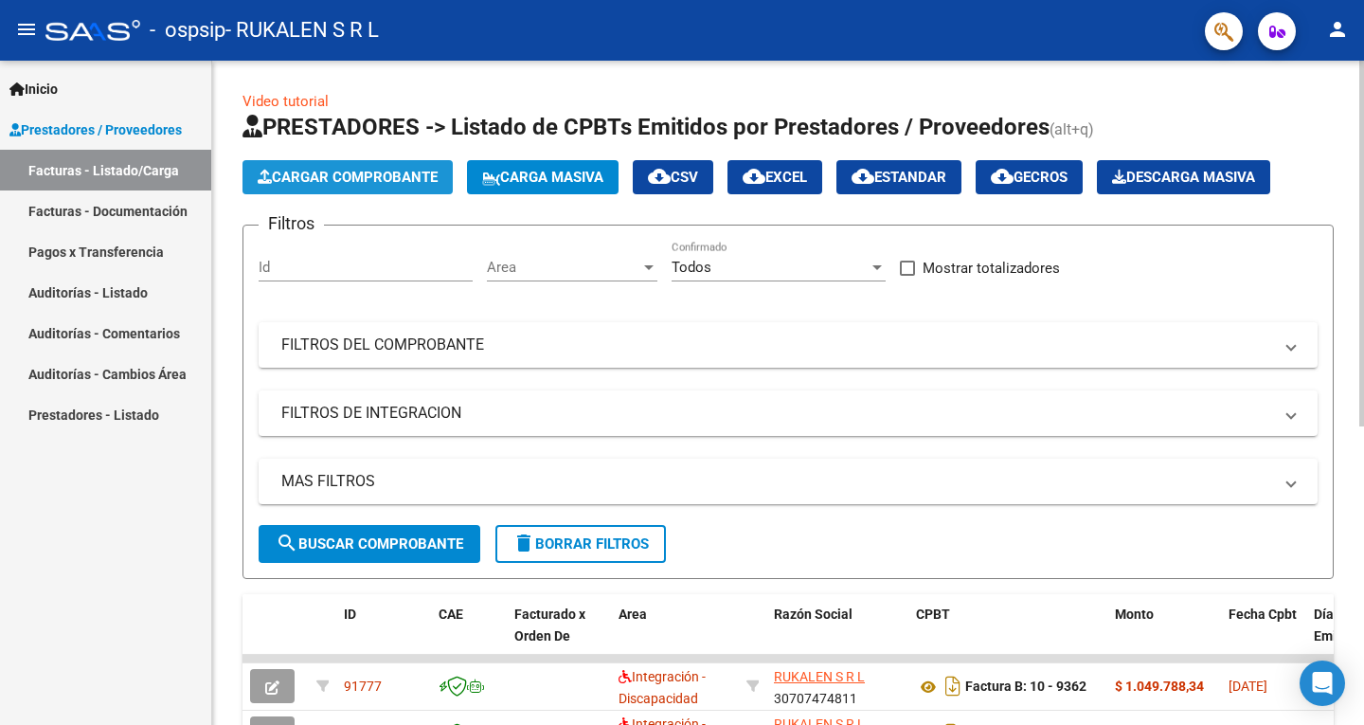
click at [385, 186] on button "Cargar Comprobante" at bounding box center [347, 177] width 210 height 34
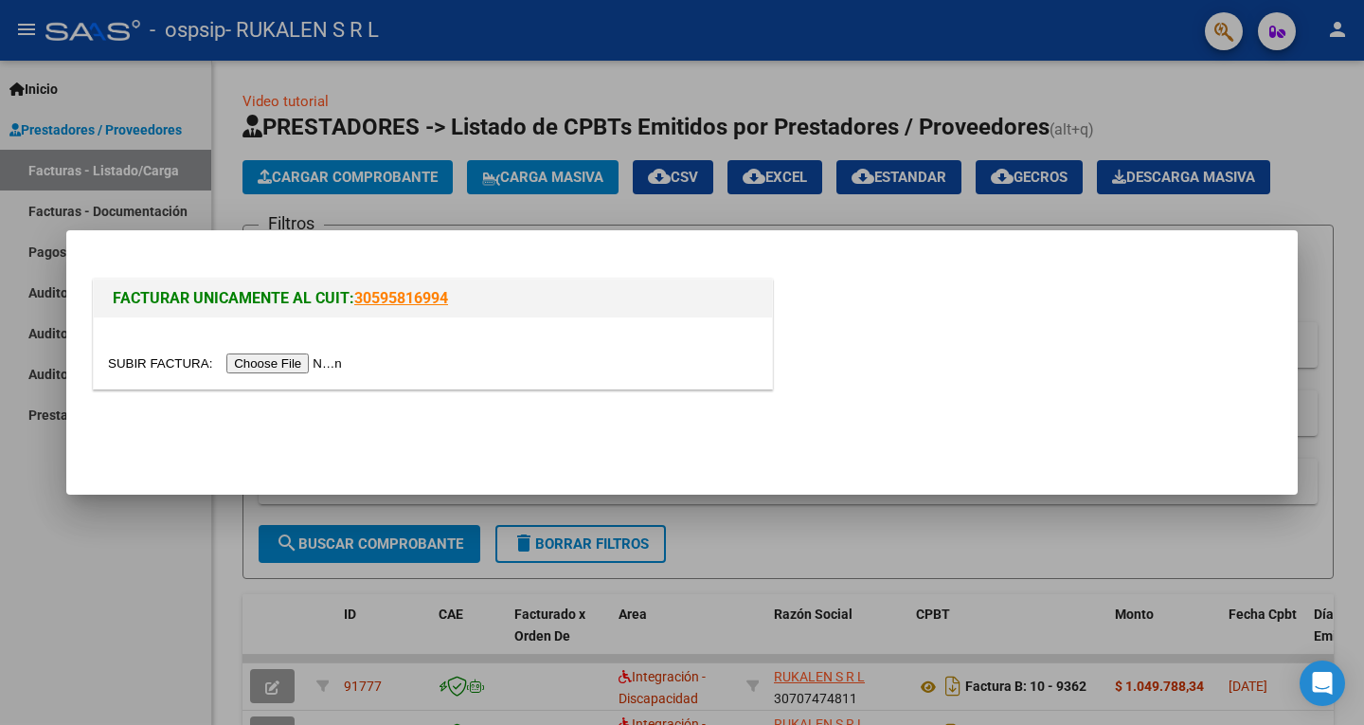
click at [338, 362] on input "file" at bounding box center [228, 363] width 240 height 20
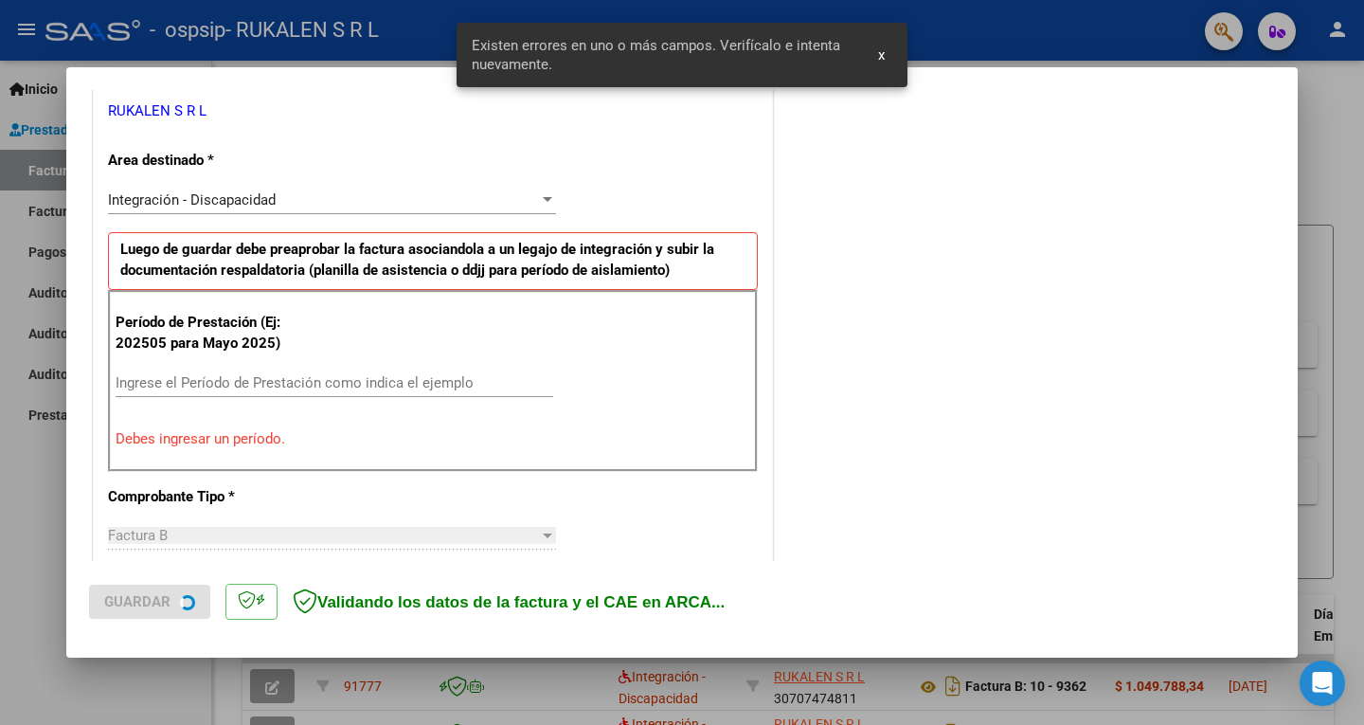
scroll to position [388, 0]
click at [274, 378] on input "Ingrese el Período de Prestación como indica el ejemplo" at bounding box center [335, 380] width 438 height 17
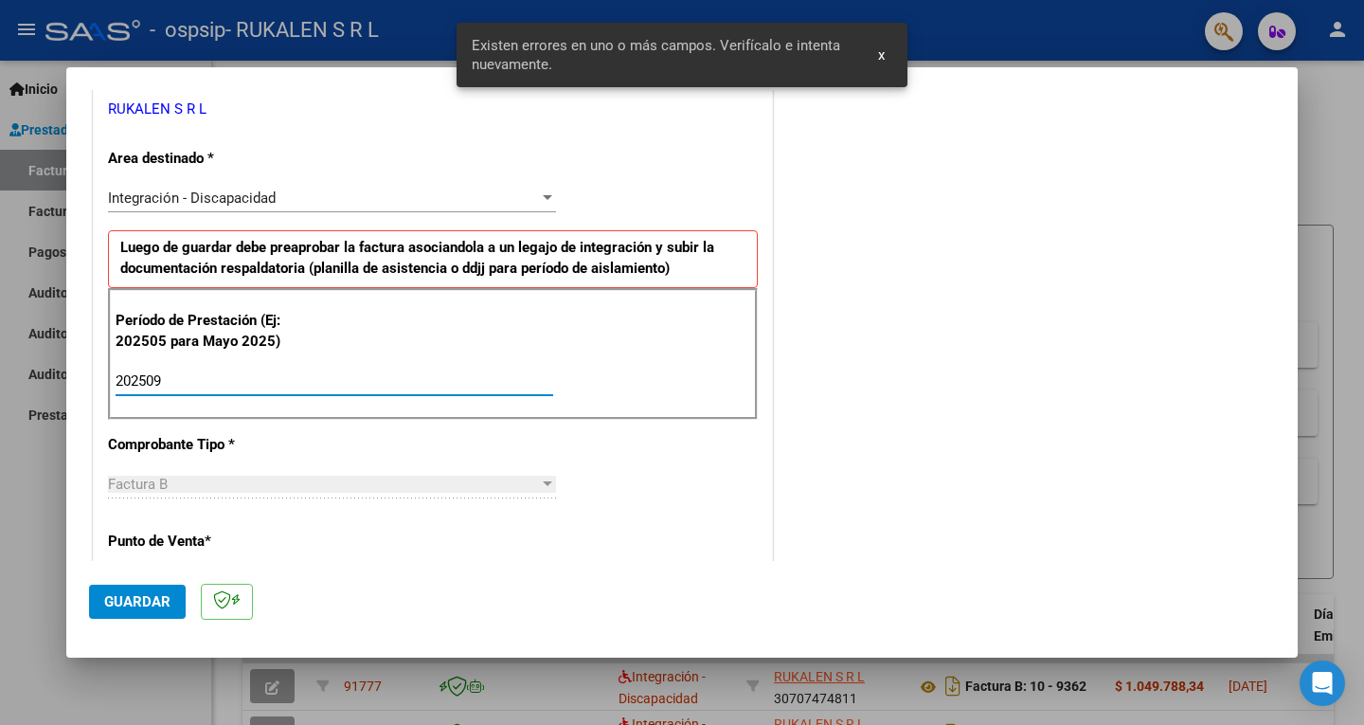
type input "202509"
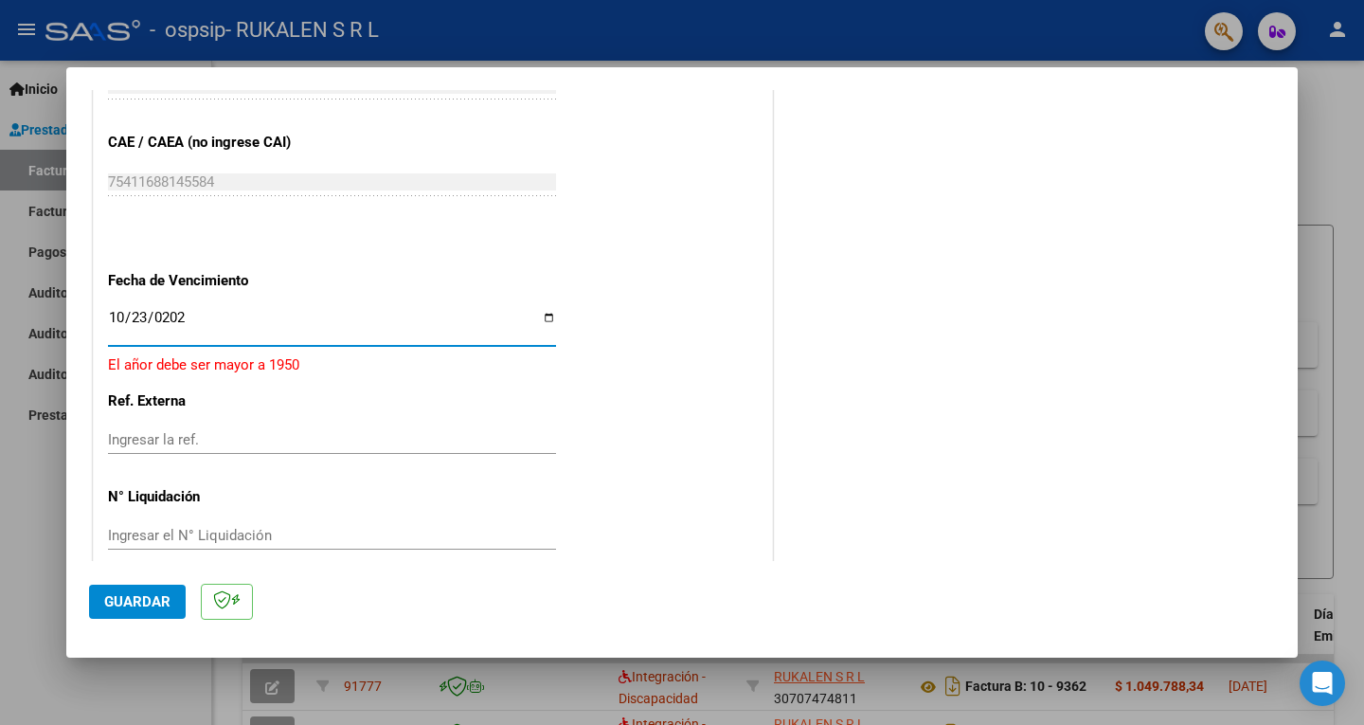
type input "[DATE]"
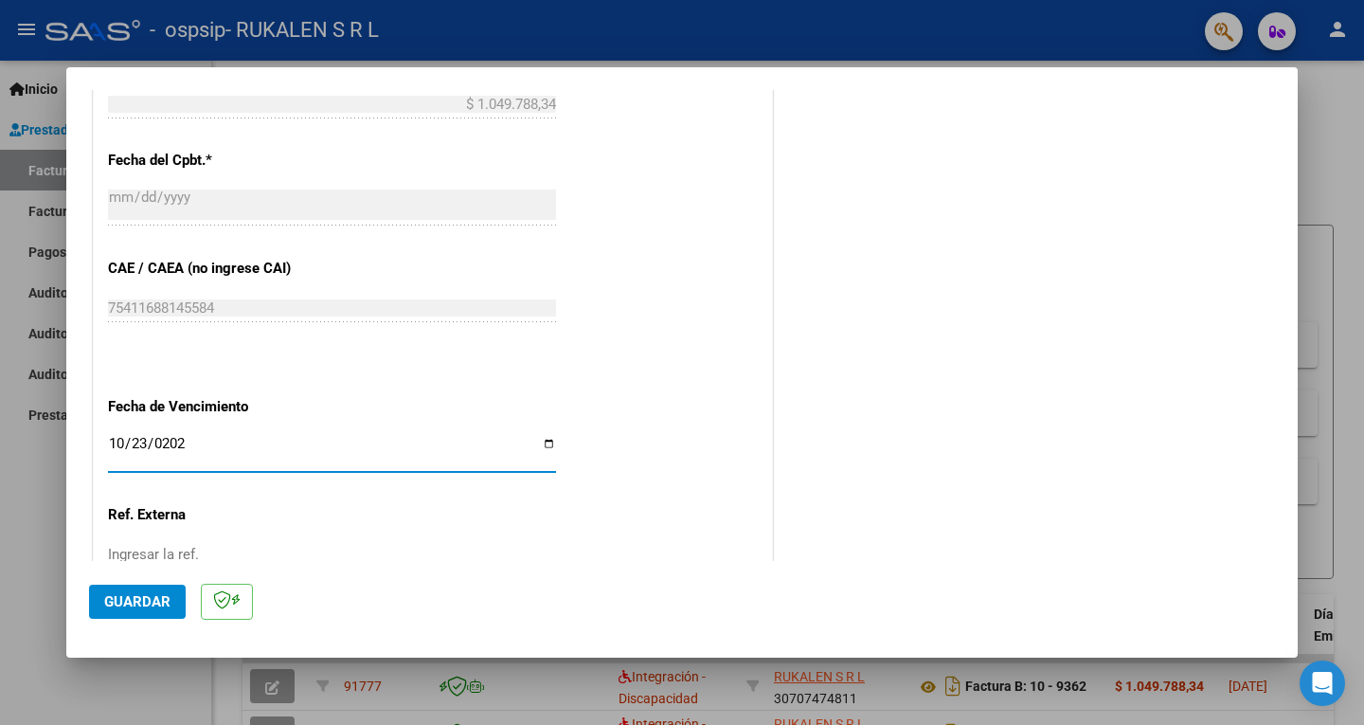
scroll to position [1196, 0]
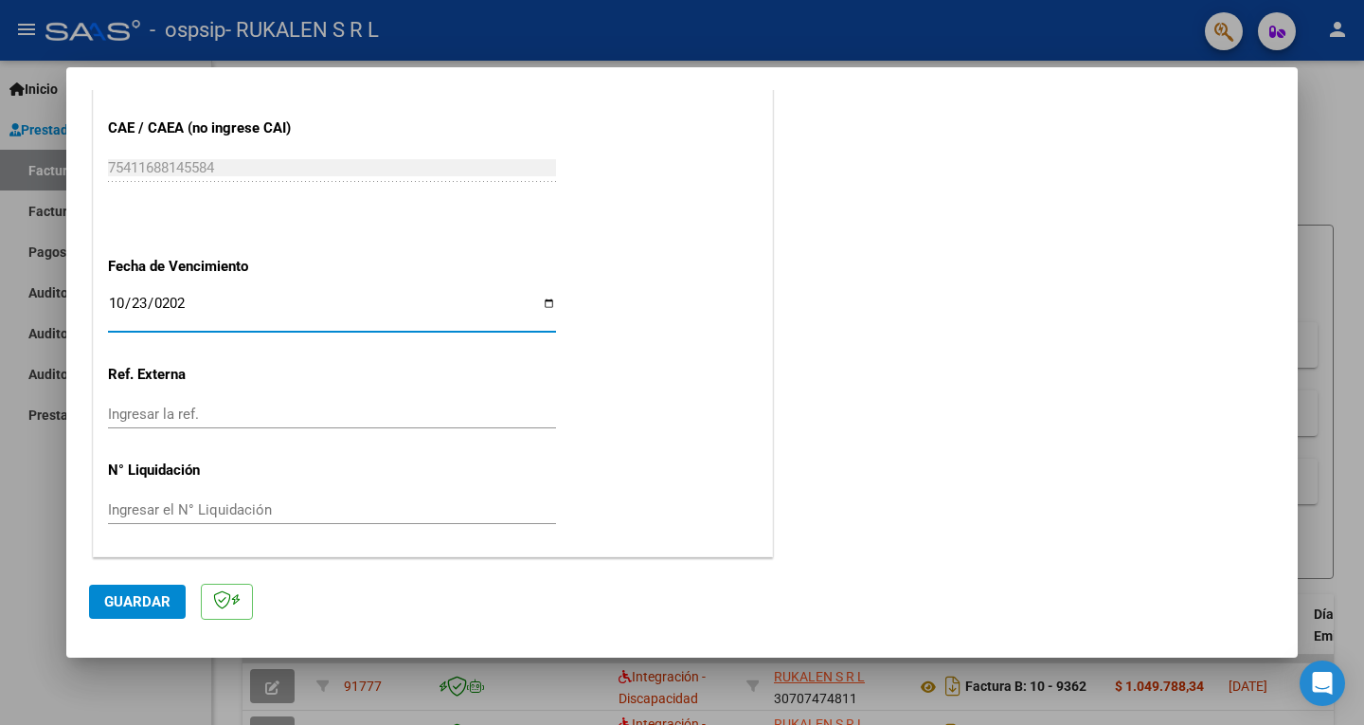
click at [137, 605] on span "Guardar" at bounding box center [137, 601] width 66 height 17
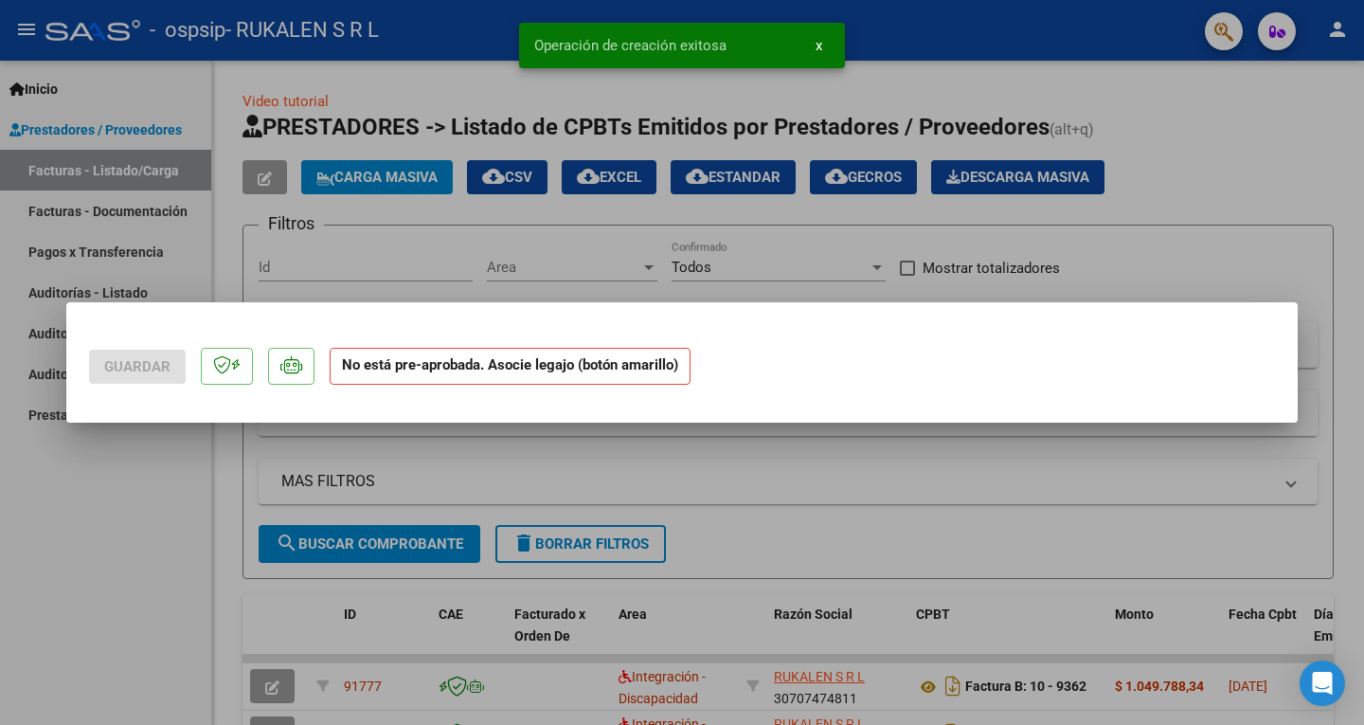
scroll to position [0, 0]
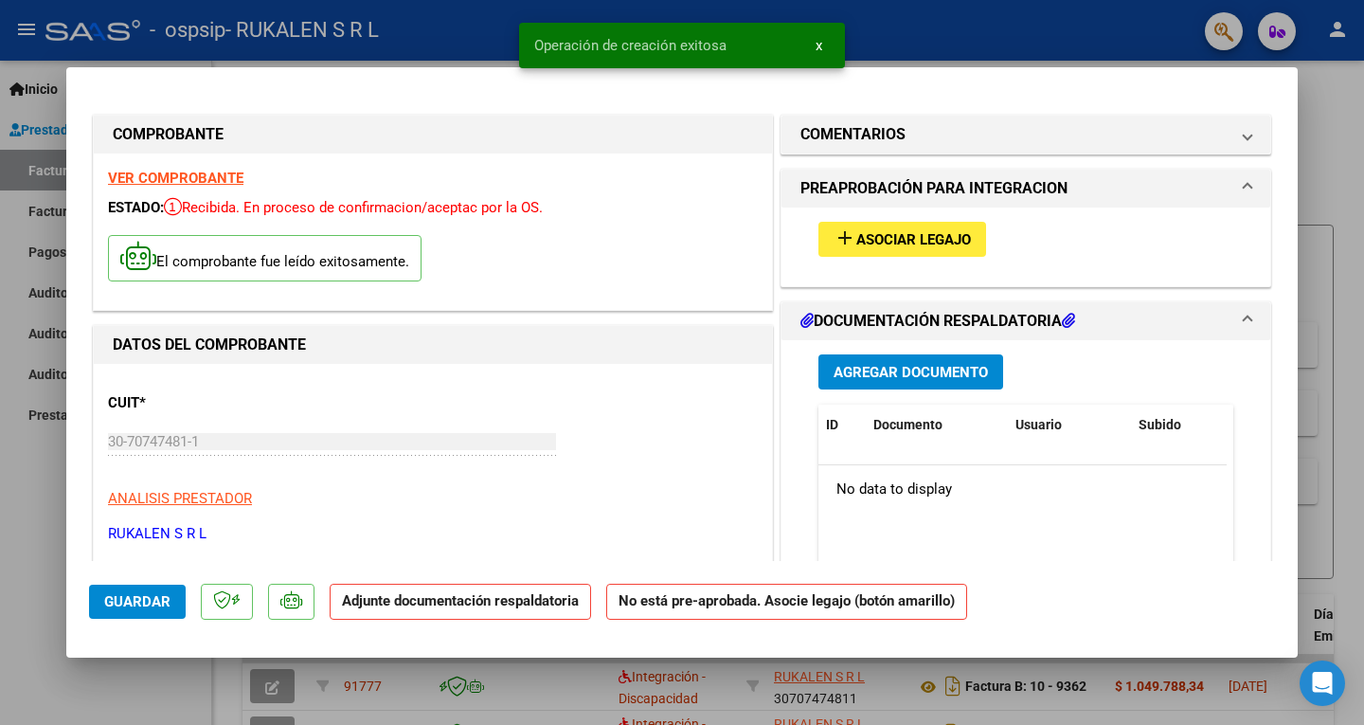
click at [864, 243] on span "Asociar Legajo" at bounding box center [913, 239] width 115 height 17
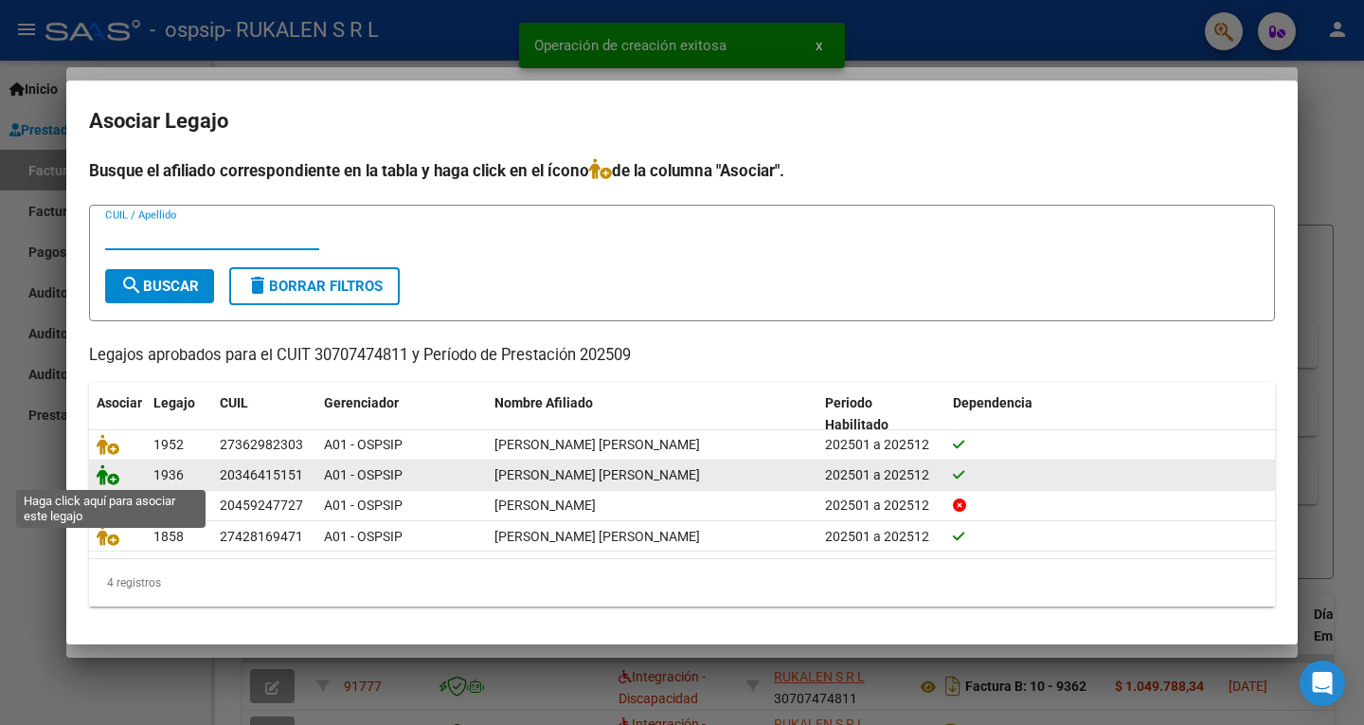
click at [105, 468] on icon at bounding box center [108, 474] width 23 height 21
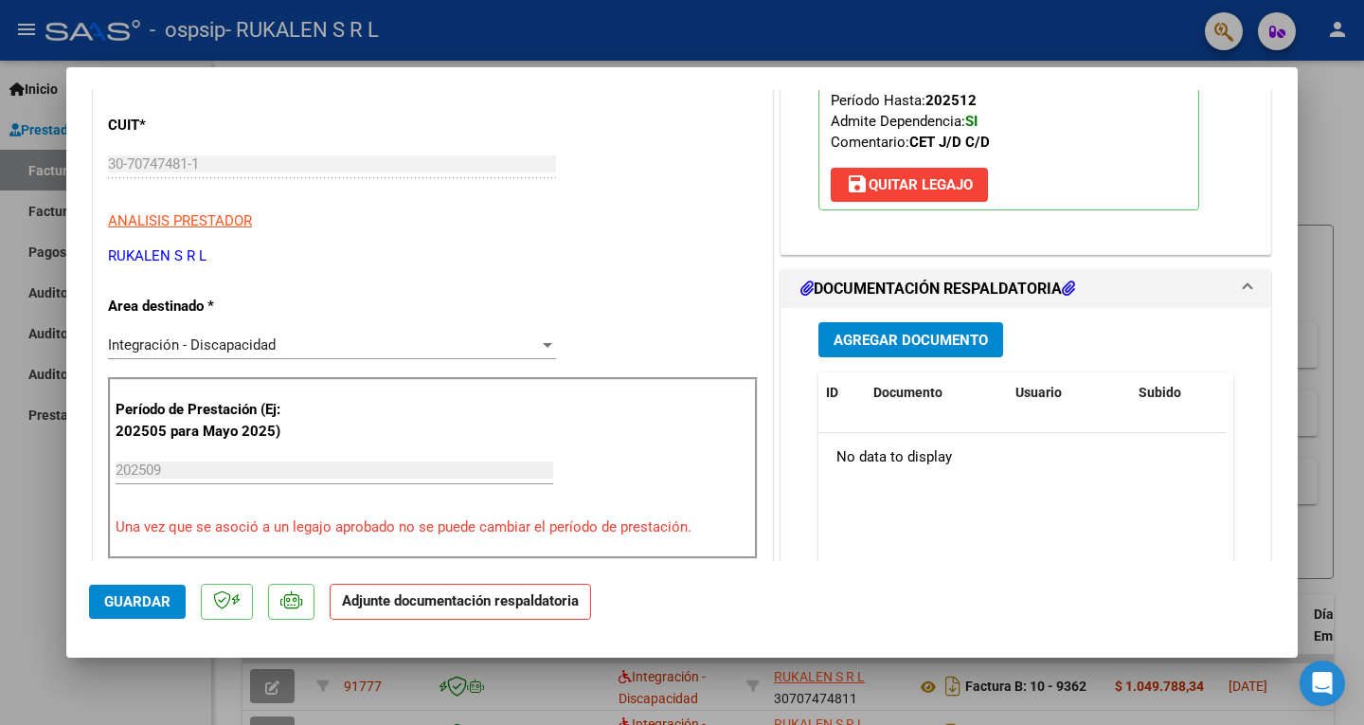
scroll to position [284, 0]
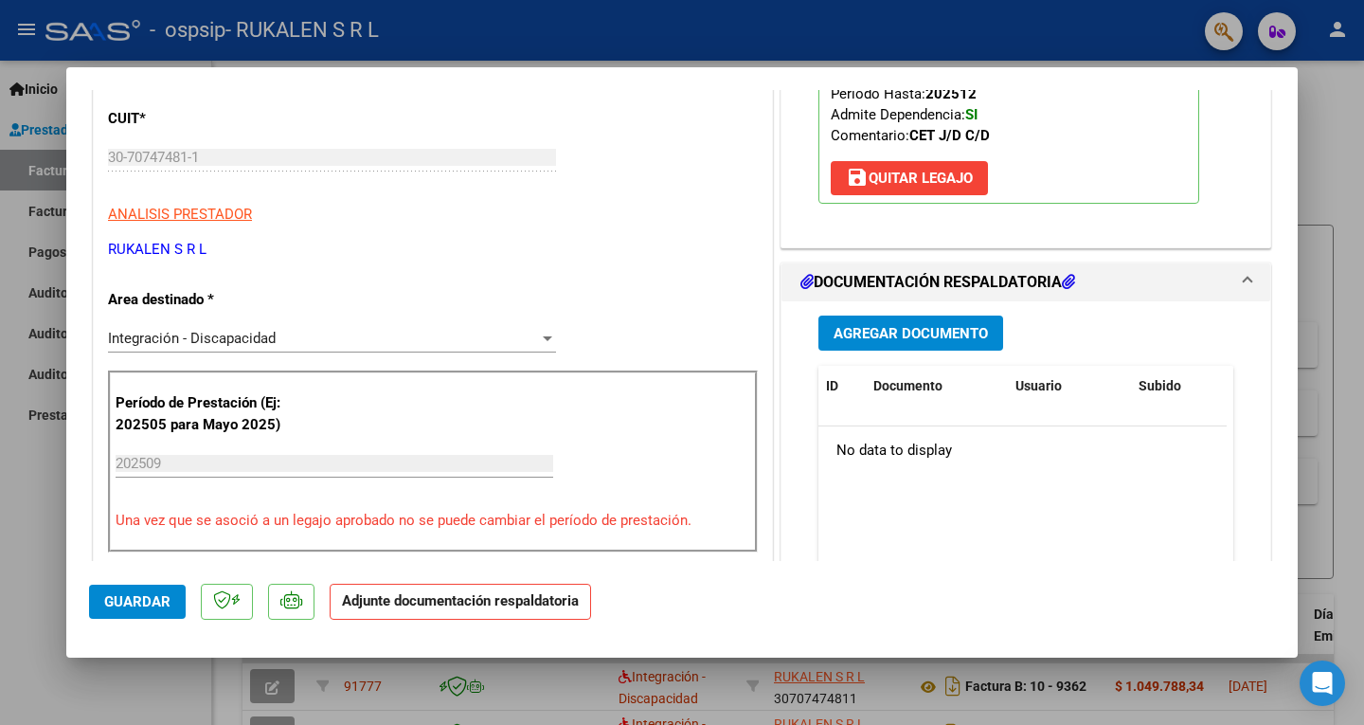
click at [908, 332] on span "Agregar Documento" at bounding box center [911, 333] width 154 height 17
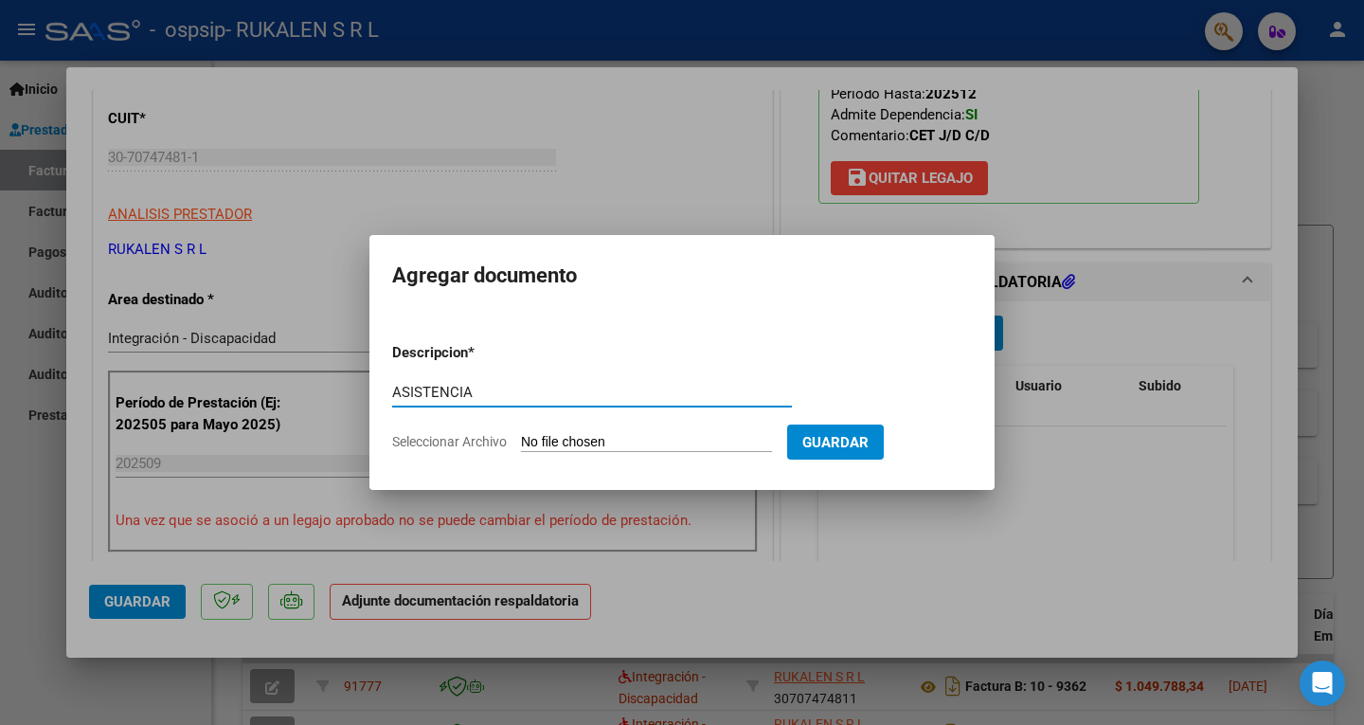
type input "ASISTENCIA"
click at [599, 444] on input "Seleccionar Archivo" at bounding box center [646, 443] width 251 height 18
type input "C:\fakepath\[PERSON_NAME] ASISTENCIA.pdf"
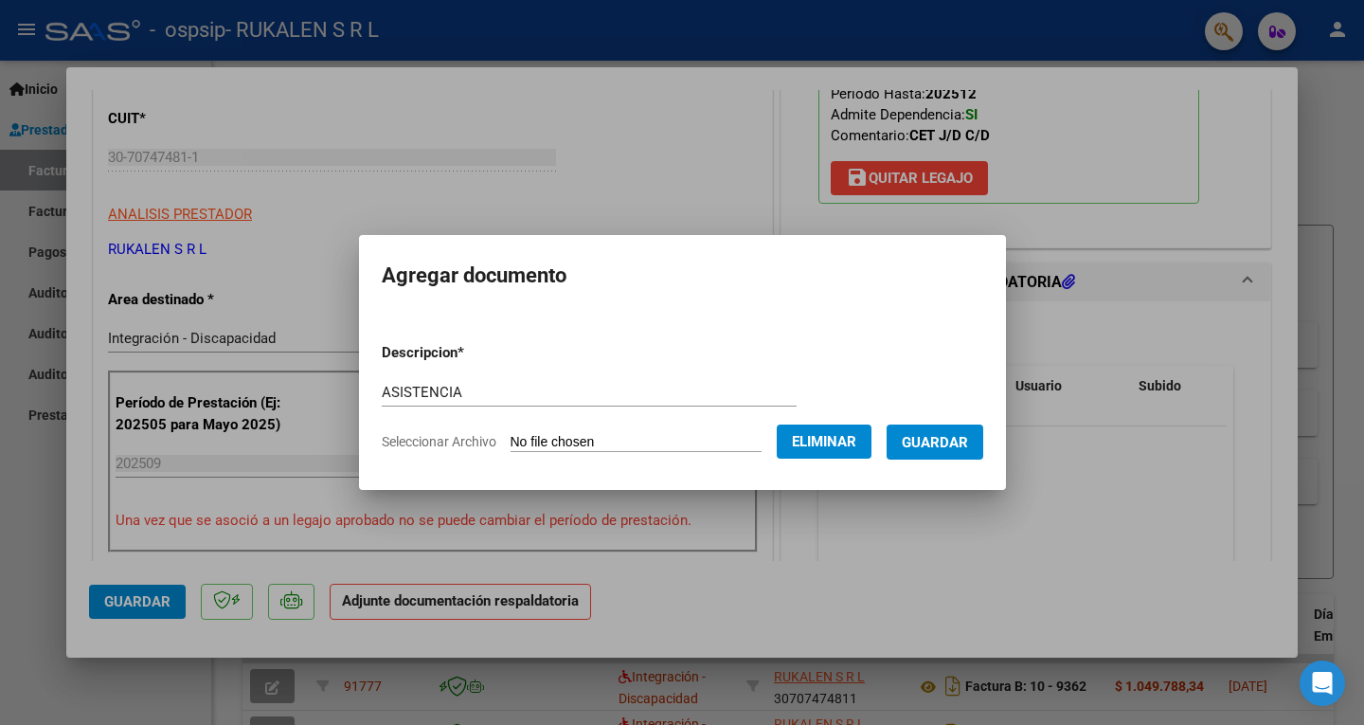
click at [965, 444] on span "Guardar" at bounding box center [935, 442] width 66 height 17
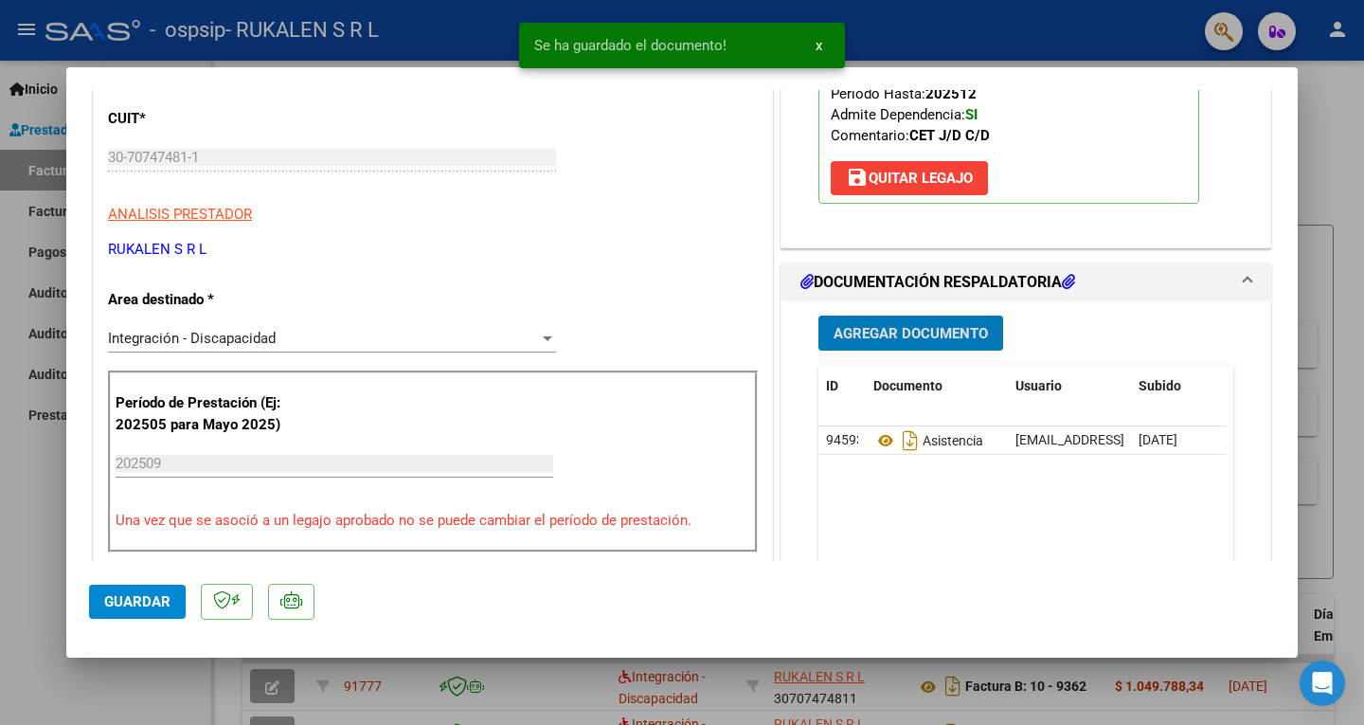
click at [930, 333] on span "Agregar Documento" at bounding box center [911, 333] width 154 height 17
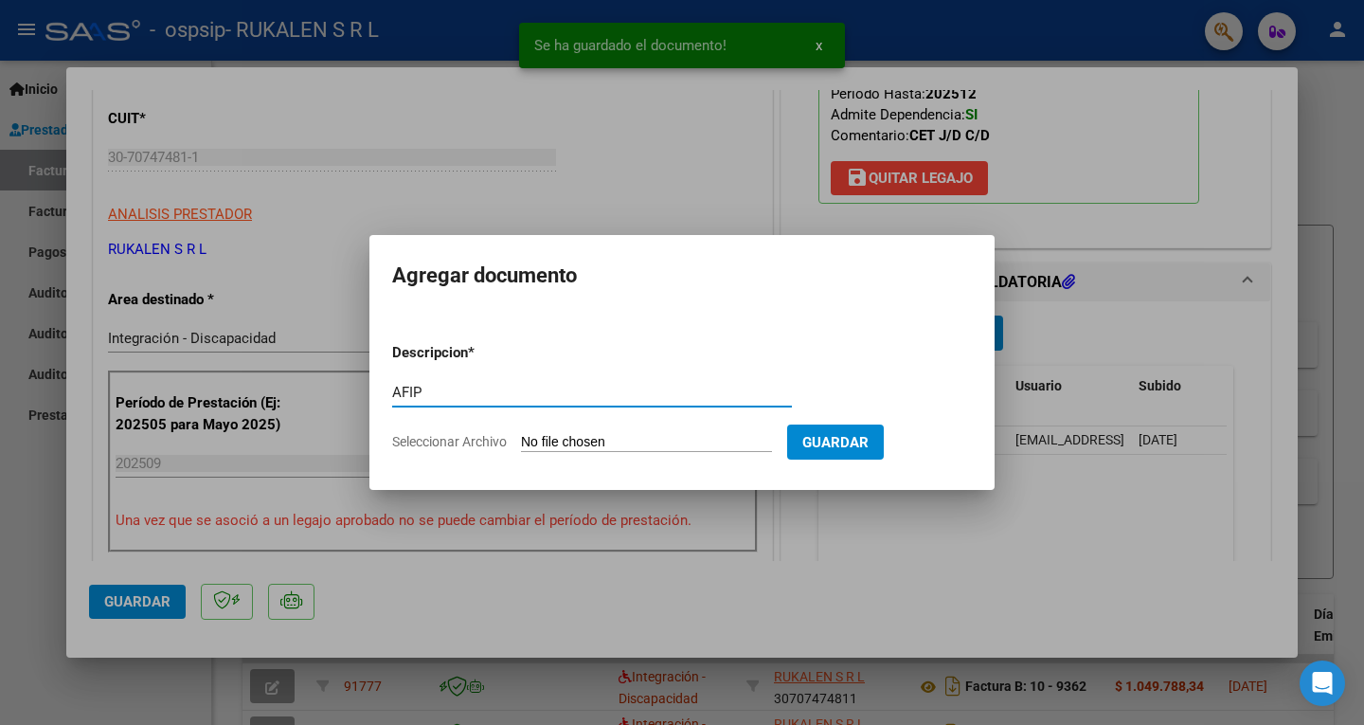
type input "AFIP"
click at [648, 434] on input "Seleccionar Archivo" at bounding box center [646, 443] width 251 height 18
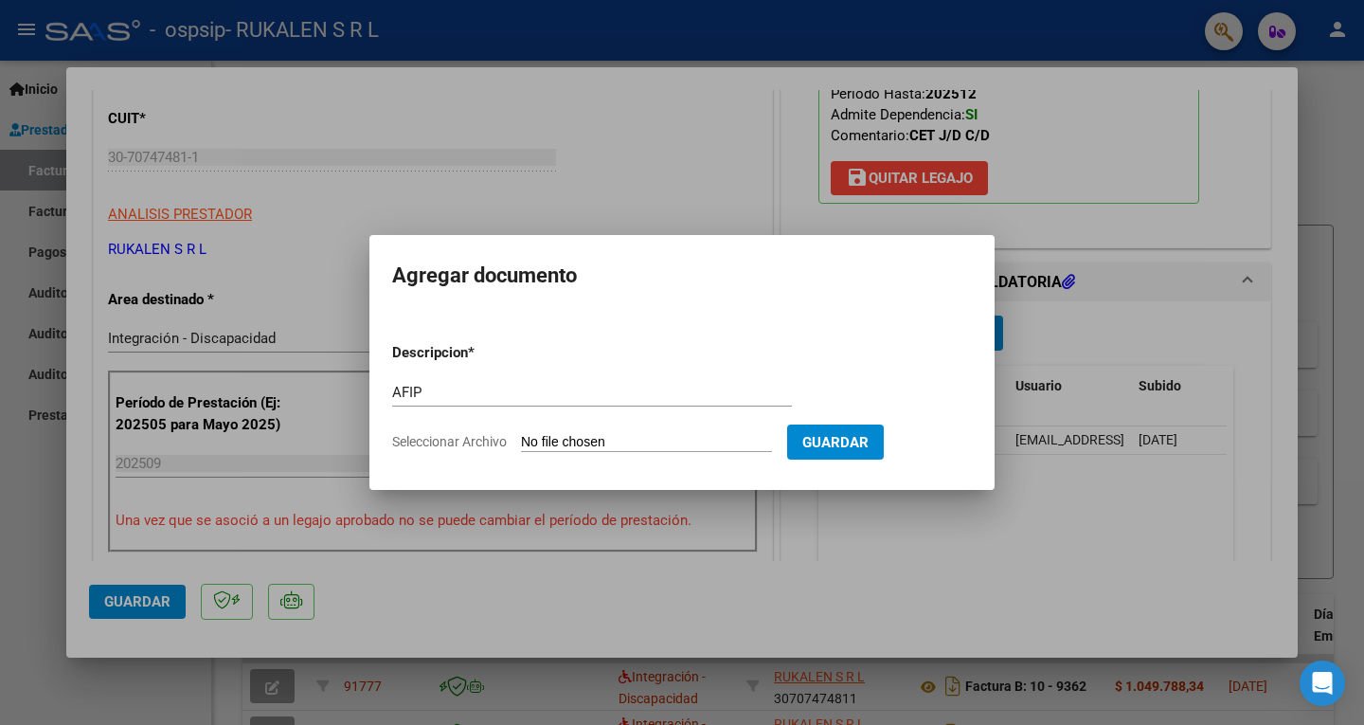
type input "C:\fakepath\AFIP SEPTIEMBRE.pdf"
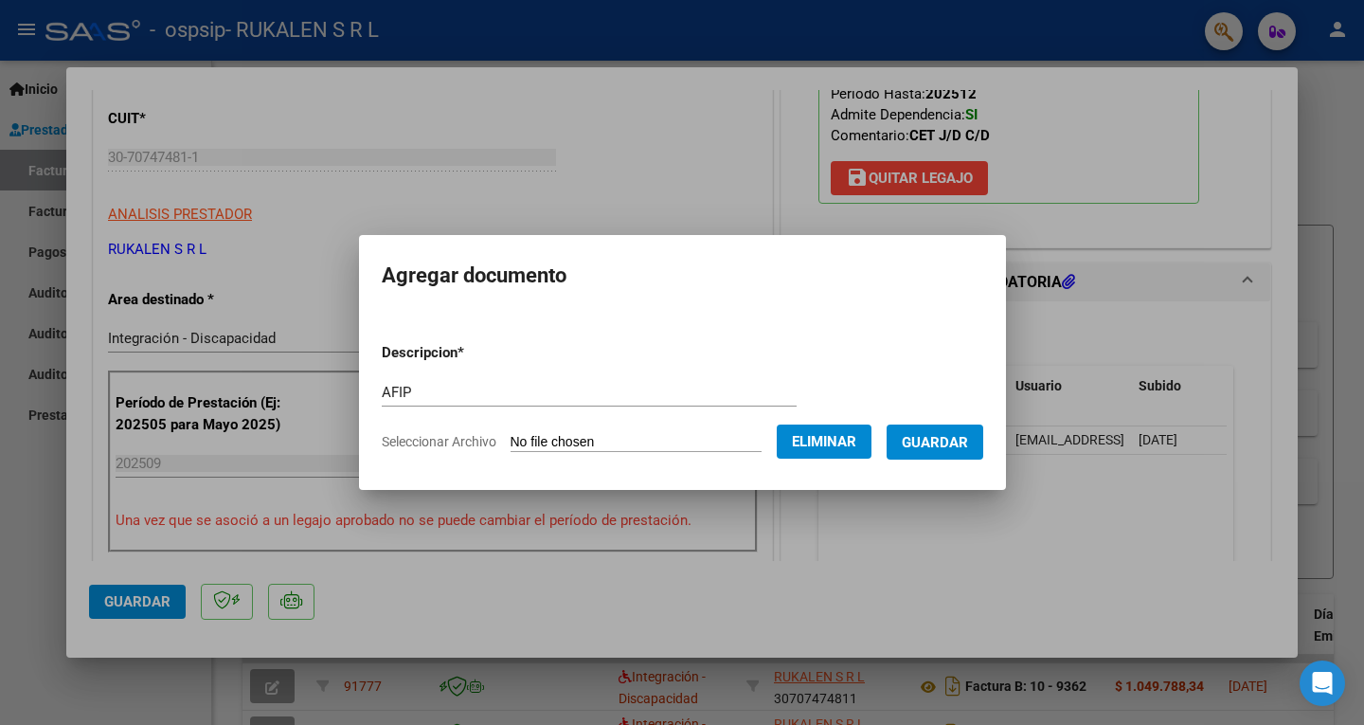
click at [959, 439] on span "Guardar" at bounding box center [935, 442] width 66 height 17
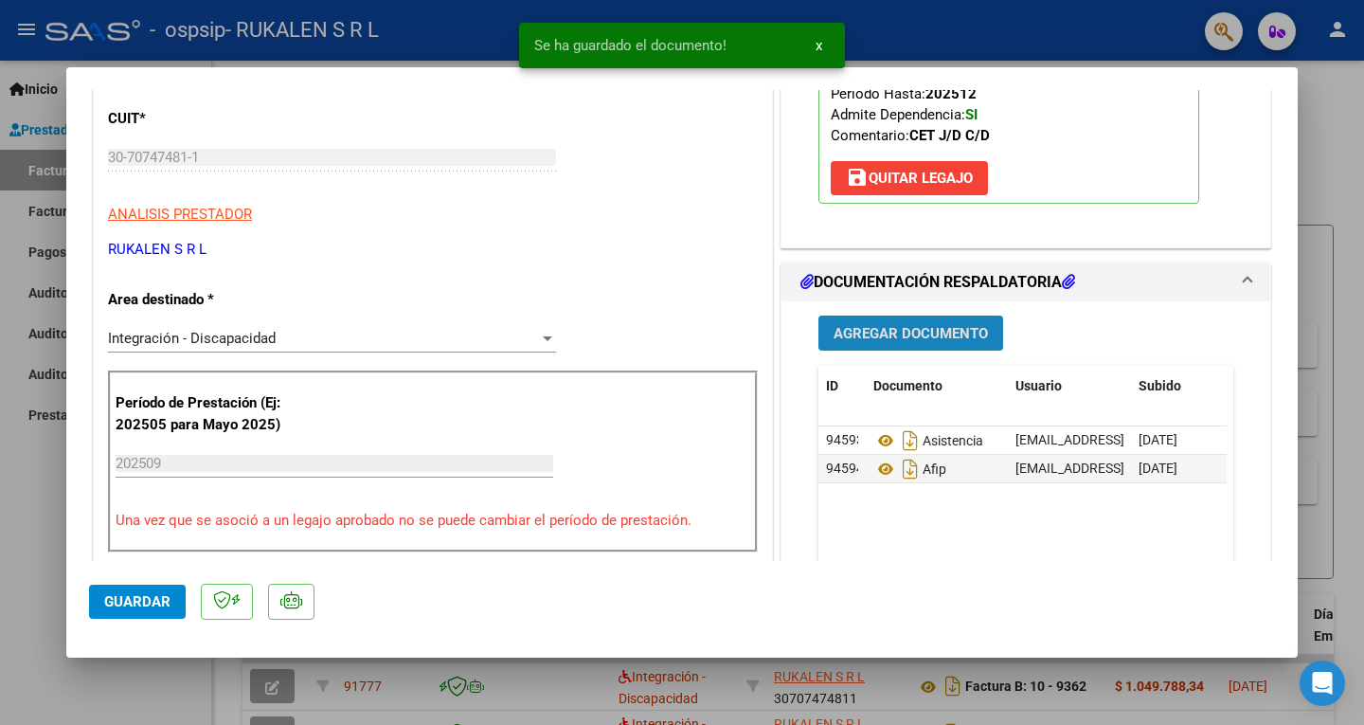
click at [925, 337] on span "Agregar Documento" at bounding box center [911, 333] width 154 height 17
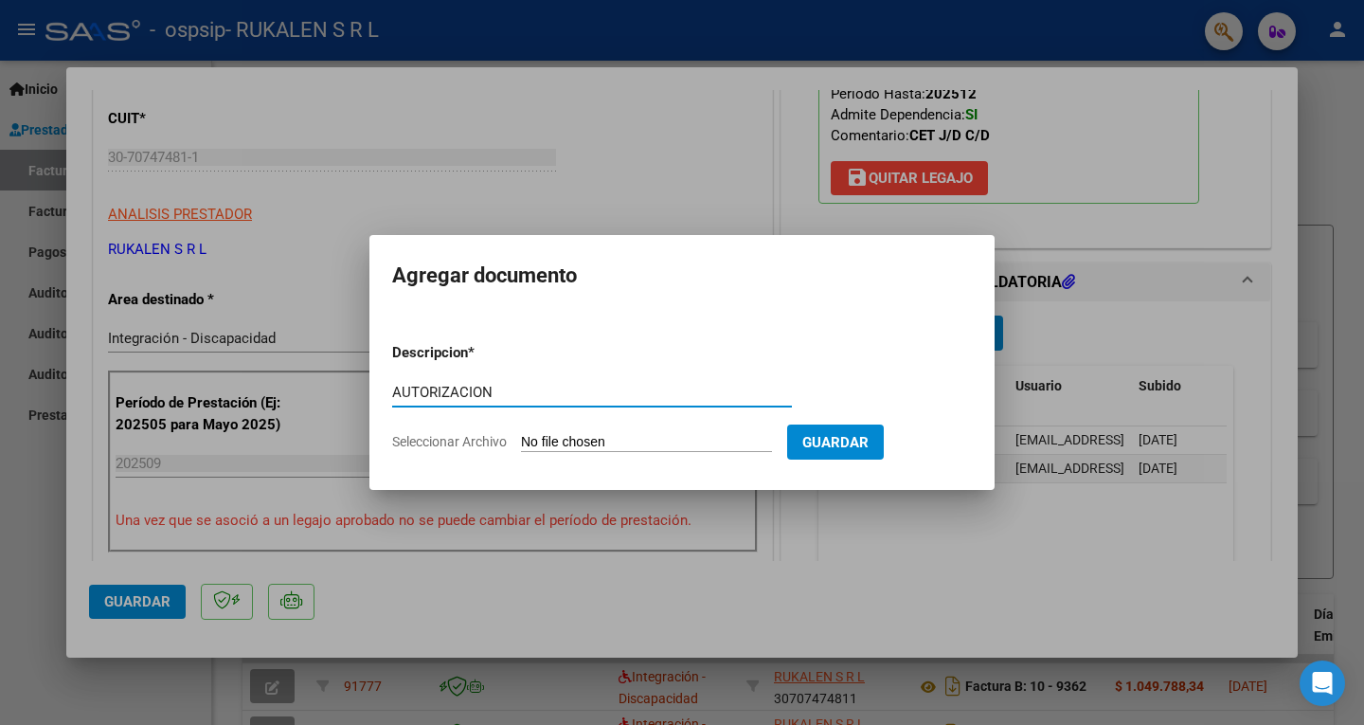
type input "AUTORIZACION"
click at [586, 434] on input "Seleccionar Archivo" at bounding box center [646, 443] width 251 height 18
click at [572, 440] on input "Seleccionar Archivo" at bounding box center [646, 443] width 251 height 18
type input "C:\fakepath\AUTORIZACION 2025 [PERSON_NAME] [PERSON_NAME] RESOLUCION 360 22_fir…"
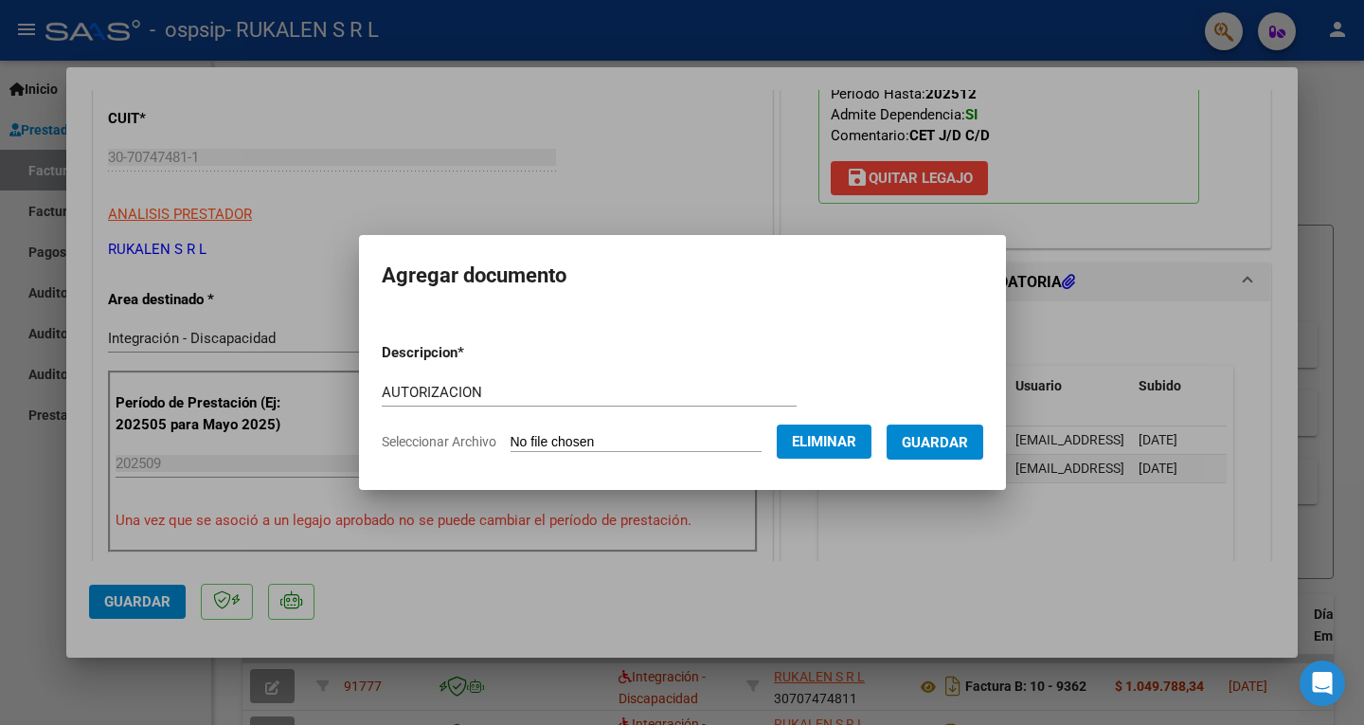
click at [950, 446] on span "Guardar" at bounding box center [935, 442] width 66 height 17
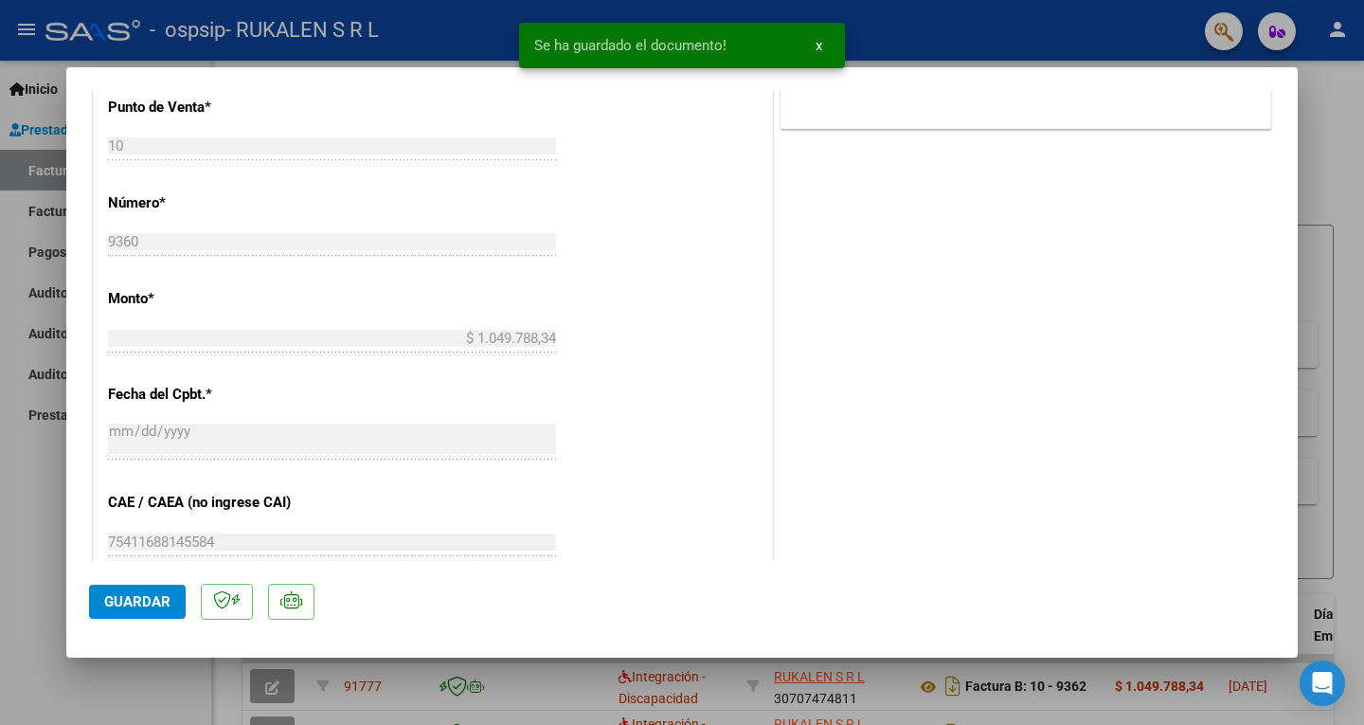
scroll to position [947, 0]
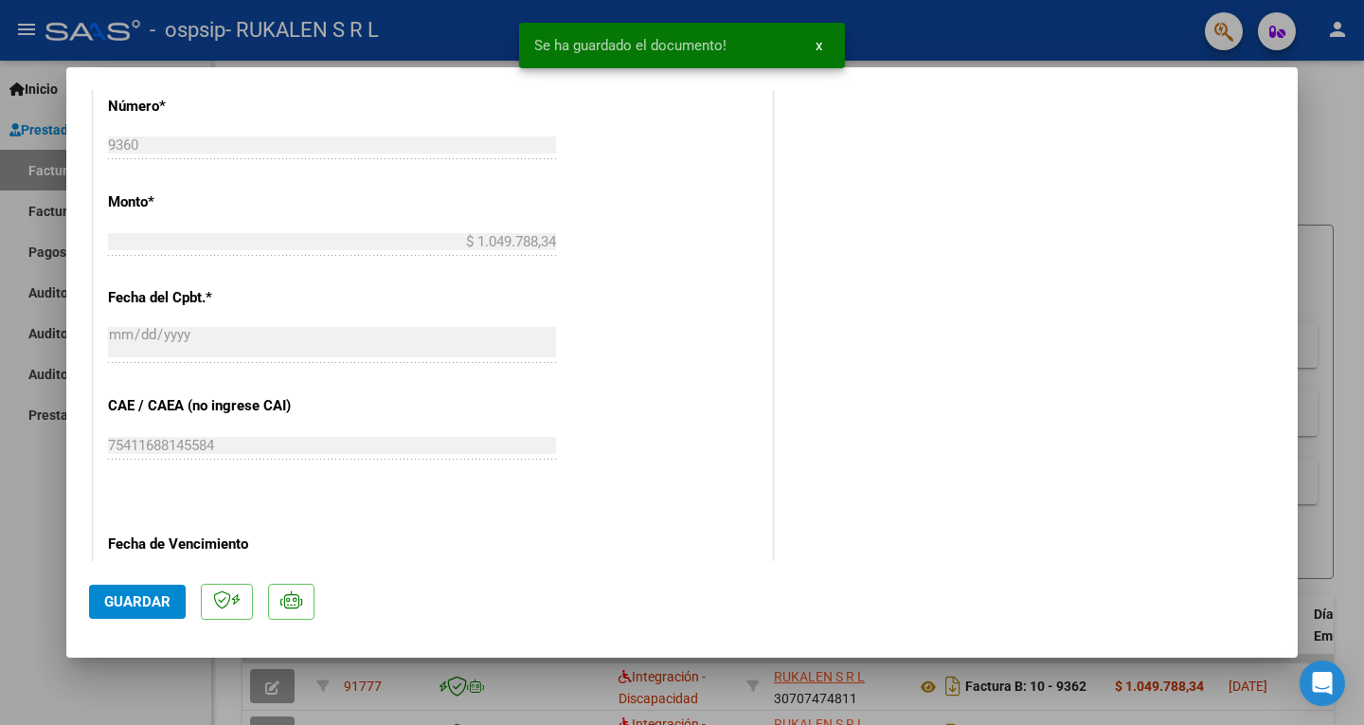
click at [153, 599] on span "Guardar" at bounding box center [137, 601] width 66 height 17
click at [1316, 140] on div at bounding box center [682, 362] width 1364 height 725
type input "$ 0,00"
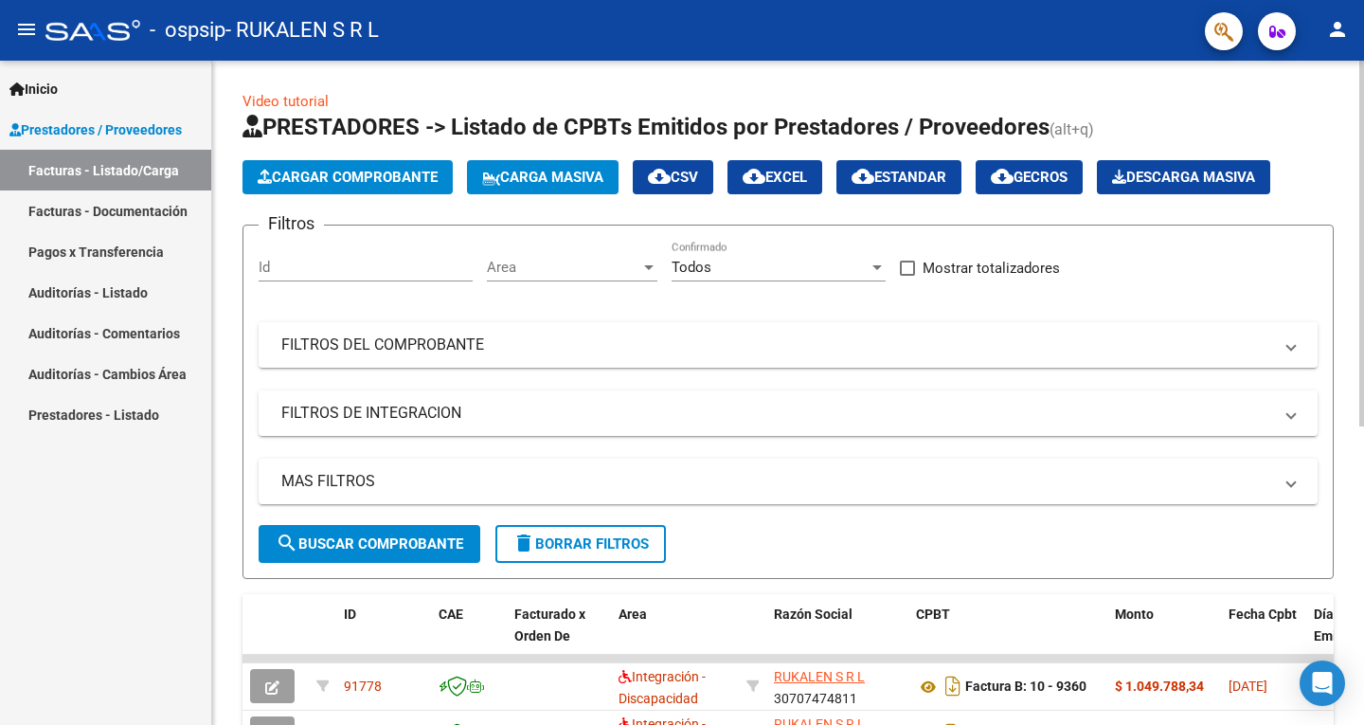
click at [375, 183] on span "Cargar Comprobante" at bounding box center [348, 177] width 180 height 17
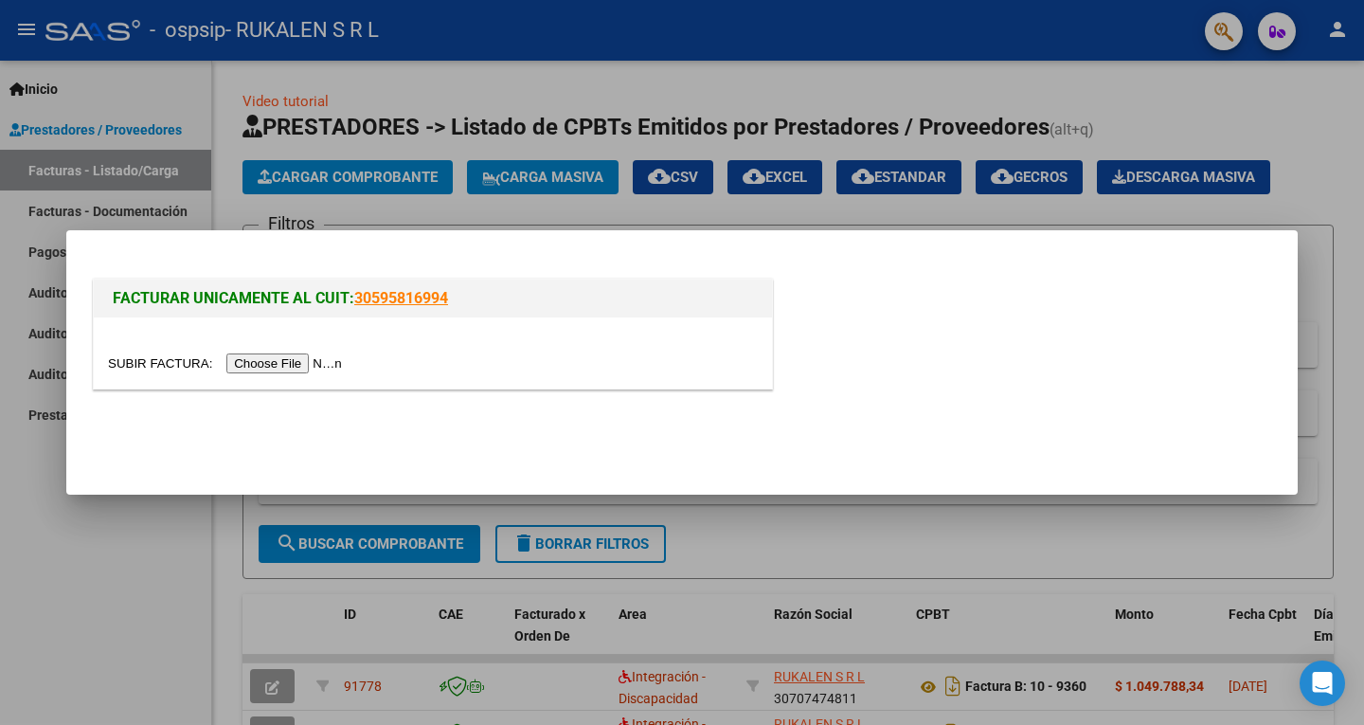
click at [327, 356] on input "file" at bounding box center [228, 363] width 240 height 20
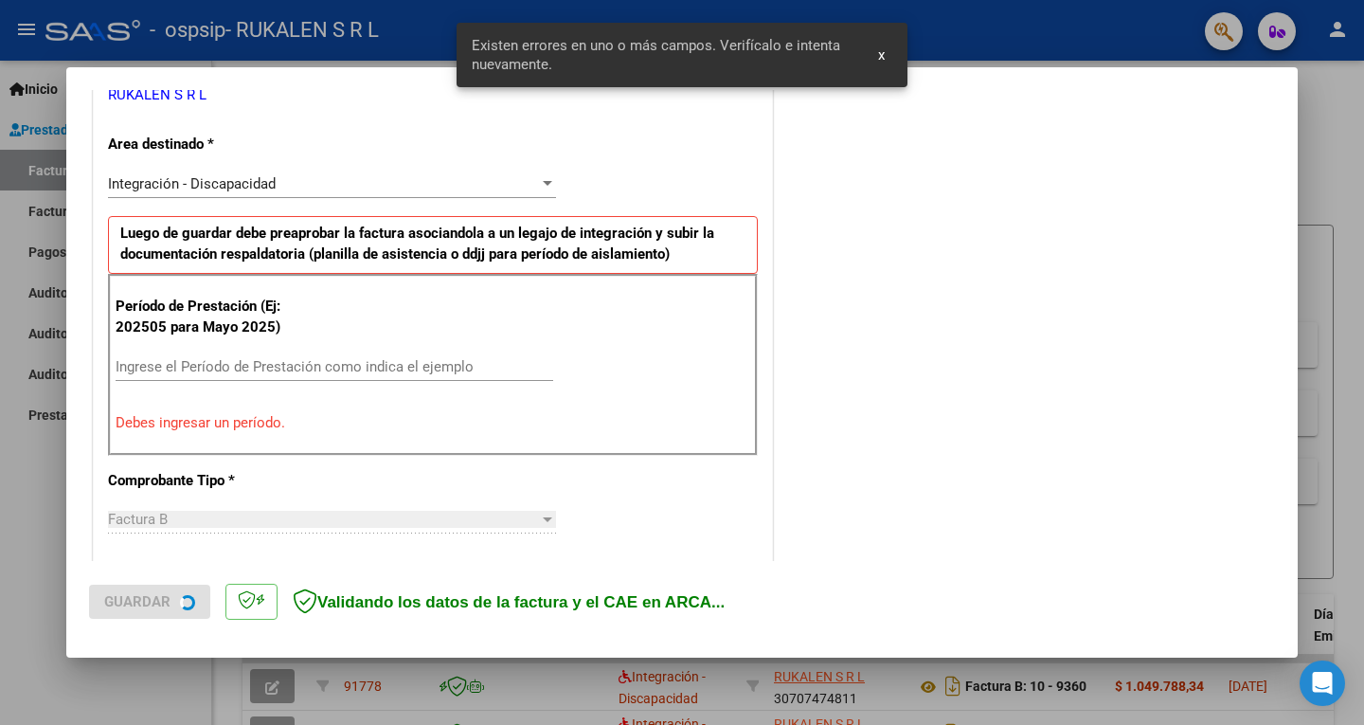
scroll to position [424, 0]
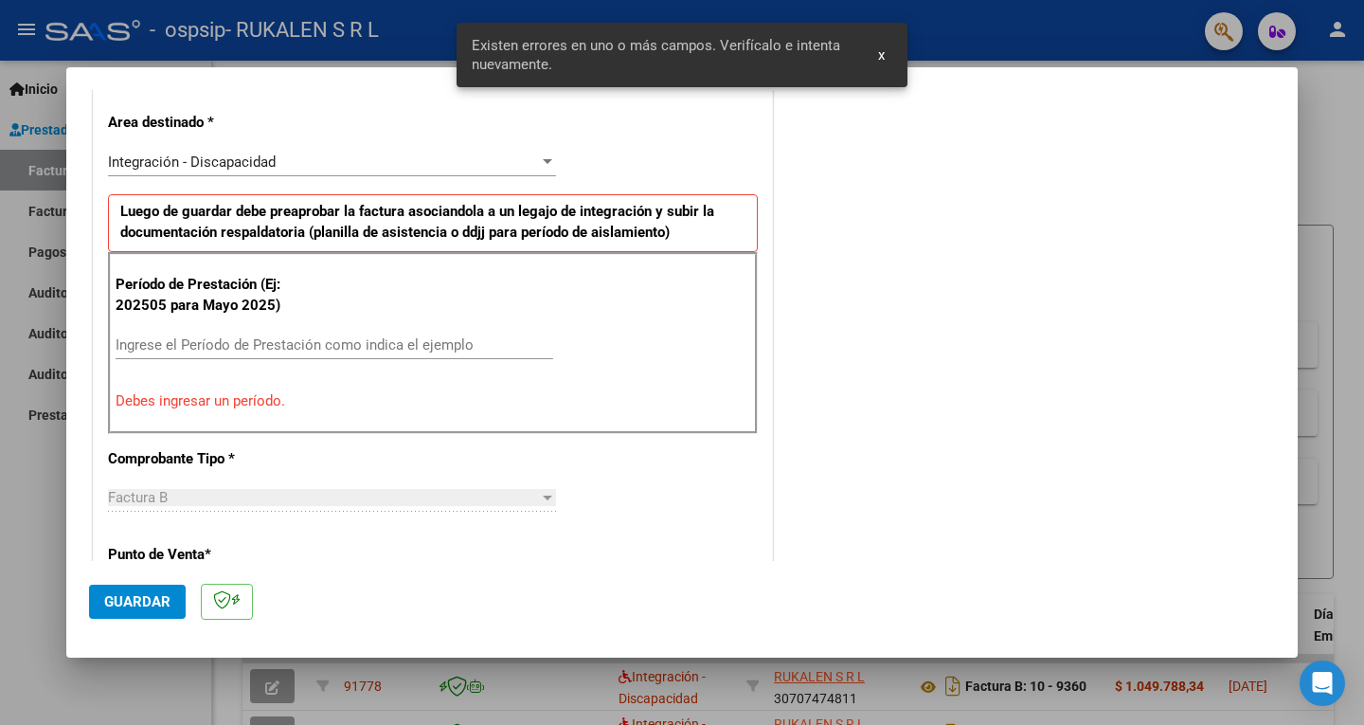
click at [271, 338] on input "Ingrese el Período de Prestación como indica el ejemplo" at bounding box center [335, 344] width 438 height 17
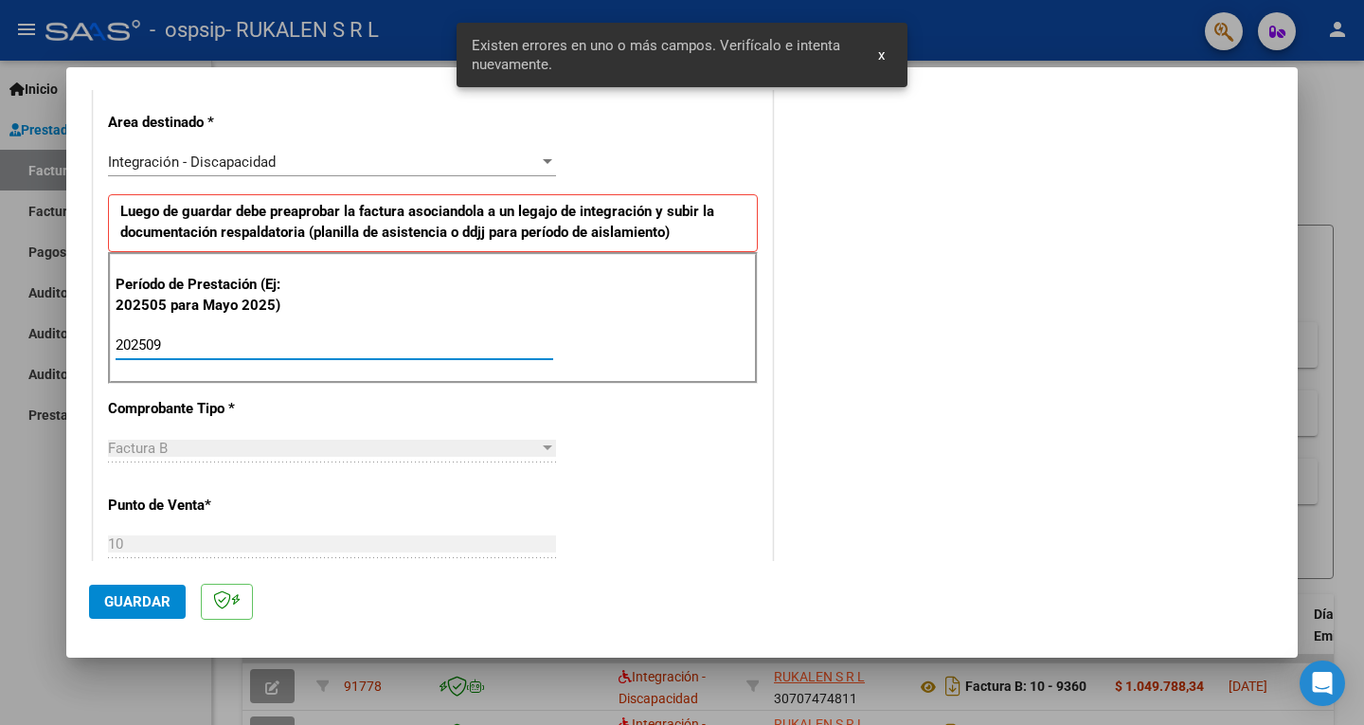
type input "202509"
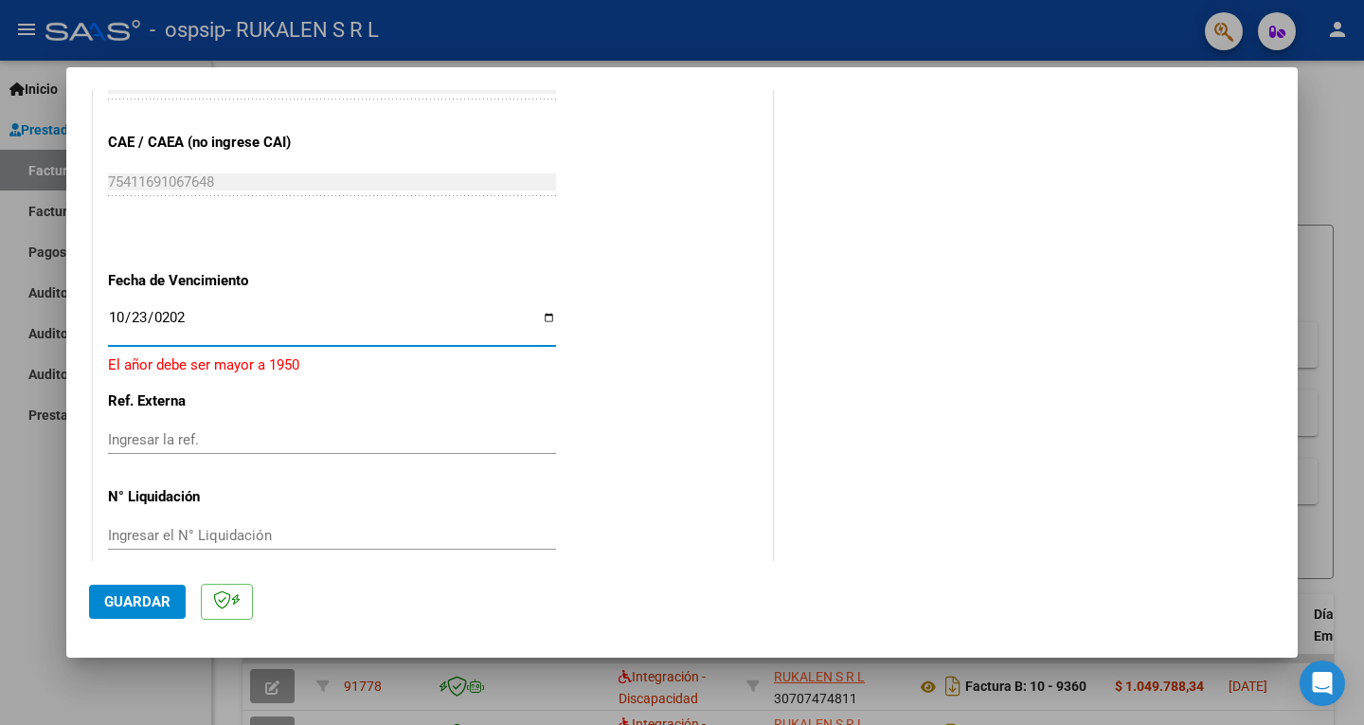
type input "[DATE]"
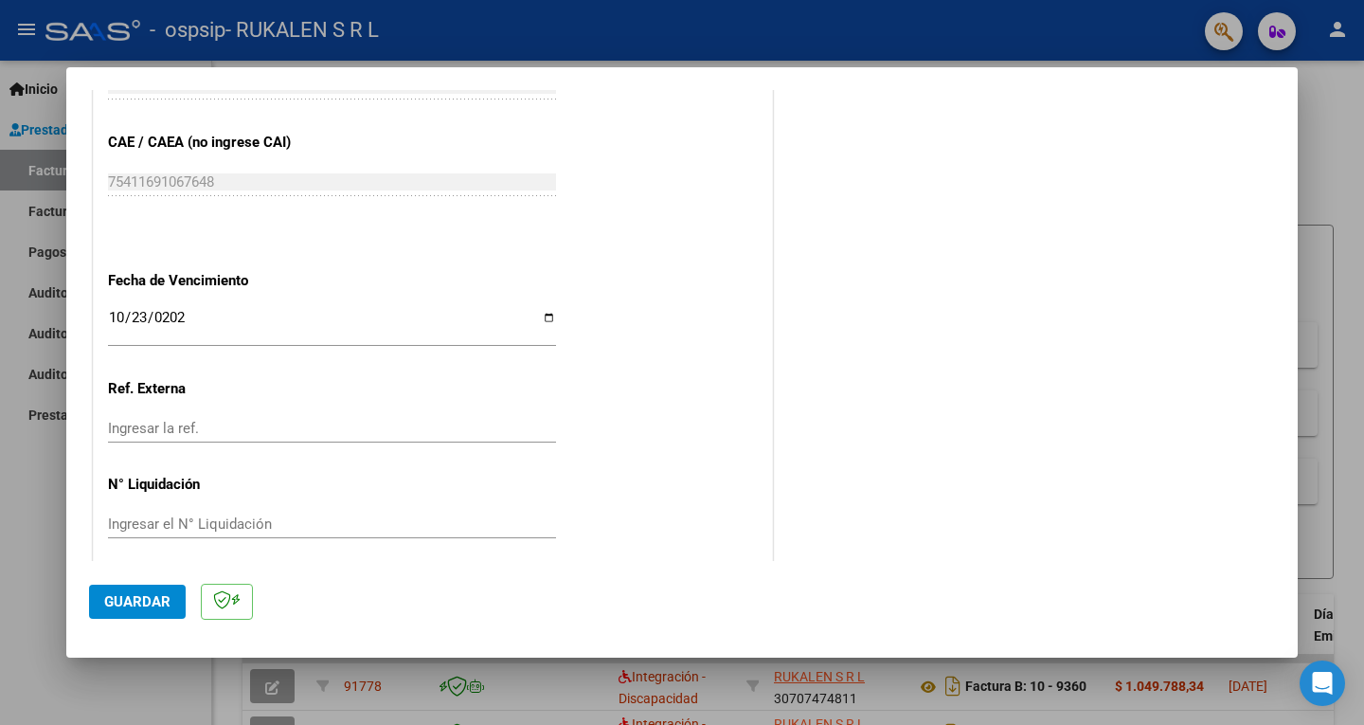
scroll to position [1196, 0]
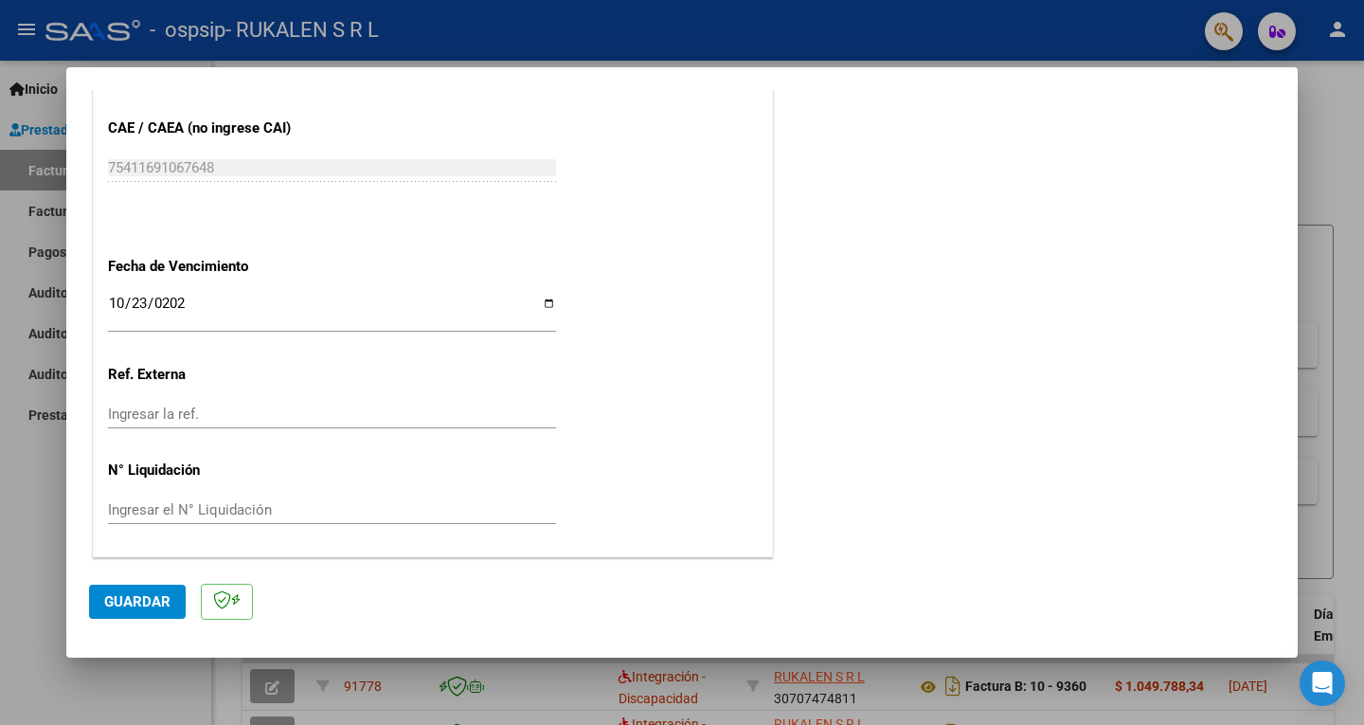
click at [149, 592] on button "Guardar" at bounding box center [137, 601] width 97 height 34
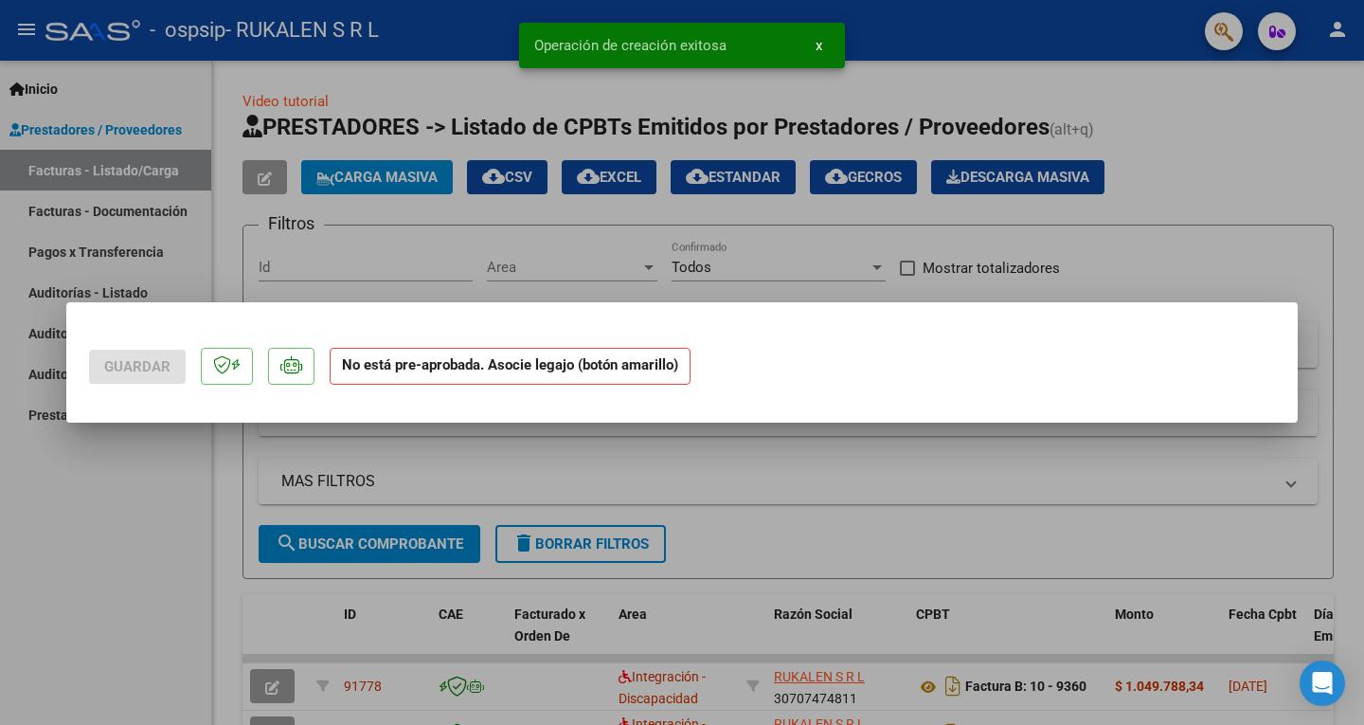
scroll to position [0, 0]
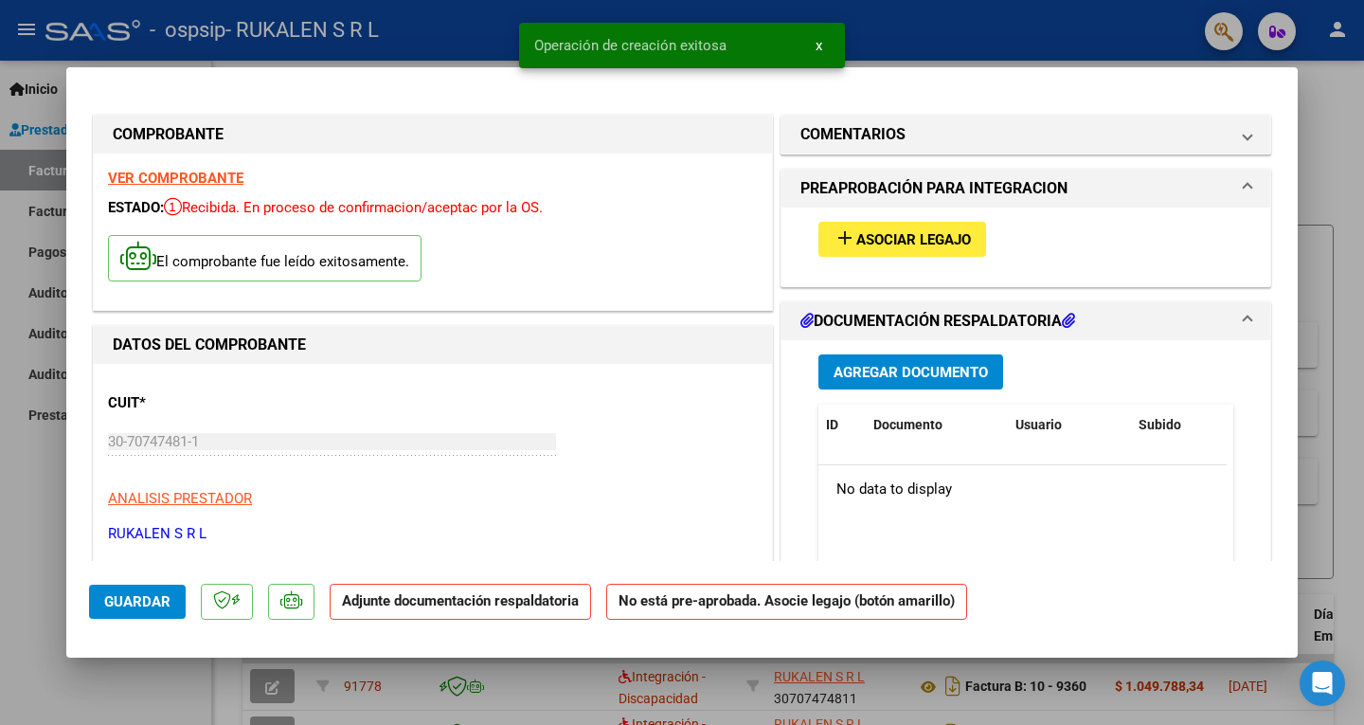
click at [915, 246] on span "Asociar Legajo" at bounding box center [913, 239] width 115 height 17
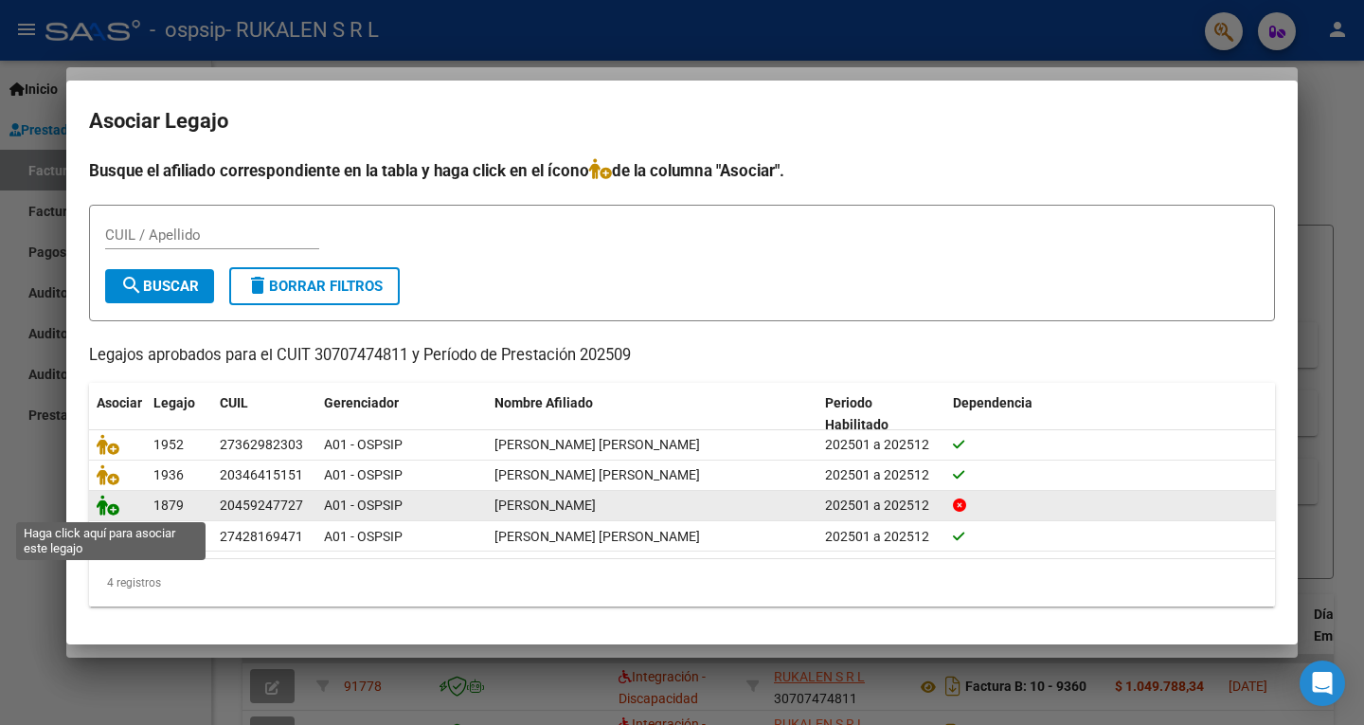
click at [101, 506] on icon at bounding box center [108, 504] width 23 height 21
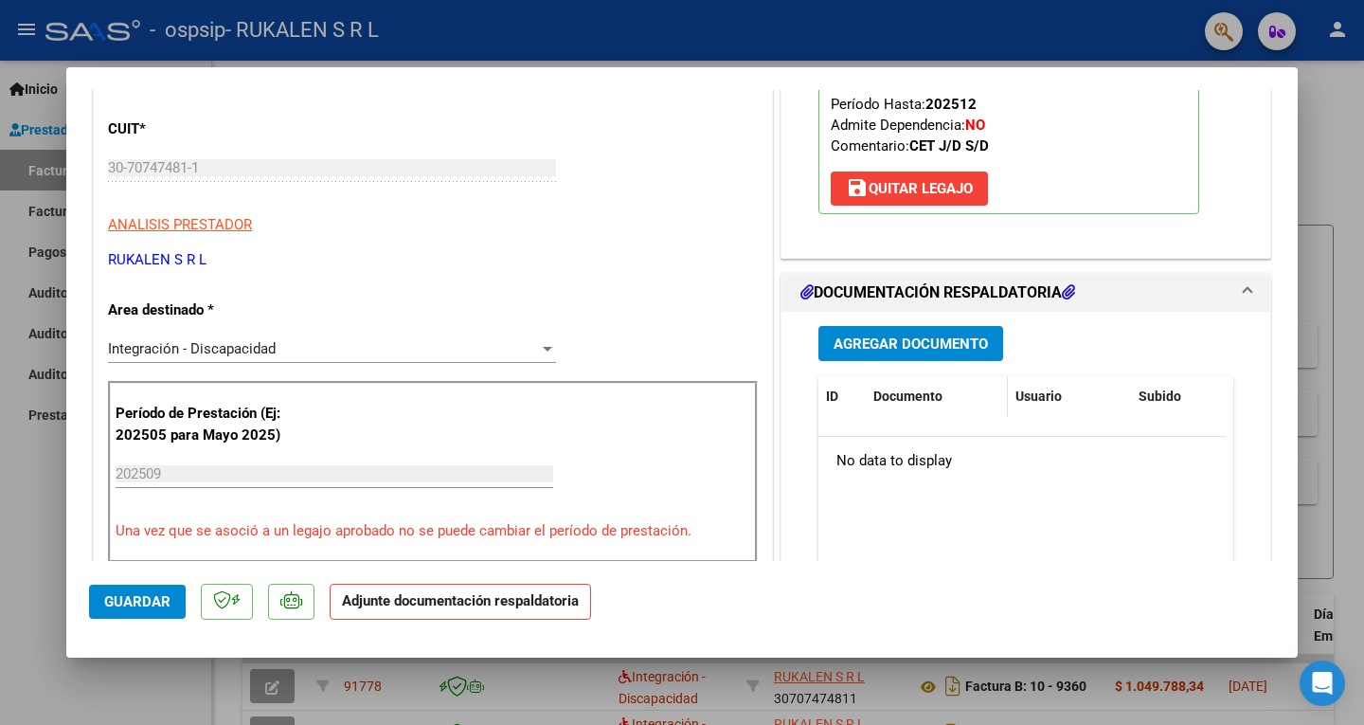
scroll to position [284, 0]
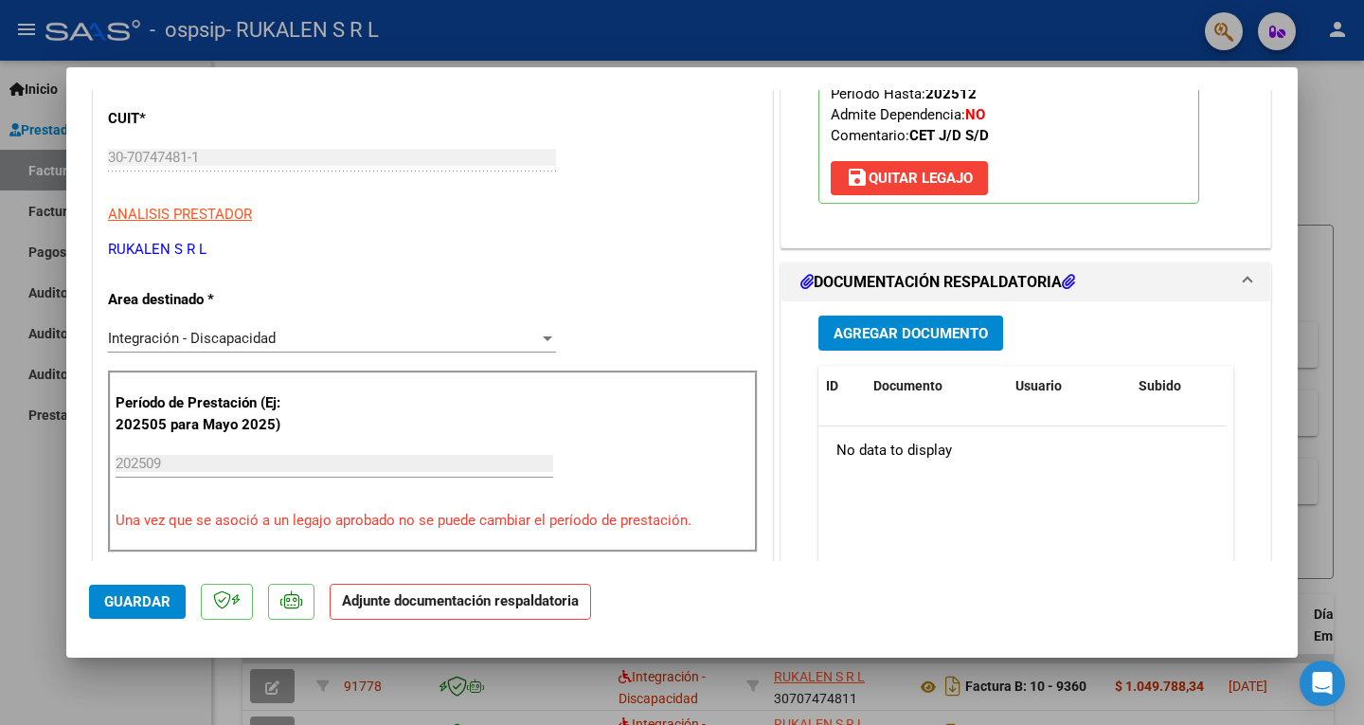
click at [885, 329] on span "Agregar Documento" at bounding box center [911, 333] width 154 height 17
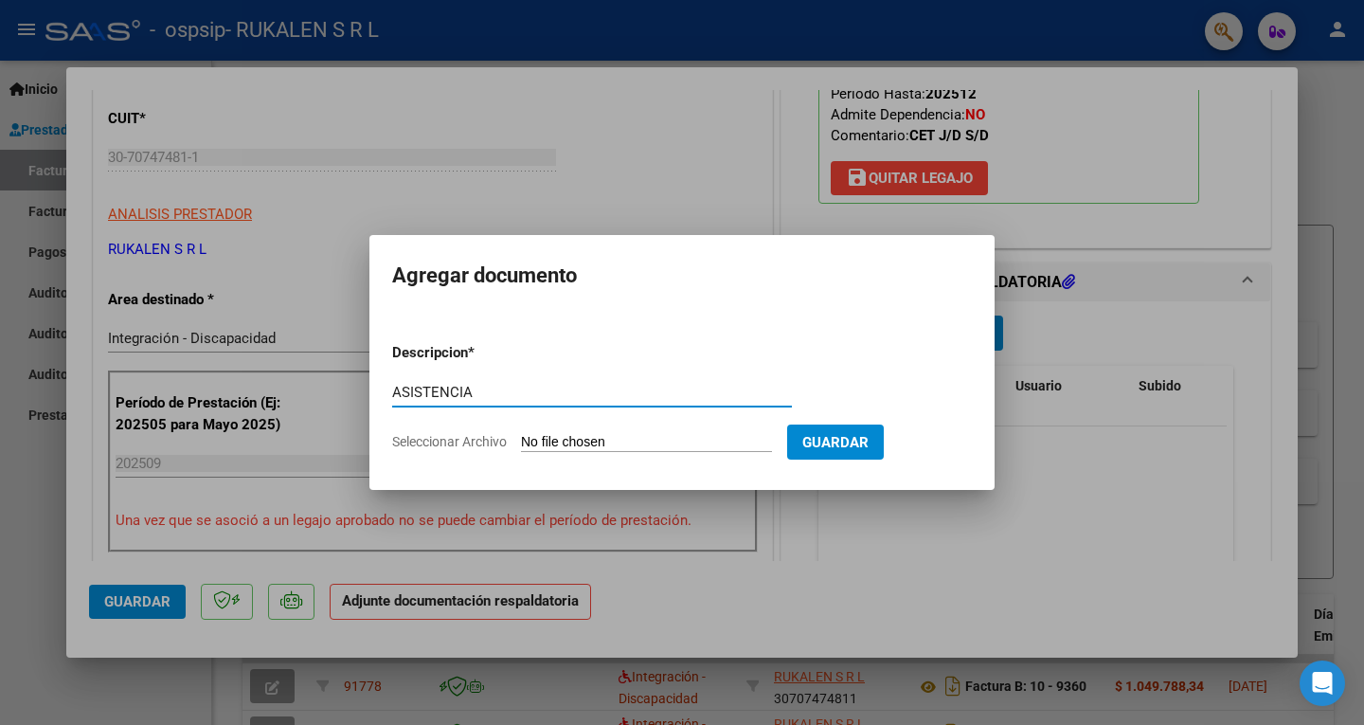
type input "ASISTENCIA"
click at [666, 444] on input "Seleccionar Archivo" at bounding box center [646, 443] width 251 height 18
type input "C:\fakepath\[PERSON_NAME] SEPTIEMBRE.pdf"
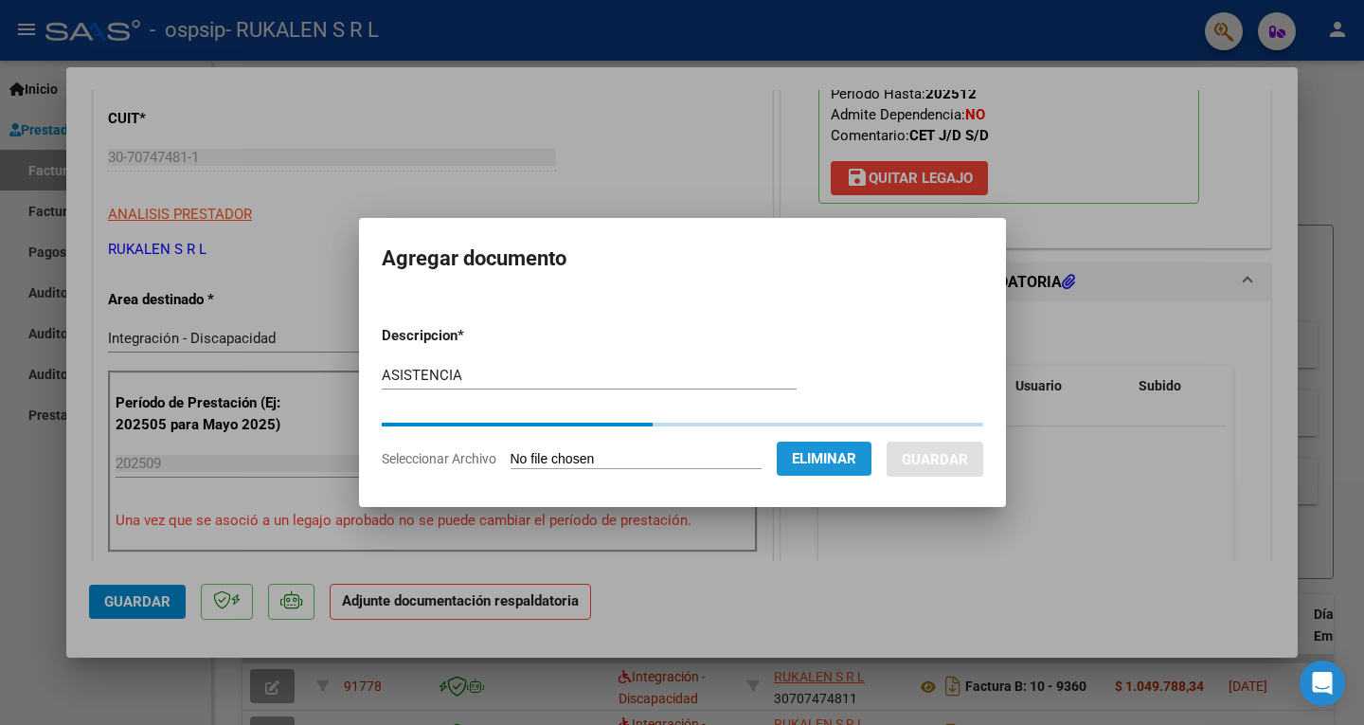
click at [837, 447] on button "Eliminar" at bounding box center [824, 458] width 95 height 34
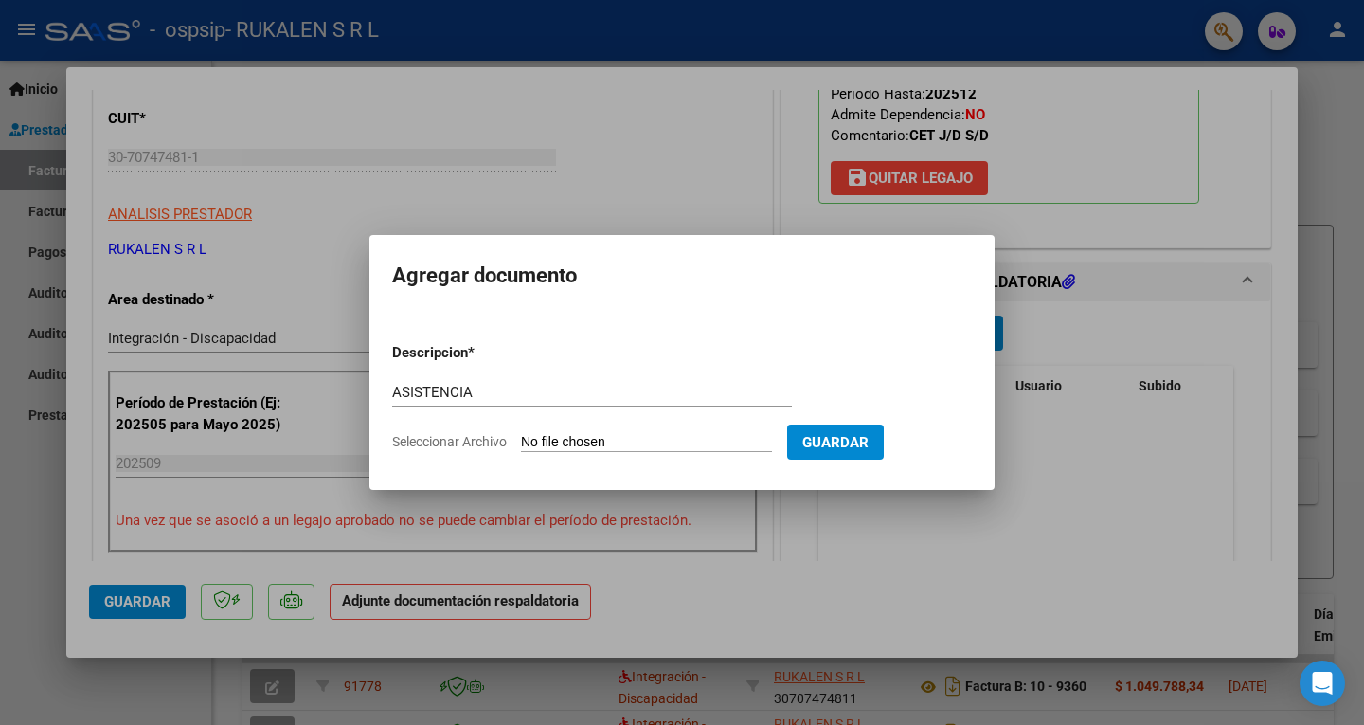
click at [681, 444] on input "Seleccionar Archivo" at bounding box center [646, 443] width 251 height 18
type input "C:\fakepath\[PERSON_NAME] ASISTENCIA.pdf"
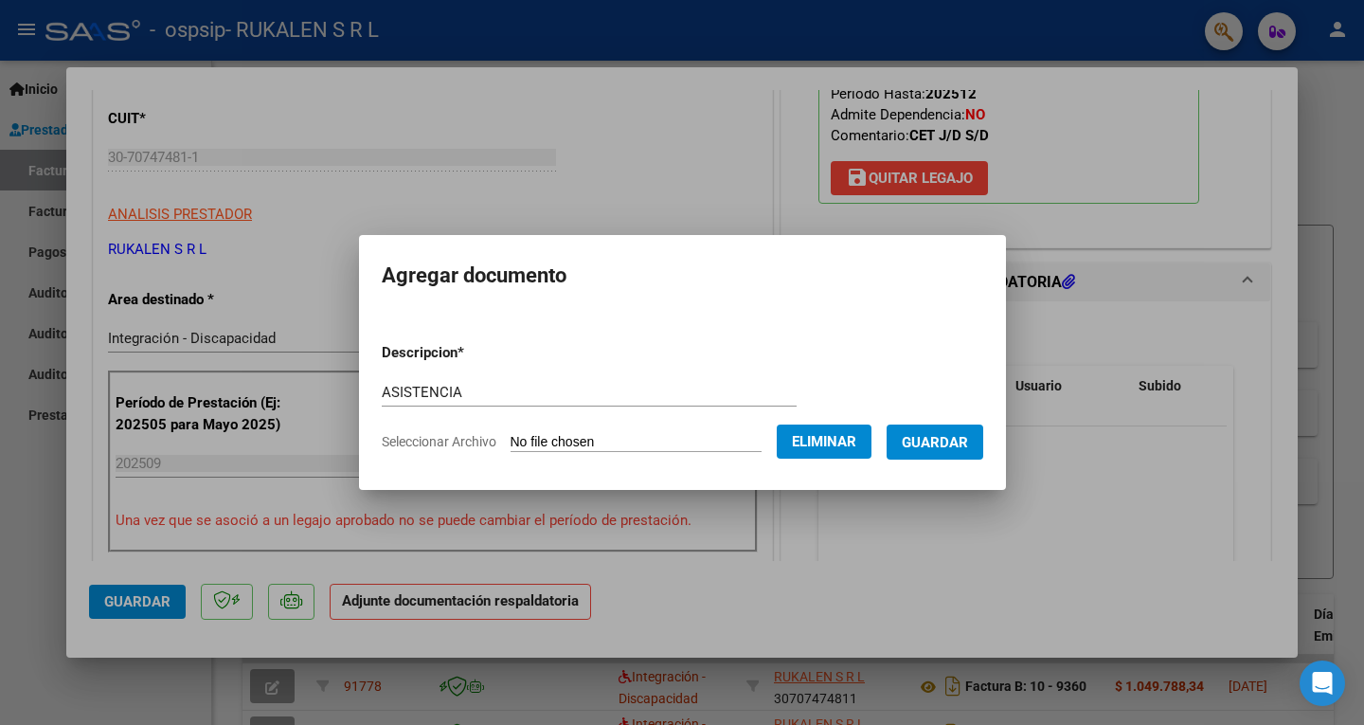
click at [964, 446] on span "Guardar" at bounding box center [935, 442] width 66 height 17
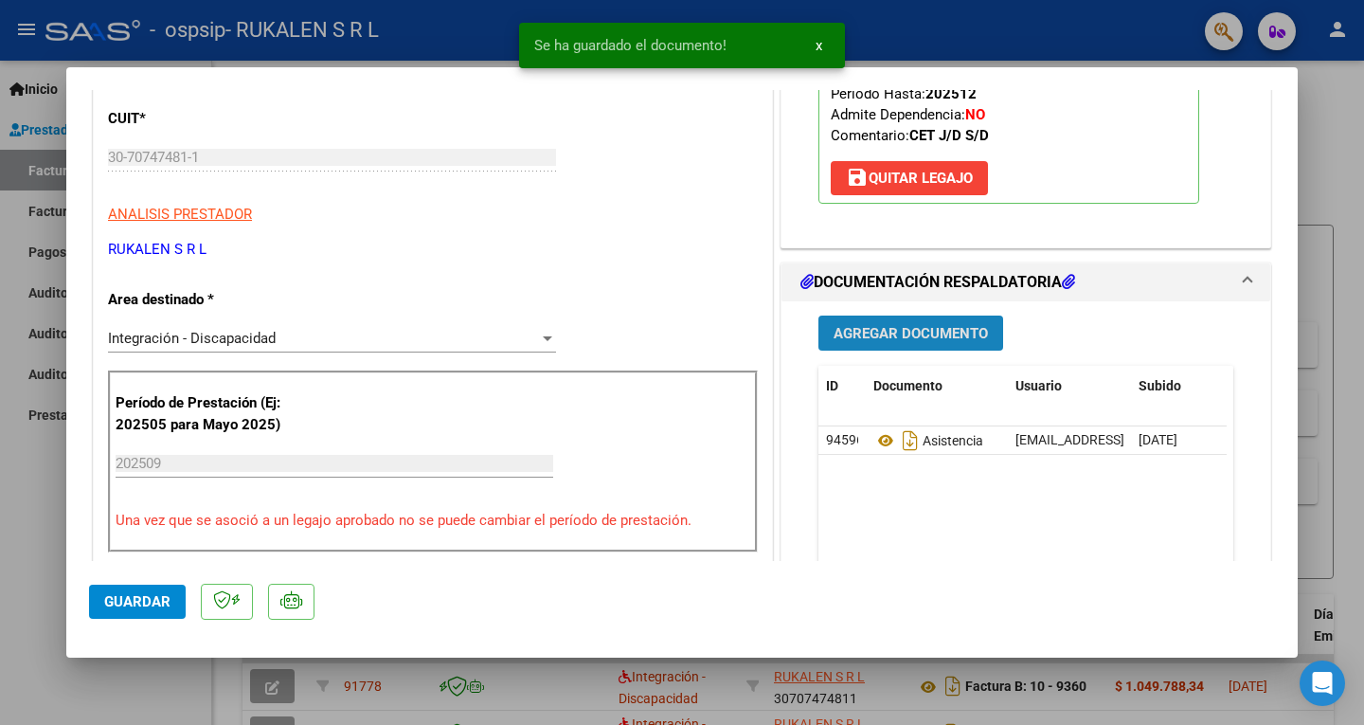
click at [917, 329] on span "Agregar Documento" at bounding box center [911, 333] width 154 height 17
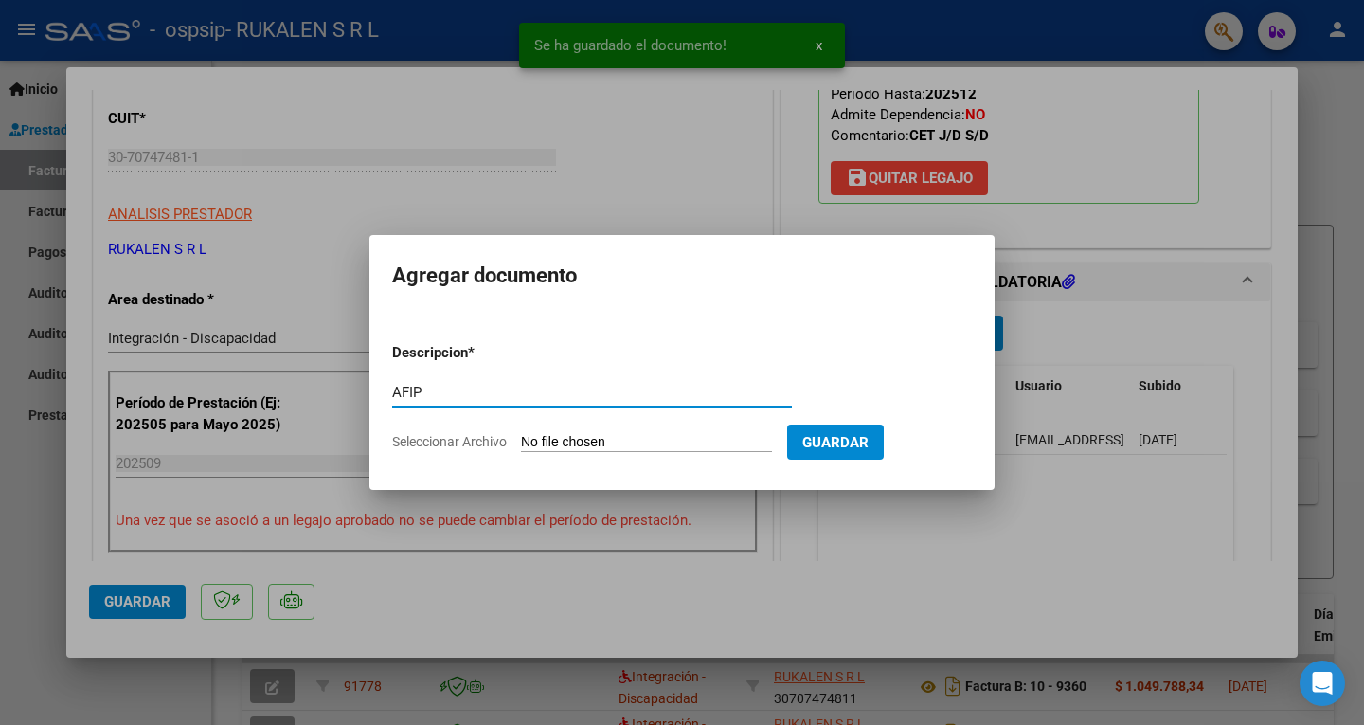
type input "AFIP"
click at [557, 432] on form "Descripcion * AFIP Escriba aquí una descripcion Seleccionar Archivo Guardar" at bounding box center [682, 397] width 580 height 138
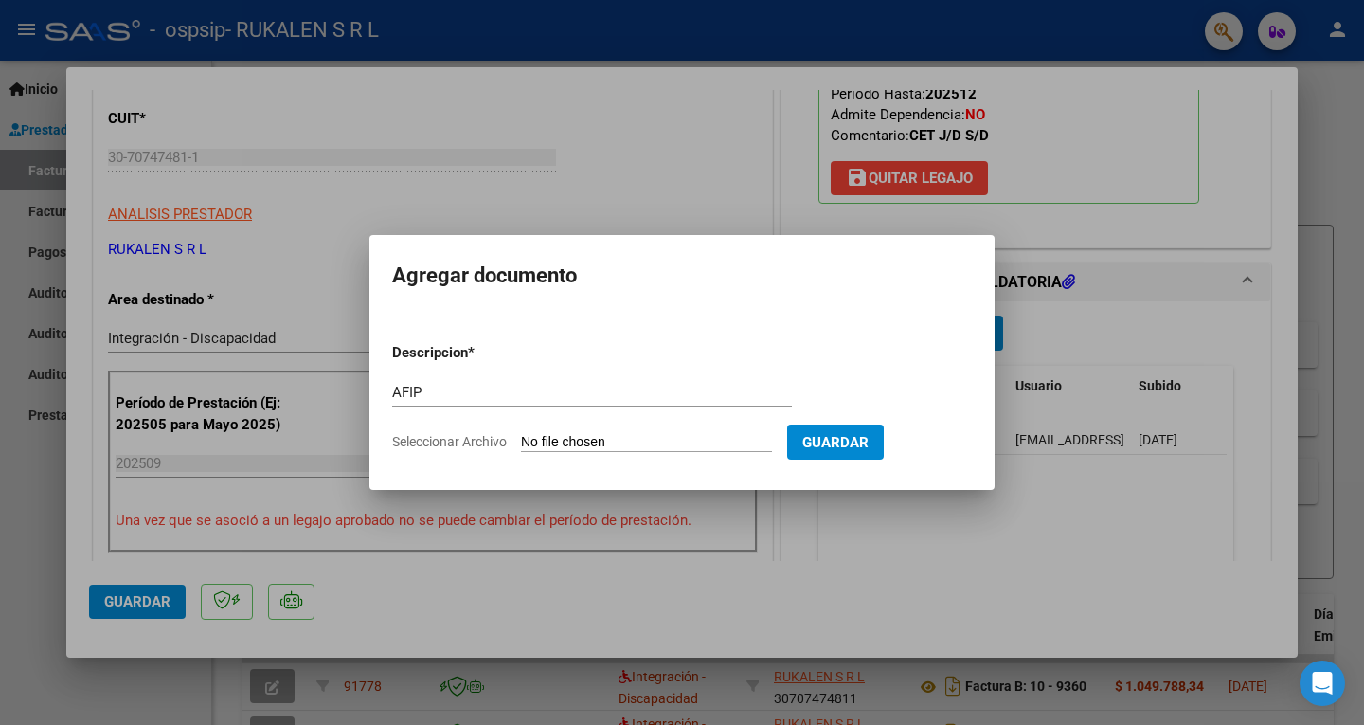
click at [585, 439] on input "Seleccionar Archivo" at bounding box center [646, 443] width 251 height 18
type input "C:\fakepath\AFIP SEPTIEMBRE.pdf"
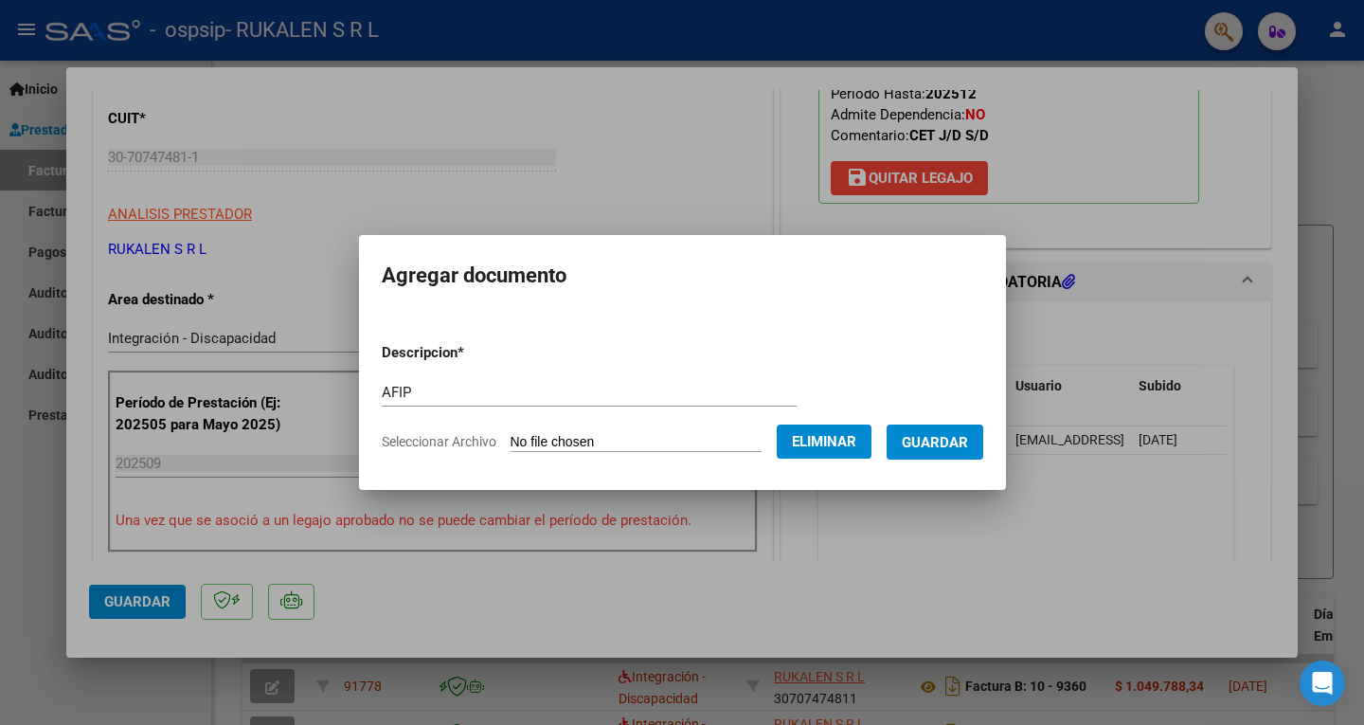
click at [957, 436] on span "Guardar" at bounding box center [935, 442] width 66 height 17
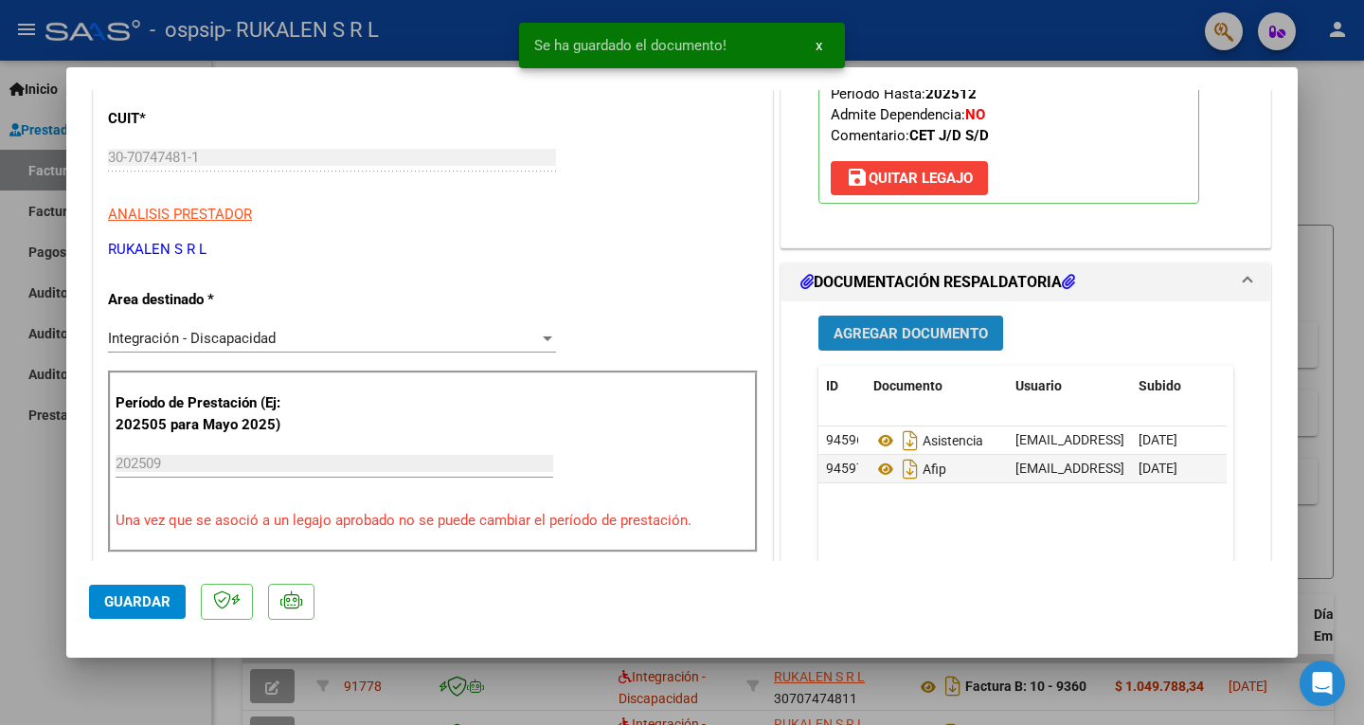
click at [937, 344] on button "Agregar Documento" at bounding box center [910, 332] width 185 height 35
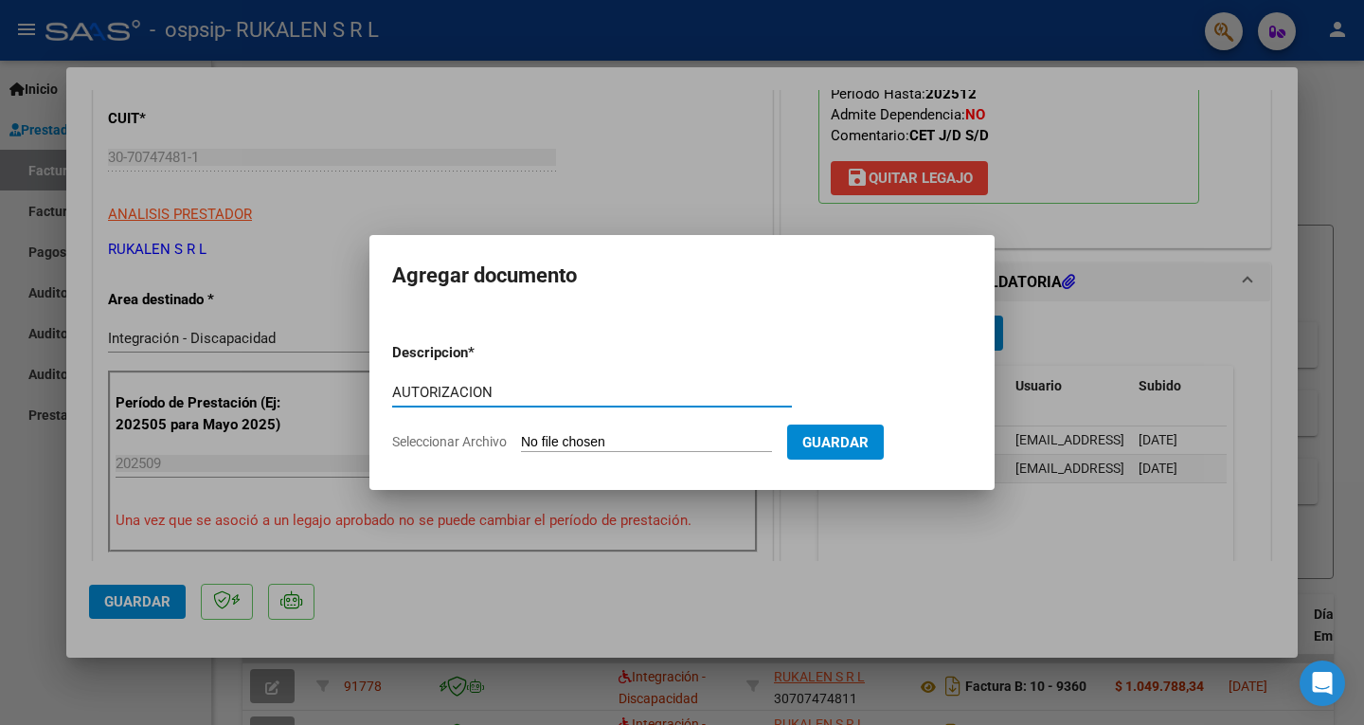
type input "AUTORIZACION"
click at [601, 434] on input "Seleccionar Archivo" at bounding box center [646, 443] width 251 height 18
type input "C:\fakepath\[PERSON_NAME] CET AUTORIZACION 2025 SEGUN RESOLUCION 360 22_firmado…"
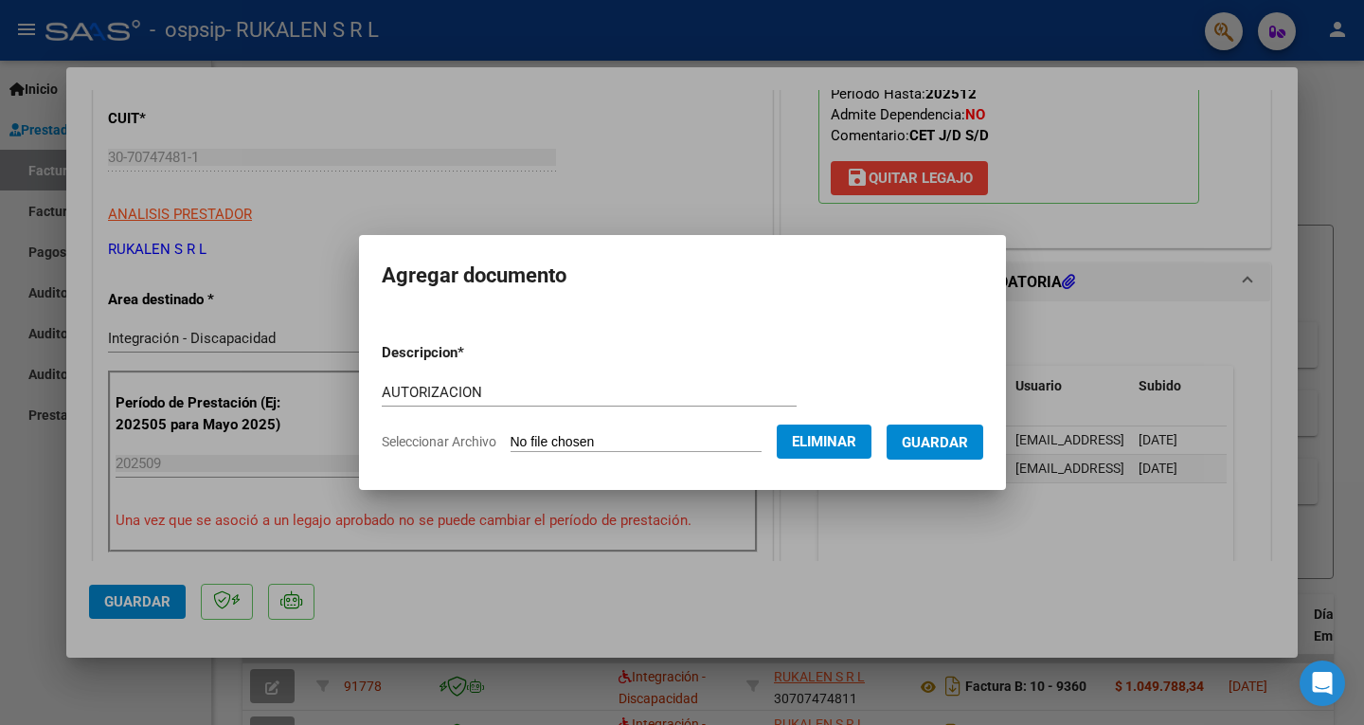
click at [960, 442] on span "Guardar" at bounding box center [935, 442] width 66 height 17
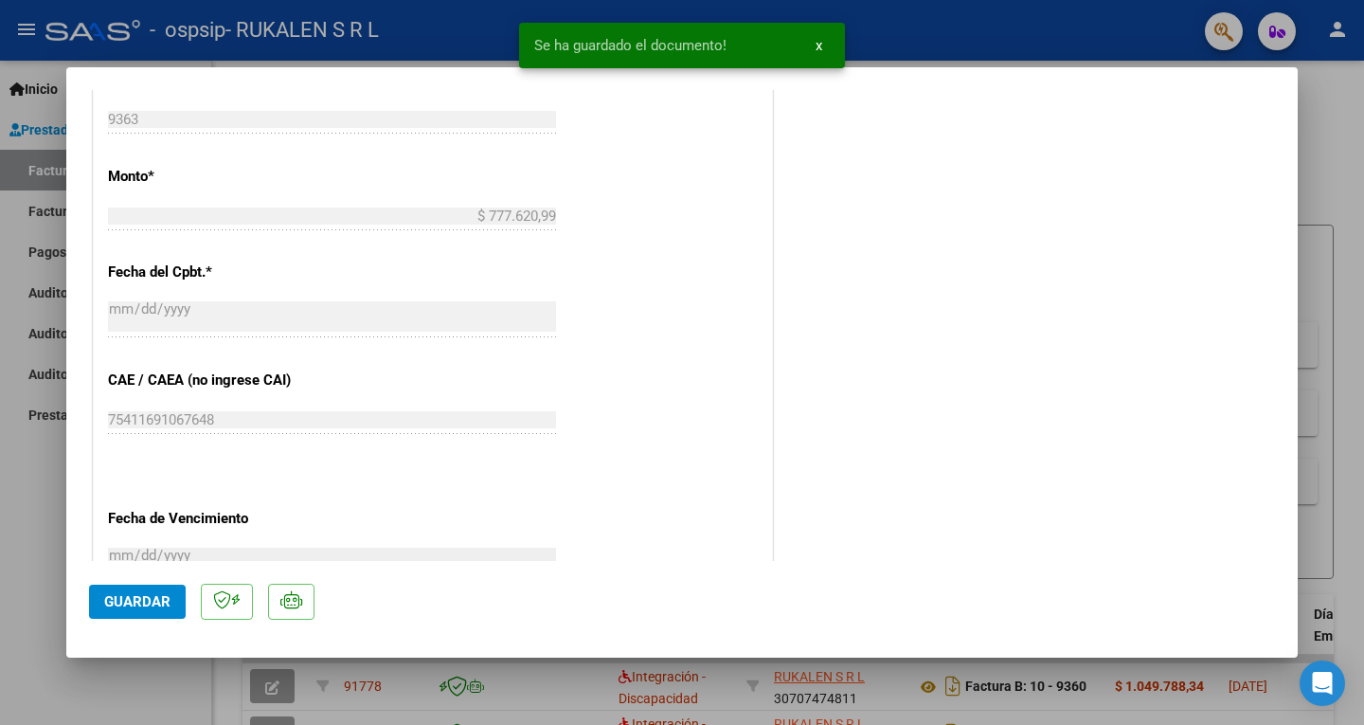
scroll to position [1225, 0]
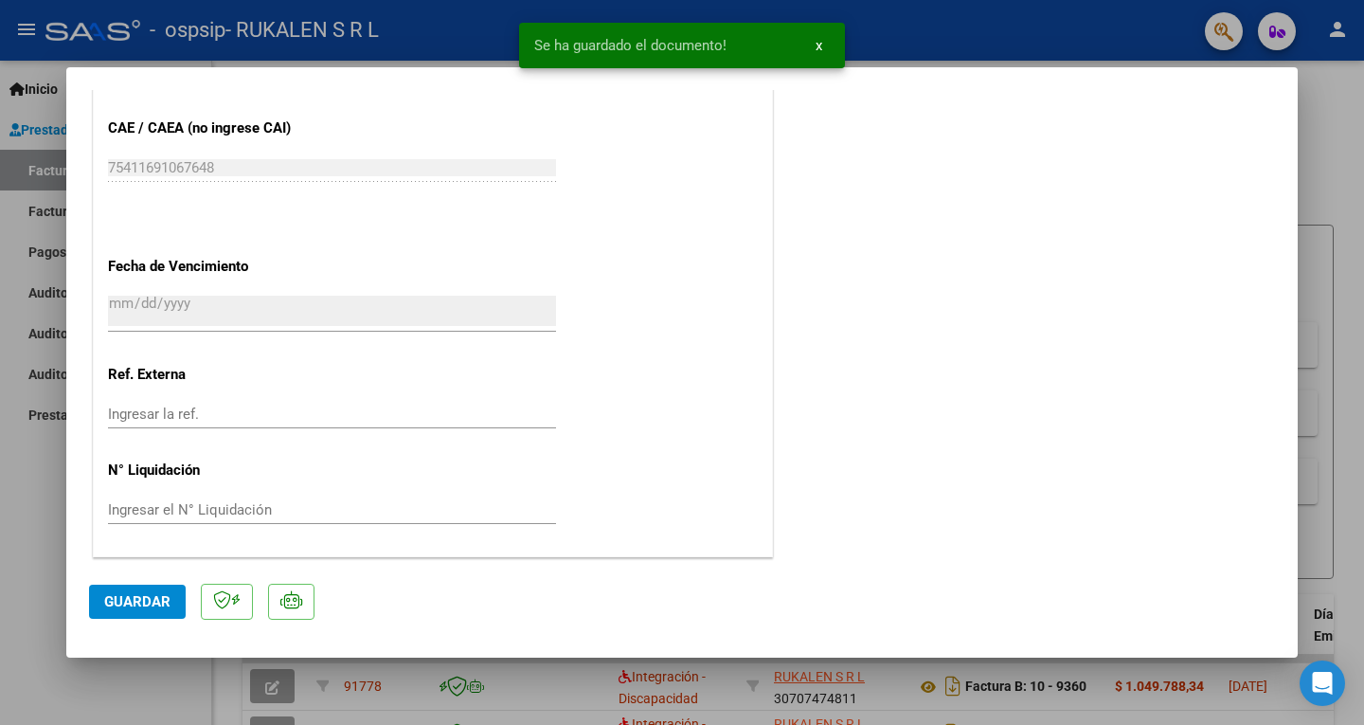
click at [152, 607] on span "Guardar" at bounding box center [137, 601] width 66 height 17
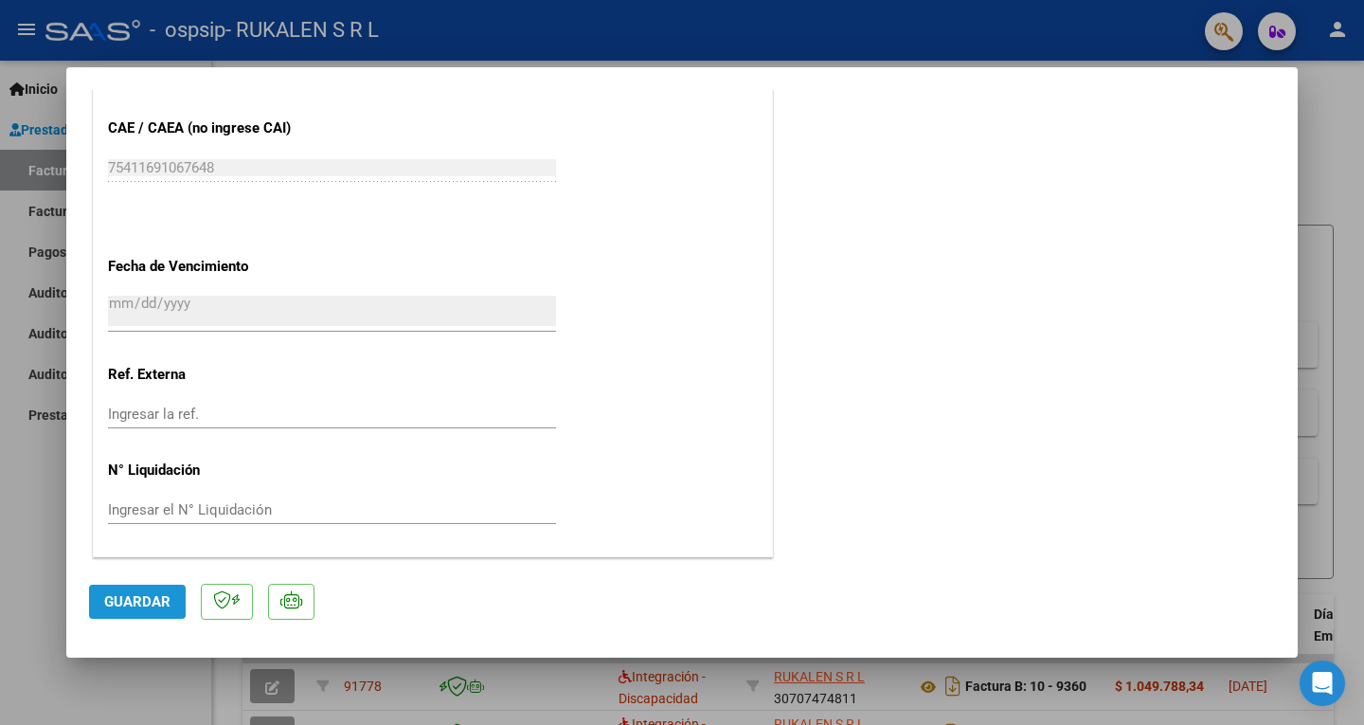
click at [153, 594] on span "Guardar" at bounding box center [137, 601] width 66 height 17
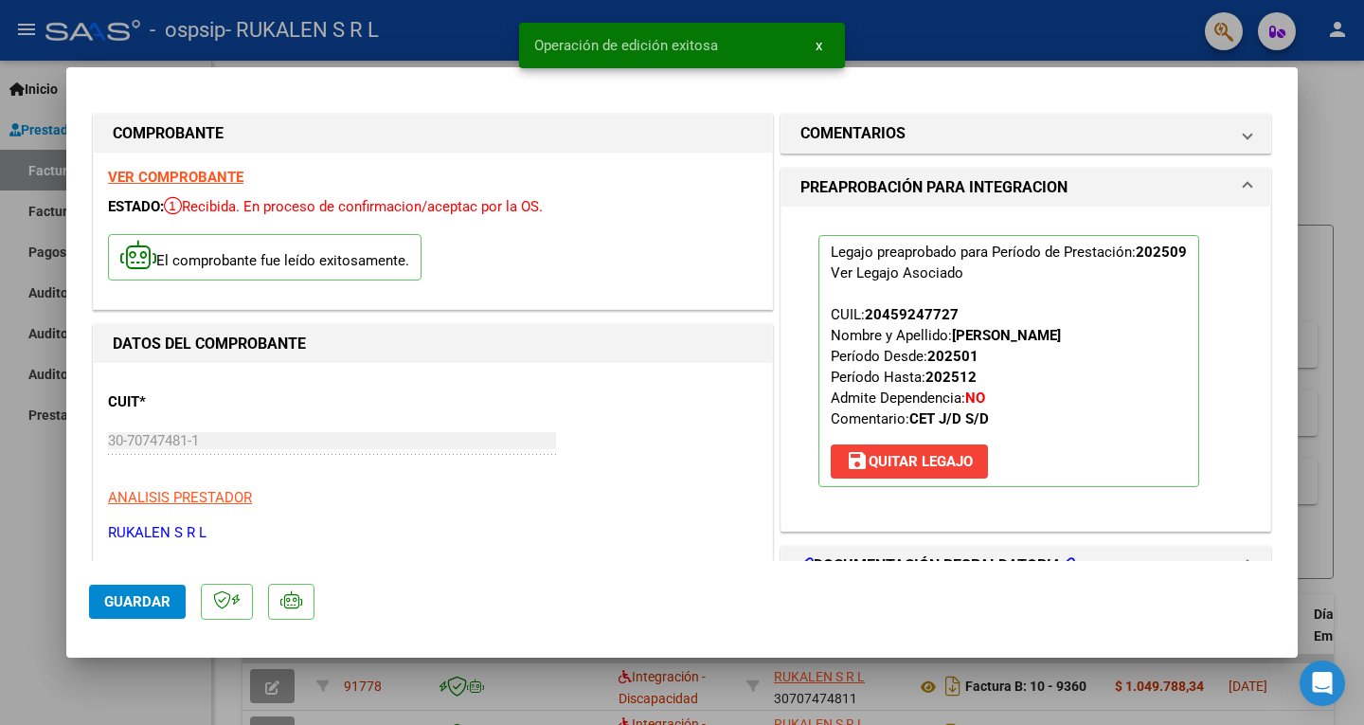
scroll to position [0, 0]
click at [151, 596] on span "Guardar" at bounding box center [137, 601] width 66 height 17
click at [1322, 165] on div at bounding box center [682, 362] width 1364 height 725
type input "$ 0,00"
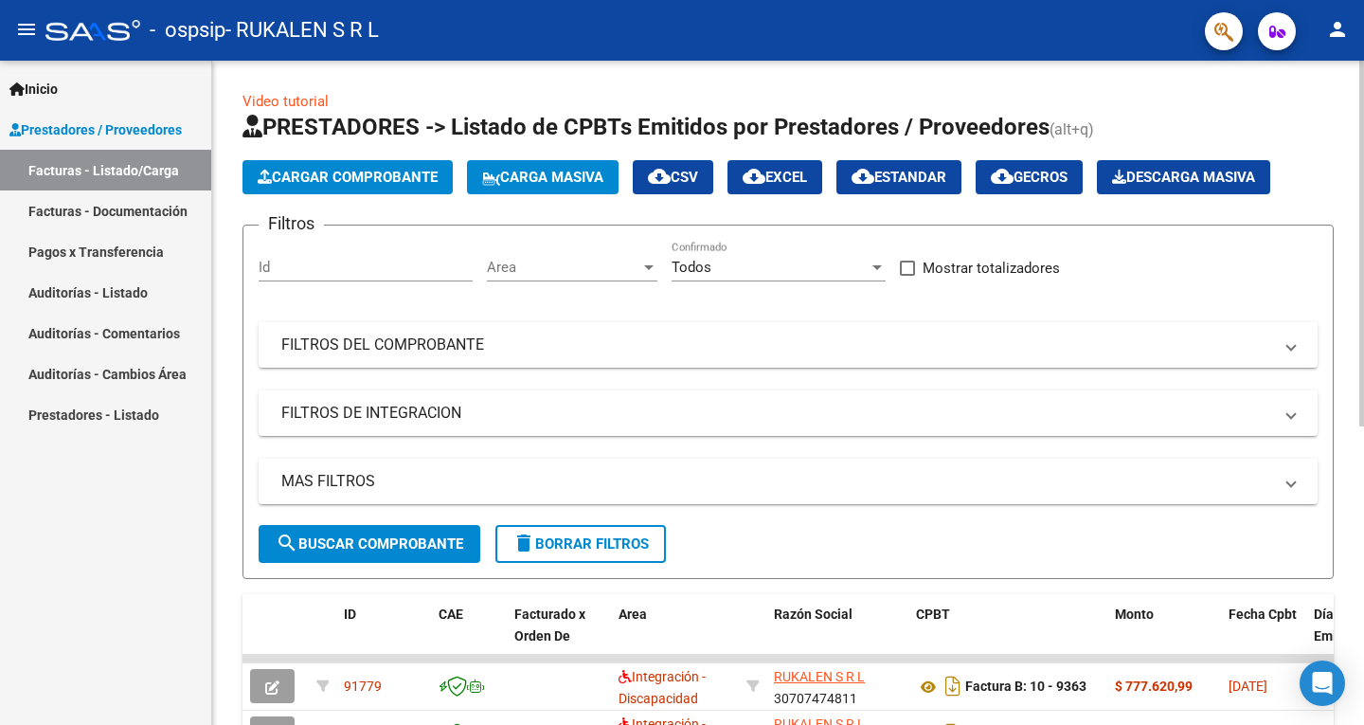
click at [1015, 91] on div "Video tutorial PRESTADORES -> Listado de CPBTs Emitidos por Prestadores / Prove…" at bounding box center [787, 641] width 1091 height 1100
